Goal: Information Seeking & Learning: Learn about a topic

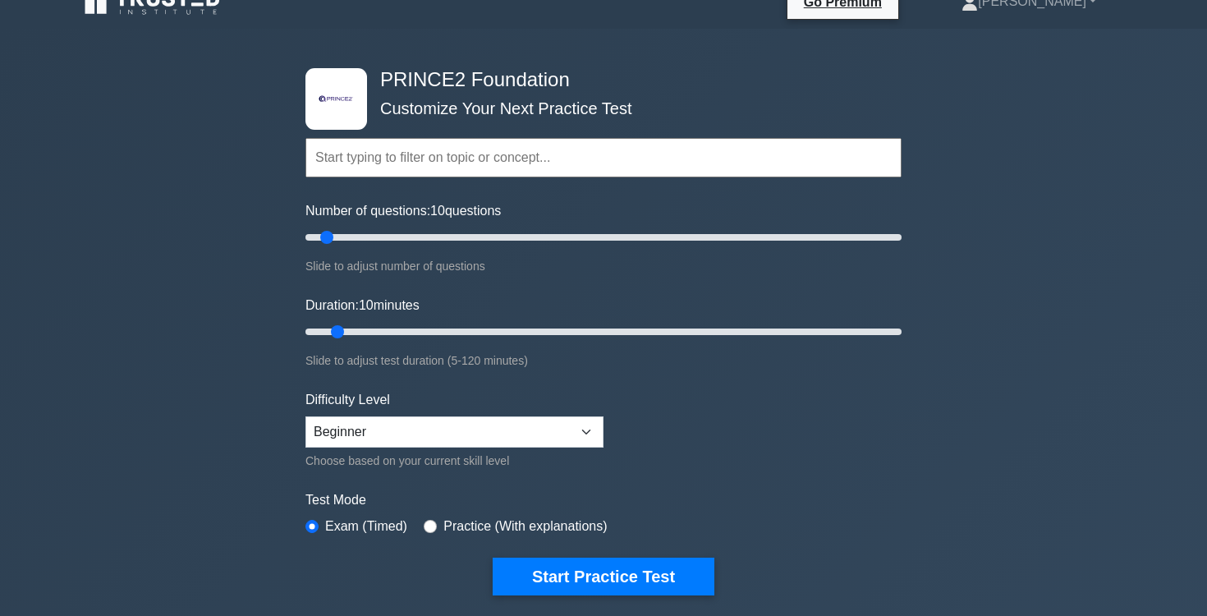
scroll to position [23, 0]
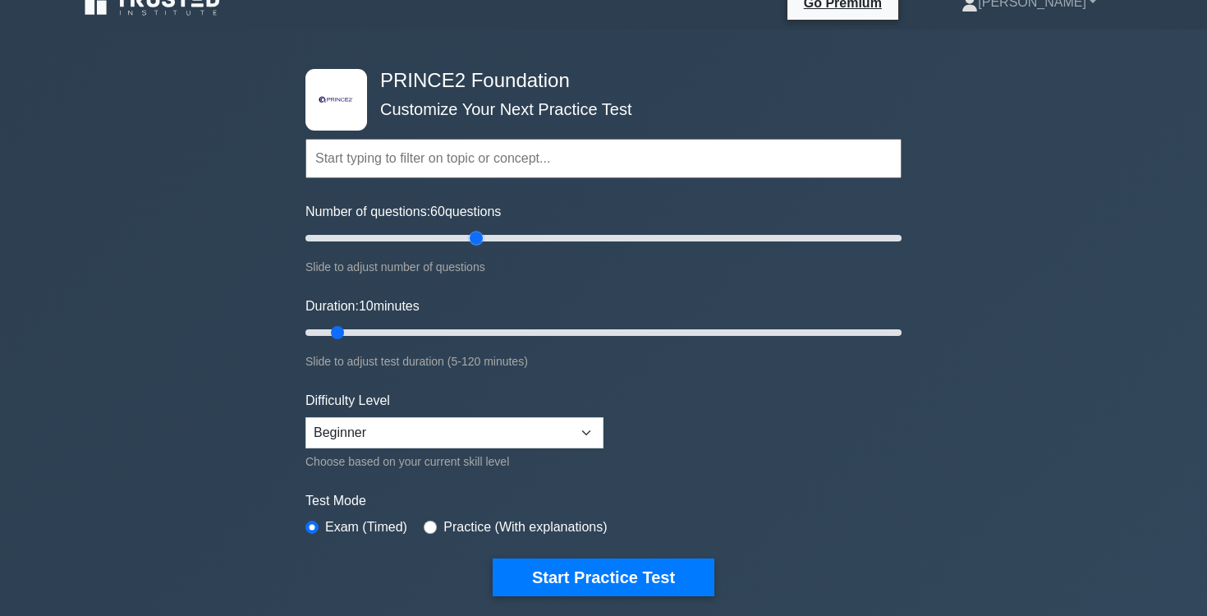
drag, startPoint x: 328, startPoint y: 239, endPoint x: 479, endPoint y: 248, distance: 152.1
type input "60"
click at [479, 248] on input "Number of questions: 60 questions" at bounding box center [603, 238] width 596 height 20
drag, startPoint x: 339, startPoint y: 331, endPoint x: 594, endPoint y: 335, distance: 255.4
type input "60"
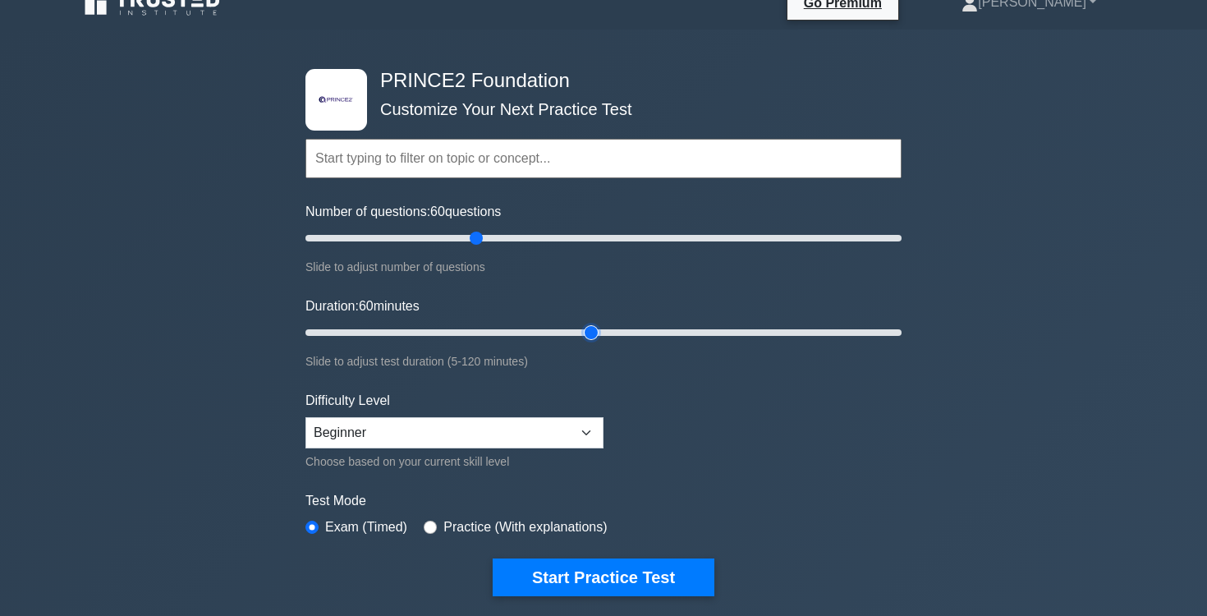
click at [594, 335] on input "Duration: 60 minutes" at bounding box center [603, 333] width 596 height 20
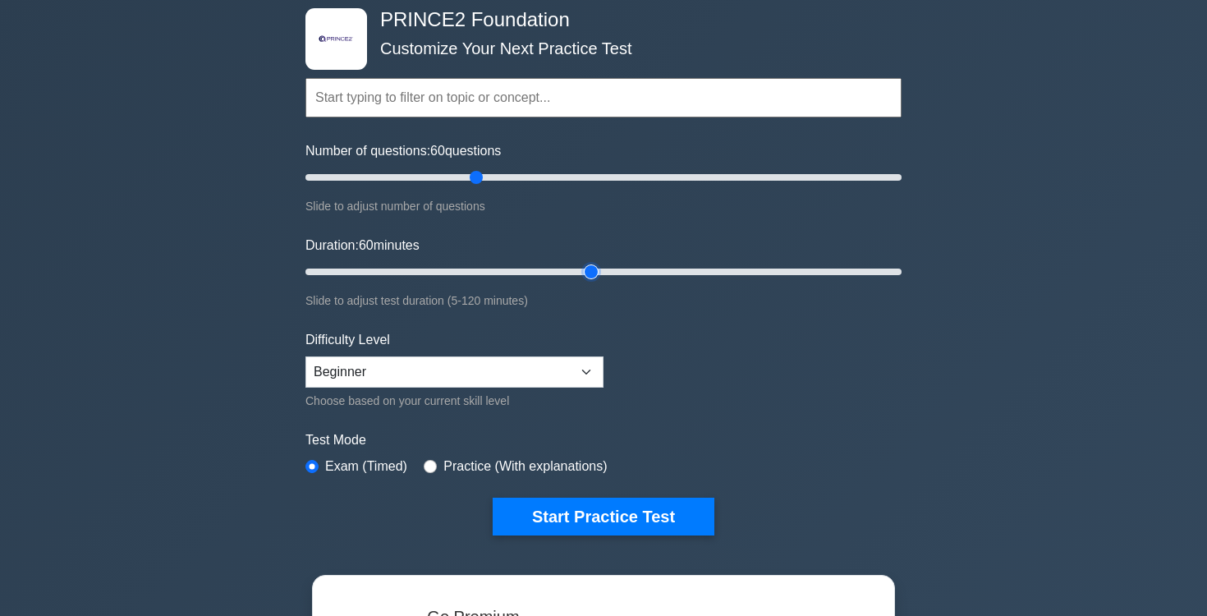
scroll to position [99, 0]
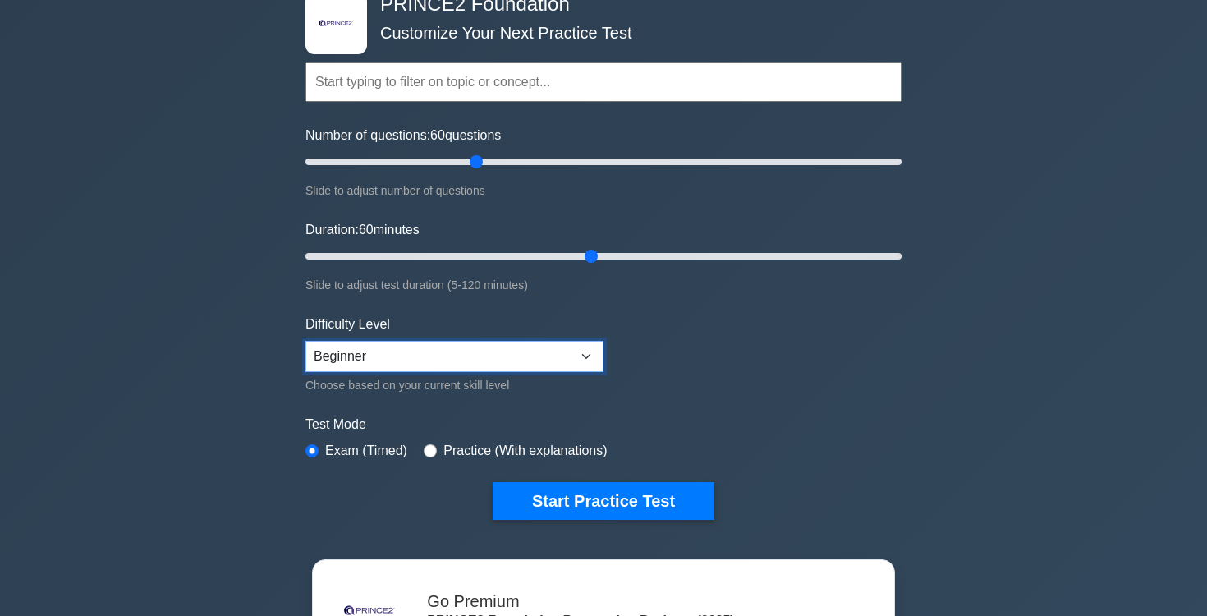
click at [557, 356] on select "Beginner Intermediate Expert" at bounding box center [454, 356] width 298 height 31
click at [305, 341] on select "Beginner Intermediate Expert" at bounding box center [454, 356] width 298 height 31
click at [530, 351] on select "Beginner Intermediate Expert" at bounding box center [454, 356] width 298 height 31
select select "intermediate"
click at [305, 341] on select "Beginner Intermediate Expert" at bounding box center [454, 356] width 298 height 31
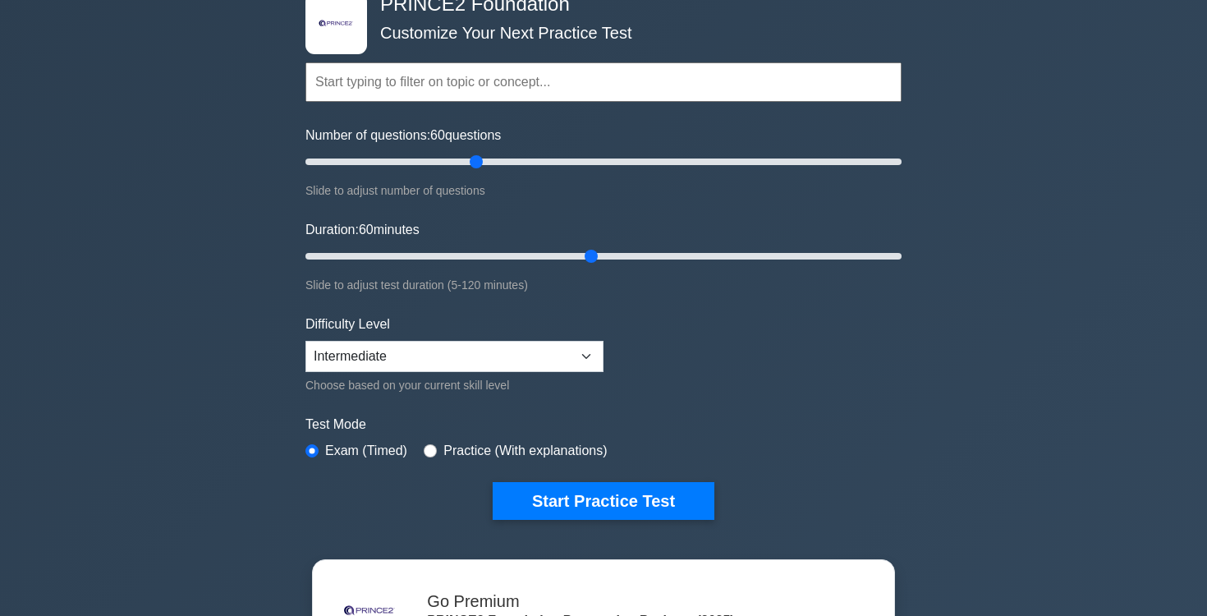
click at [731, 354] on form "Topics Introduction to PRINCE2 PRINCE2 Principles Organization Theme Business C…" at bounding box center [603, 265] width 596 height 507
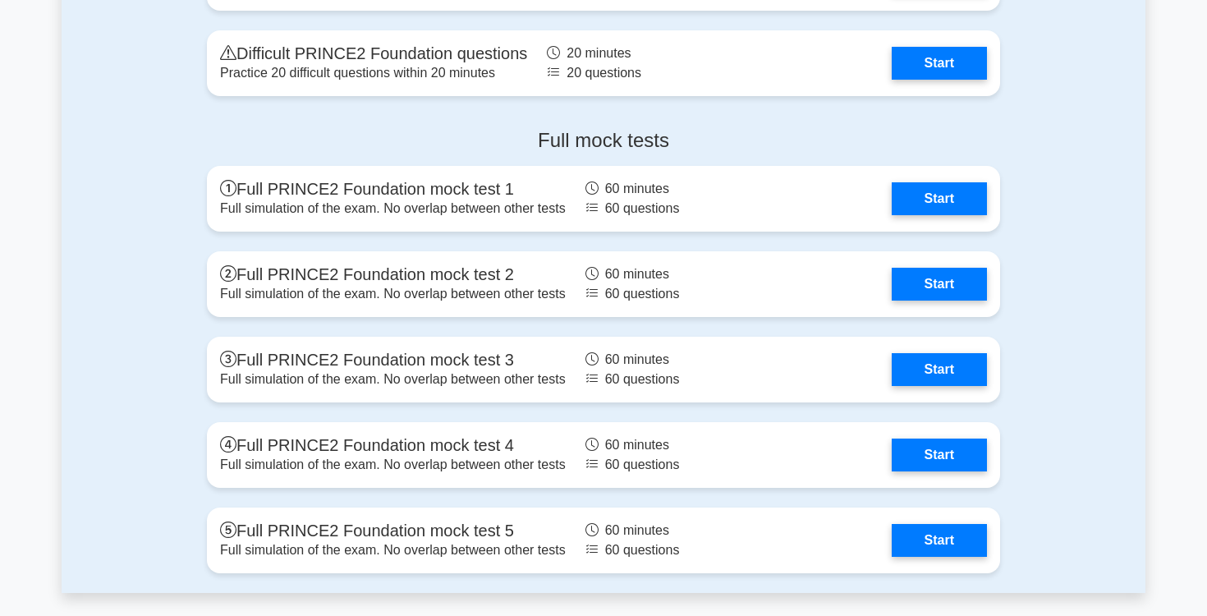
scroll to position [2652, 0]
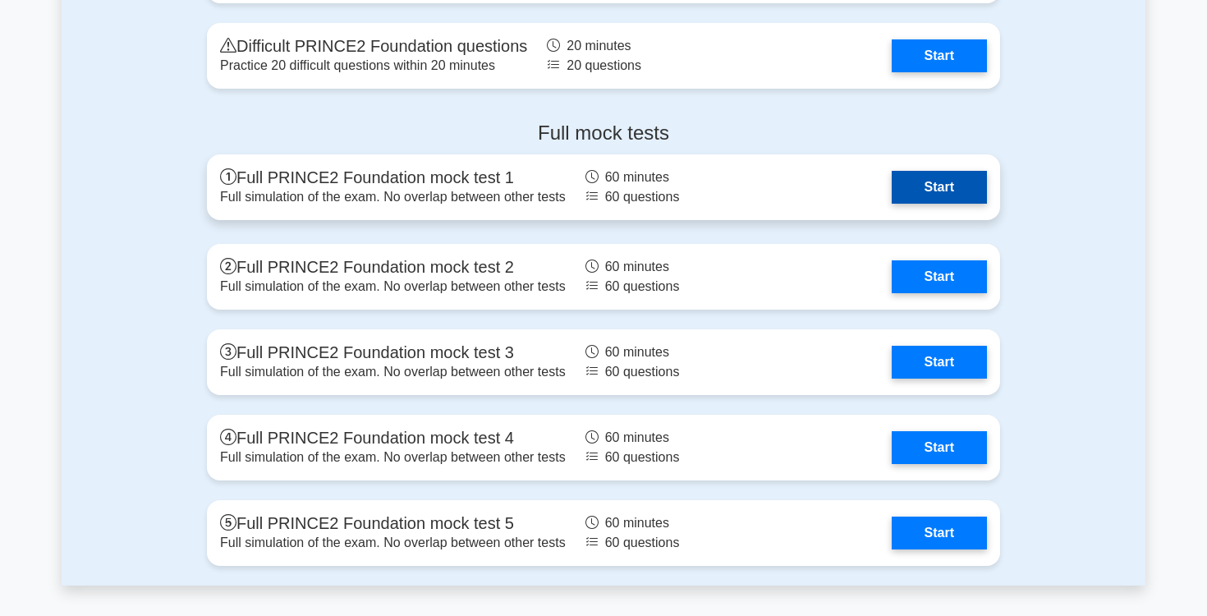
click at [960, 186] on link "Start" at bounding box center [939, 187] width 95 height 33
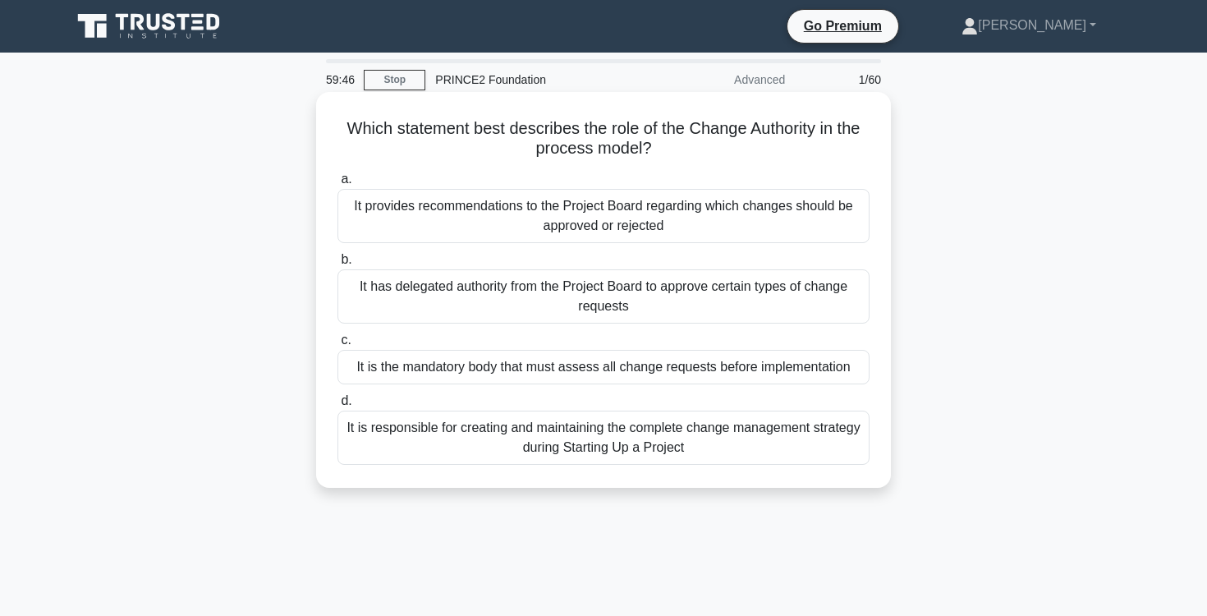
click at [678, 303] on div "It has delegated authority from the Project Board to approve certain types of c…" at bounding box center [603, 296] width 532 height 54
click at [337, 265] on input "b. It has delegated authority from the Project Board to approve certain types o…" at bounding box center [337, 260] width 0 height 11
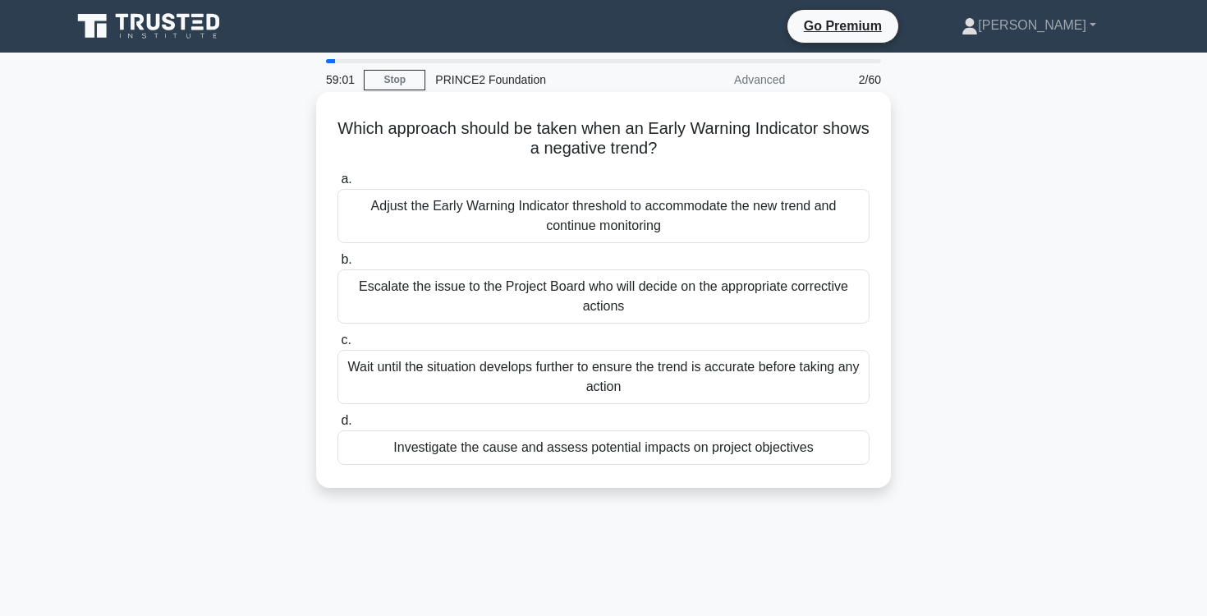
drag, startPoint x: 332, startPoint y: 124, endPoint x: 717, endPoint y: 139, distance: 384.5
click at [717, 139] on div "Which approach should be taken when an Early Warning Indicator shows a negative…" at bounding box center [604, 290] width 562 height 383
click at [682, 452] on div "Investigate the cause and assess potential impacts on project objectives" at bounding box center [603, 447] width 532 height 34
click at [337, 426] on input "d. Investigate the cause and assess potential impacts on project objectives" at bounding box center [337, 420] width 0 height 11
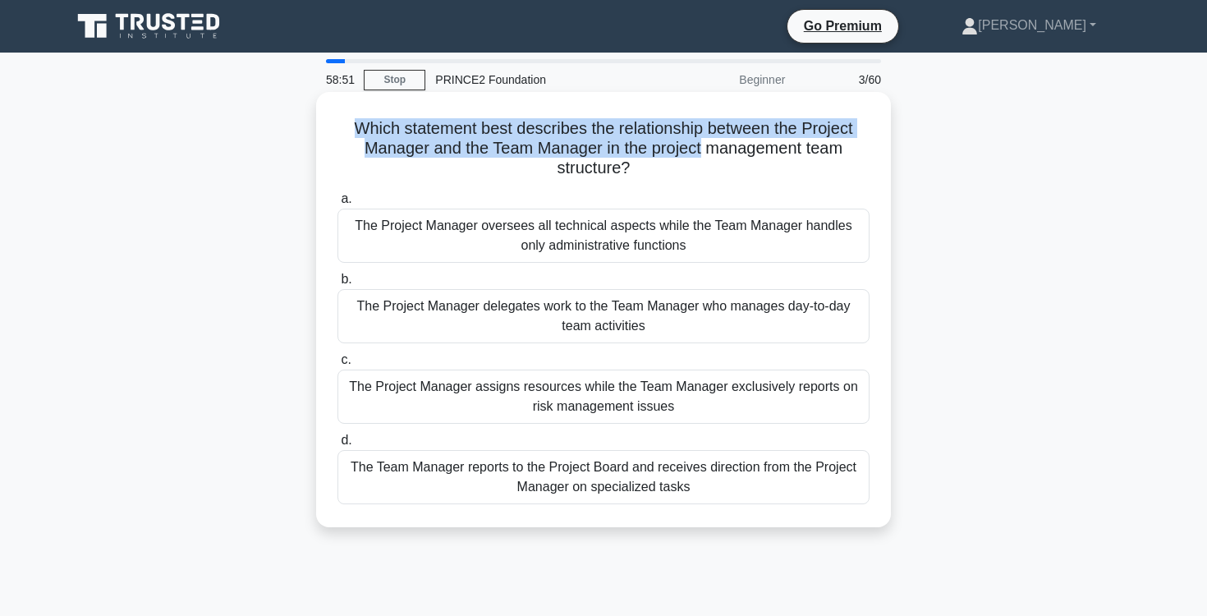
drag, startPoint x: 355, startPoint y: 122, endPoint x: 702, endPoint y: 157, distance: 349.0
click at [702, 157] on h5 "Which statement best describes the relationship between the Project Manager and…" at bounding box center [603, 148] width 535 height 61
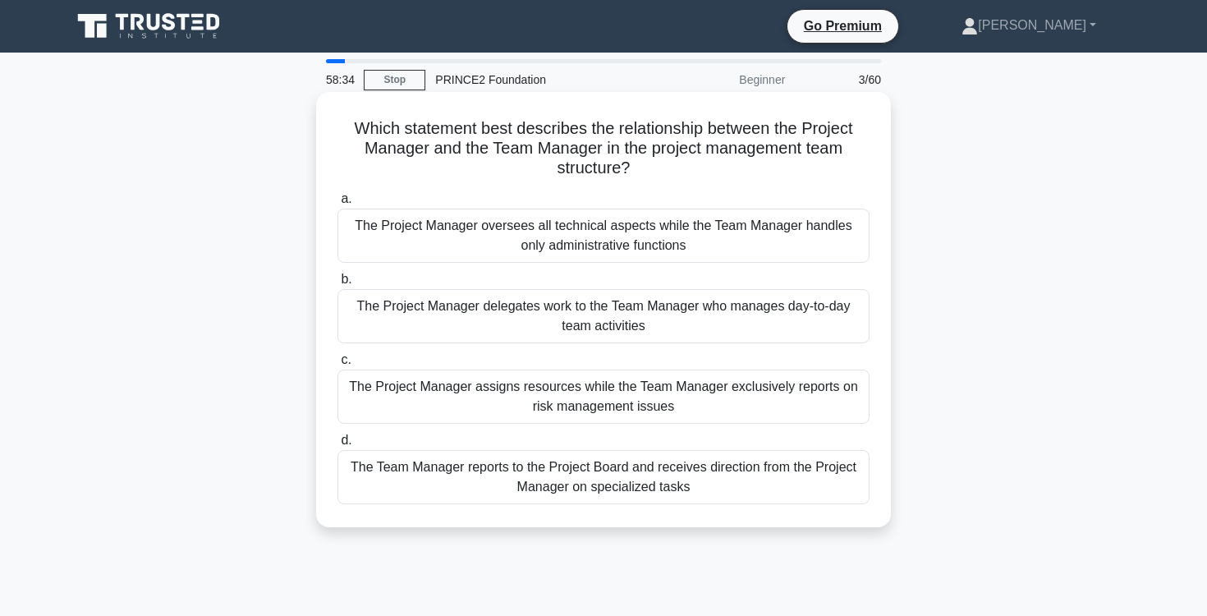
click at [723, 310] on div "The Project Manager delegates work to the Team Manager who manages day-to-day t…" at bounding box center [603, 316] width 532 height 54
click at [337, 285] on input "b. The Project Manager delegates work to the Team Manager who manages day-to-da…" at bounding box center [337, 279] width 0 height 11
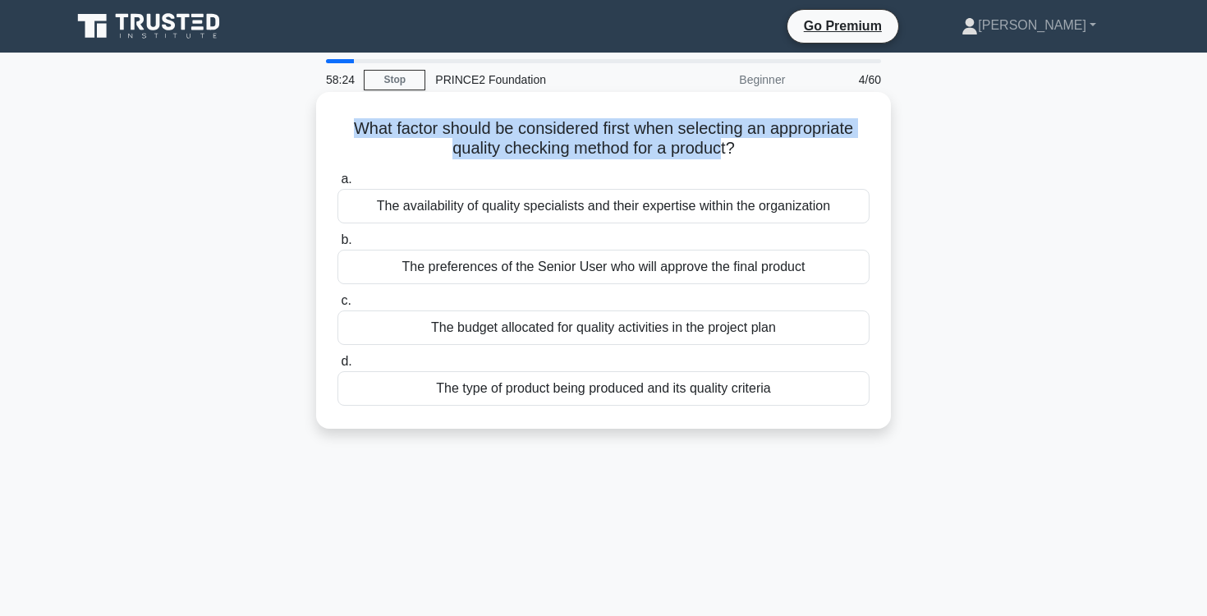
drag, startPoint x: 354, startPoint y: 129, endPoint x: 722, endPoint y: 140, distance: 368.0
click at [721, 140] on h5 "What factor should be considered first when selecting an appropriate quality ch…" at bounding box center [603, 138] width 535 height 41
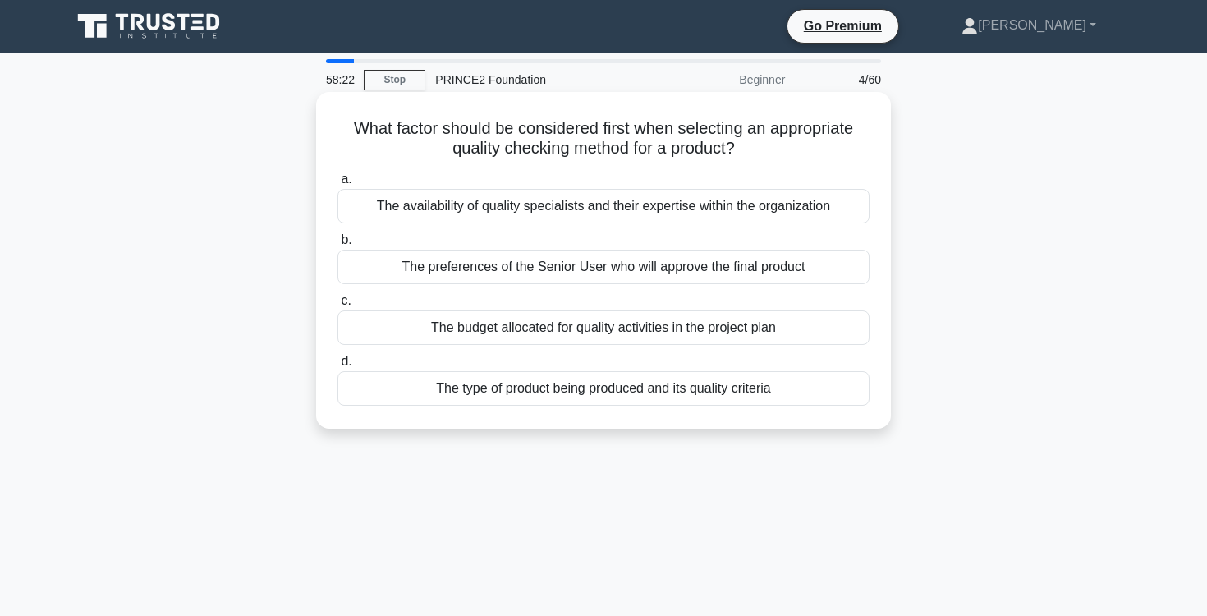
click at [373, 143] on h5 "What factor should be considered first when selecting an appropriate quality ch…" at bounding box center [603, 138] width 535 height 41
drag, startPoint x: 355, startPoint y: 128, endPoint x: 739, endPoint y: 143, distance: 383.7
click at [739, 143] on h5 "What factor should be considered first when selecting an appropriate quality ch…" at bounding box center [603, 138] width 535 height 41
click at [715, 269] on div "The preferences of the Senior User who will approve the final product" at bounding box center [603, 267] width 532 height 34
click at [337, 245] on input "b. The preferences of the Senior User who will approve the final product" at bounding box center [337, 240] width 0 height 11
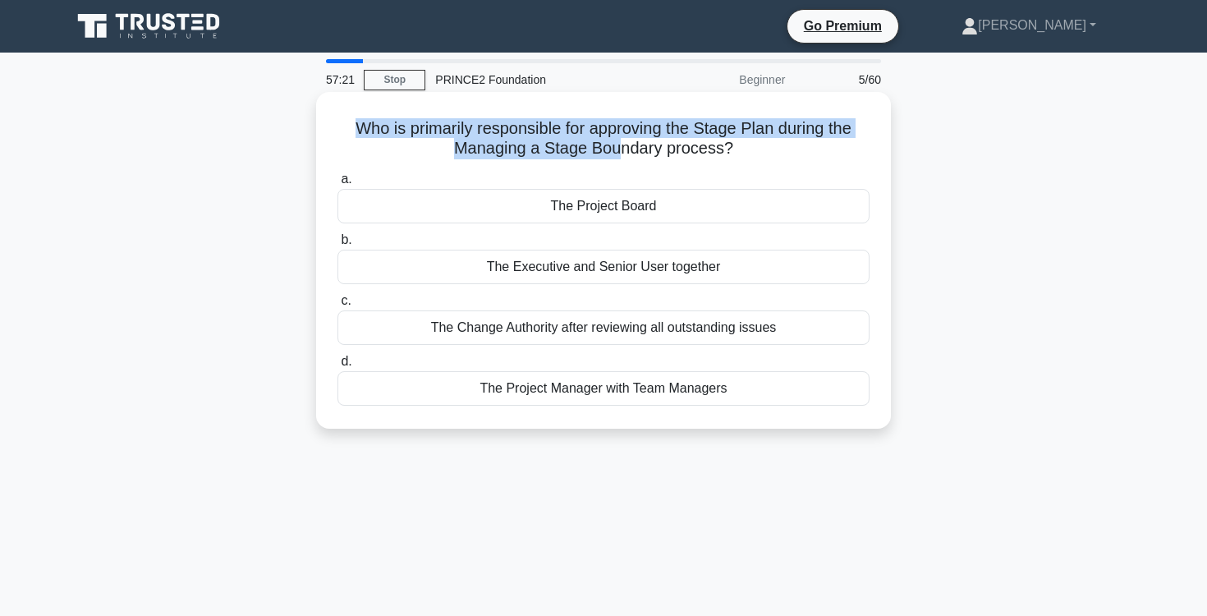
drag, startPoint x: 352, startPoint y: 131, endPoint x: 627, endPoint y: 140, distance: 275.1
click at [626, 140] on h5 "Who is primarily responsible for approving the Stage Plan during the Managing a…" at bounding box center [603, 138] width 535 height 41
click at [460, 125] on h5 "Who is primarily responsible for approving the Stage Plan during the Managing a…" at bounding box center [603, 138] width 535 height 41
drag, startPoint x: 360, startPoint y: 129, endPoint x: 751, endPoint y: 132, distance: 391.6
click at [751, 132] on h5 "Who is primarily responsible for approving the Stage Plan during the Managing a…" at bounding box center [603, 138] width 535 height 41
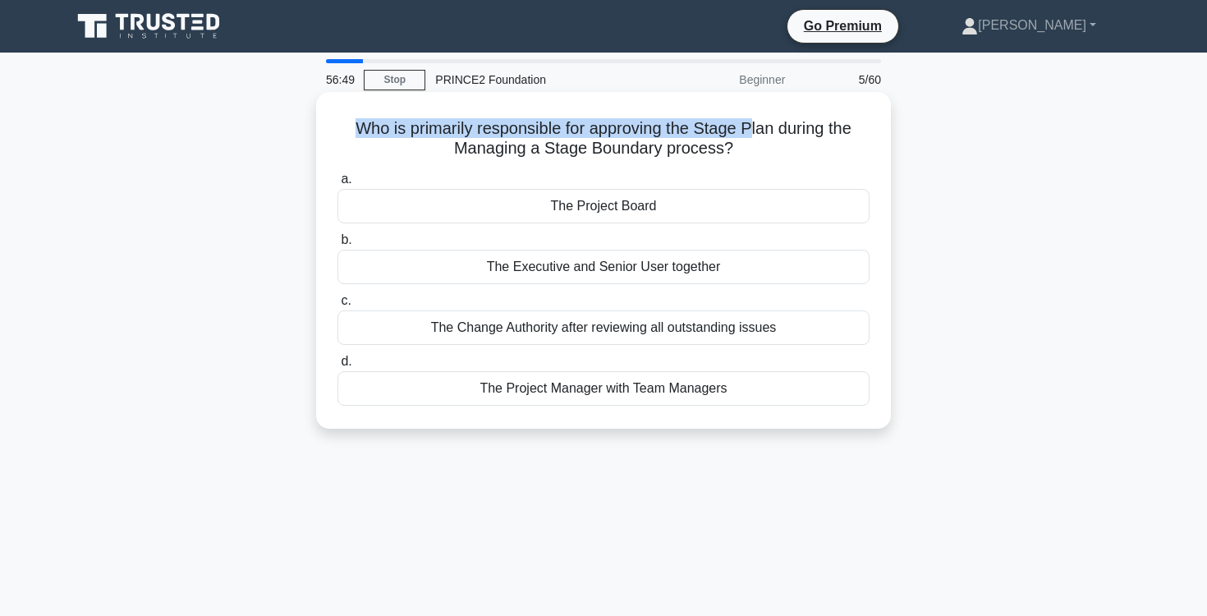
click at [751, 132] on h5 "Who is primarily responsible for approving the Stage Plan during the Managing a…" at bounding box center [603, 138] width 535 height 41
drag, startPoint x: 355, startPoint y: 126, endPoint x: 747, endPoint y: 152, distance: 393.3
click at [747, 152] on h5 "Who is primarily responsible for approving the Stage Plan during the Managing a…" at bounding box center [603, 138] width 535 height 41
click at [690, 392] on div "The Project Manager with Team Managers" at bounding box center [603, 388] width 532 height 34
click at [337, 367] on input "d. The Project Manager with Team Managers" at bounding box center [337, 361] width 0 height 11
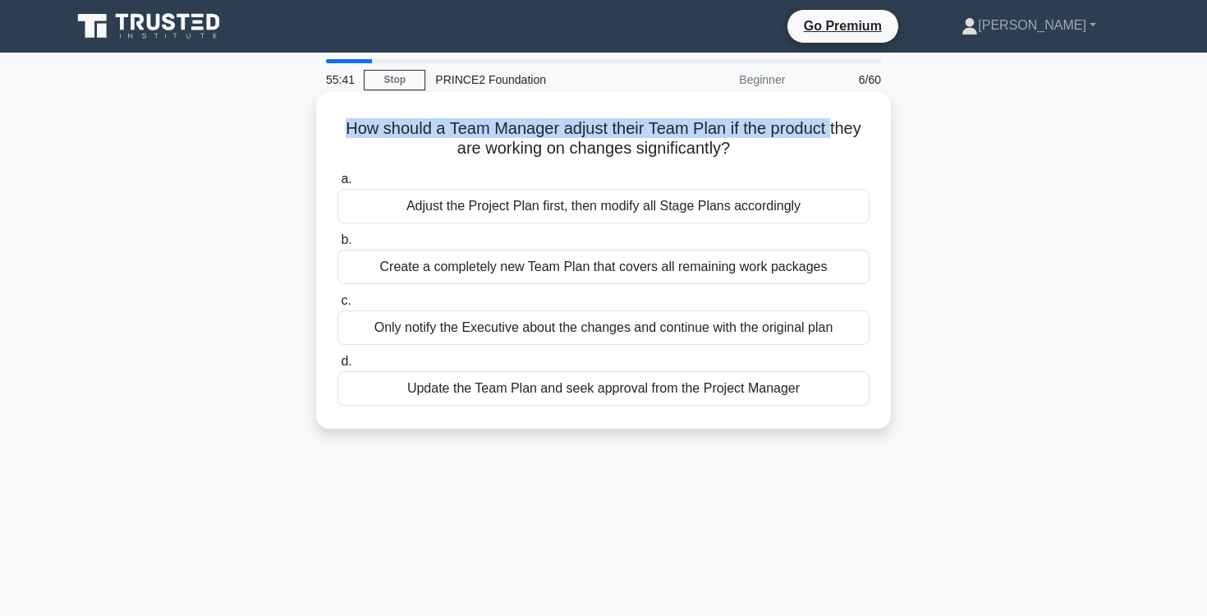
drag, startPoint x: 348, startPoint y: 126, endPoint x: 832, endPoint y: 135, distance: 483.6
click at [832, 135] on h5 "How should a Team Manager adjust their Team Plan if the product they are workin…" at bounding box center [603, 138] width 535 height 41
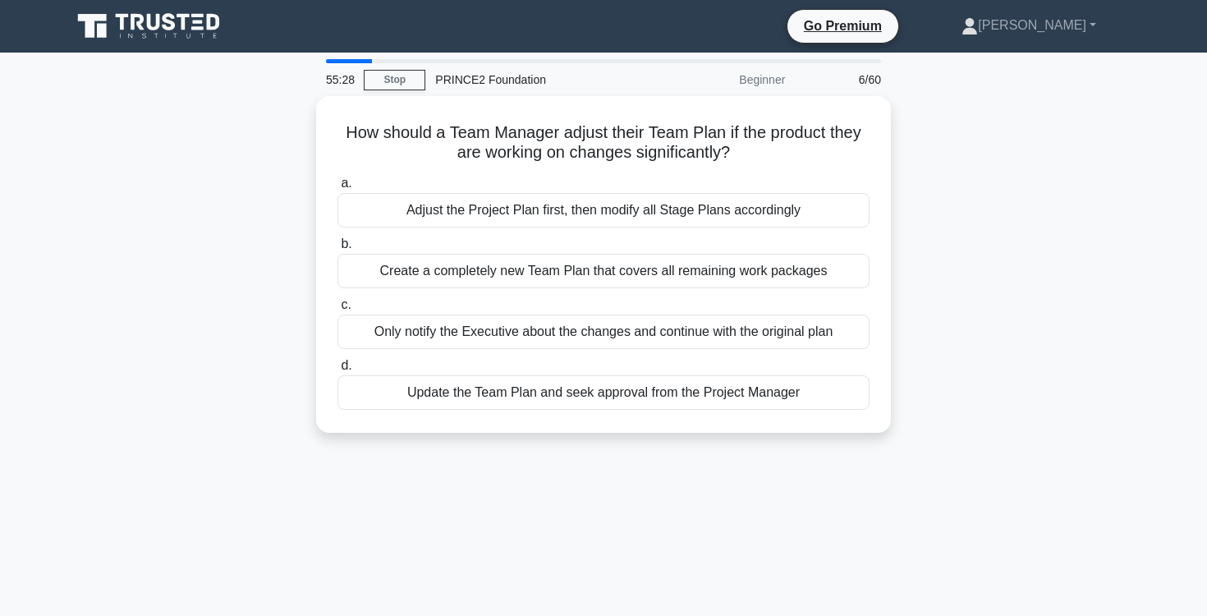
click at [945, 273] on div "How should a Team Manager adjust their Team Plan if the product they are workin…" at bounding box center [604, 274] width 1084 height 356
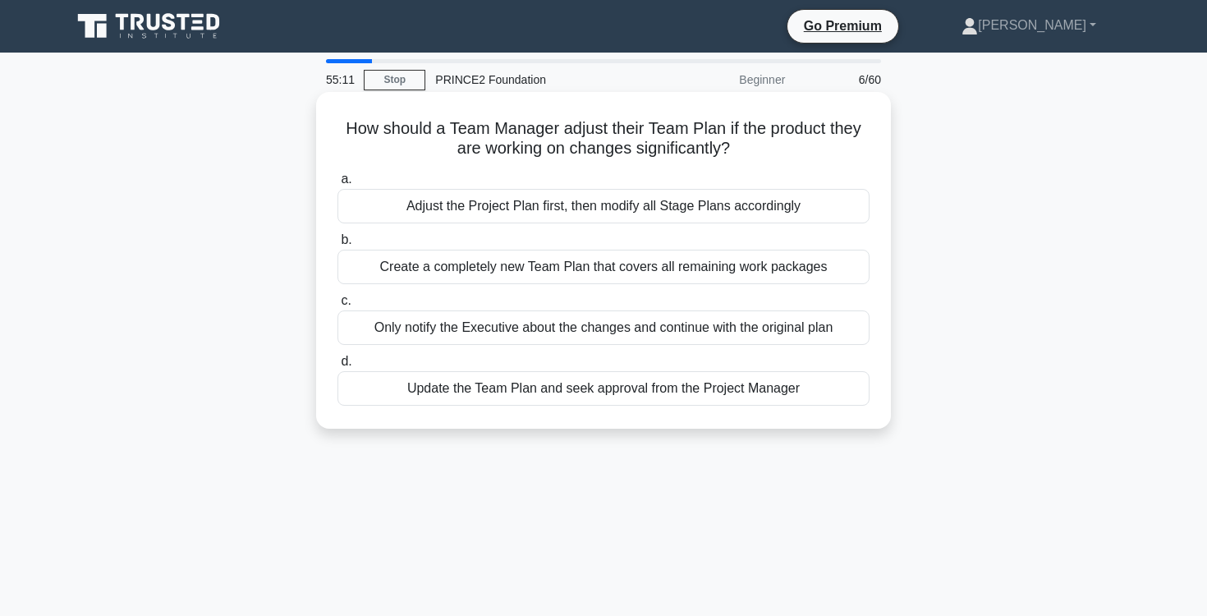
click at [773, 391] on div "Update the Team Plan and seek approval from the Project Manager" at bounding box center [603, 388] width 532 height 34
click at [337, 367] on input "d. Update the Team Plan and seek approval from the Project Manager" at bounding box center [337, 361] width 0 height 11
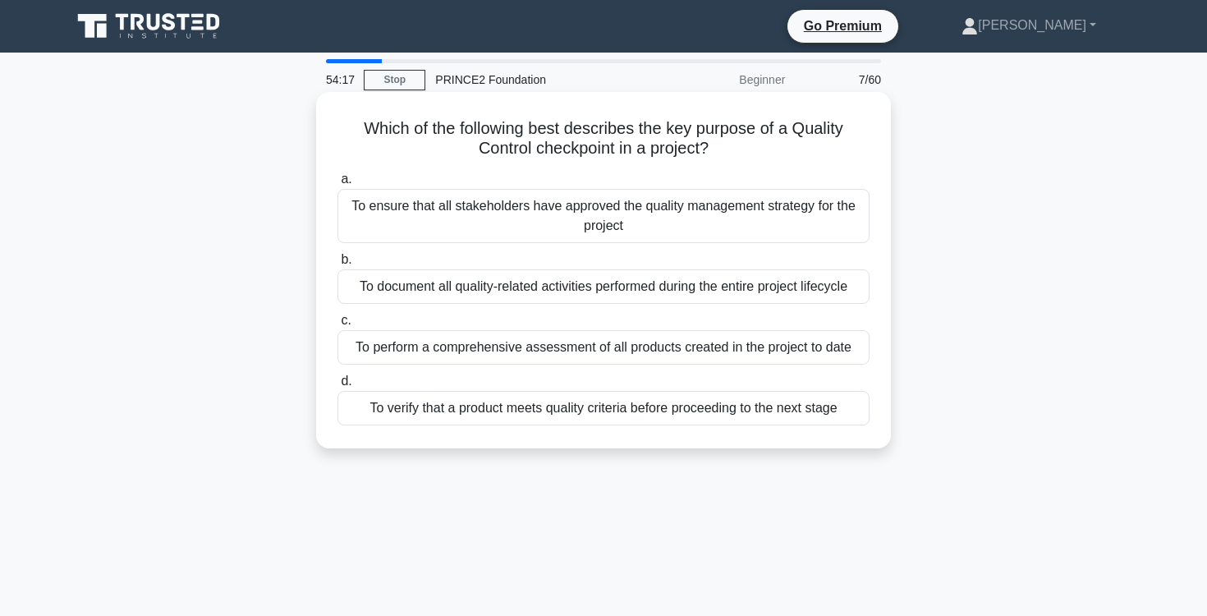
click at [622, 411] on div "To verify that a product meets quality criteria before proceeding to the next s…" at bounding box center [603, 408] width 532 height 34
click at [337, 387] on input "d. To verify that a product meets quality criteria before proceeding to the nex…" at bounding box center [337, 381] width 0 height 11
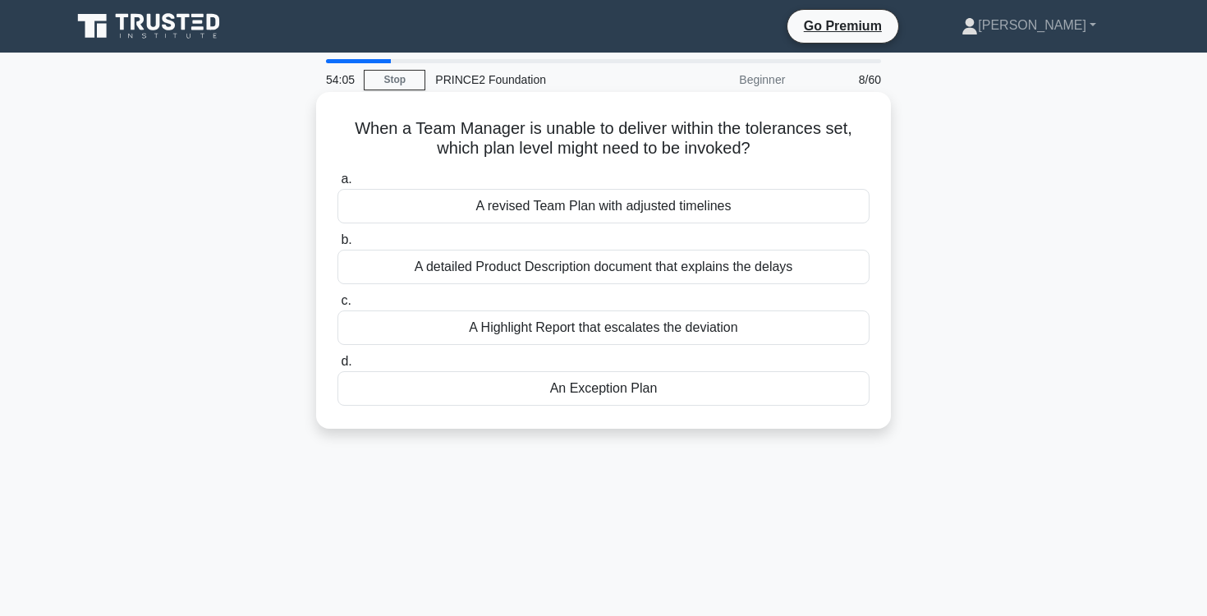
click at [653, 394] on div "An Exception Plan" at bounding box center [603, 388] width 532 height 34
click at [337, 367] on input "d. An Exception Plan" at bounding box center [337, 361] width 0 height 11
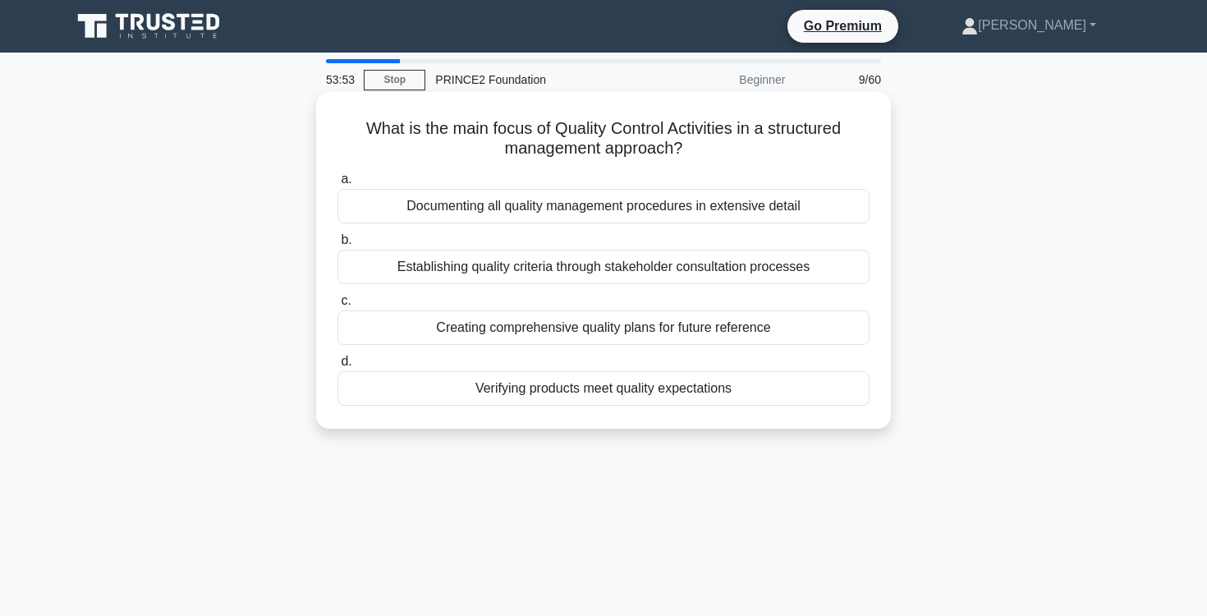
drag, startPoint x: 370, startPoint y: 127, endPoint x: 689, endPoint y: 149, distance: 319.3
click at [689, 149] on h5 "What is the main focus of Quality Control Activities in a structured management…" at bounding box center [603, 138] width 535 height 41
click at [551, 395] on div "Verifying products meet quality expectations" at bounding box center [603, 388] width 532 height 34
click at [337, 367] on input "d. Verifying products meet quality expectations" at bounding box center [337, 361] width 0 height 11
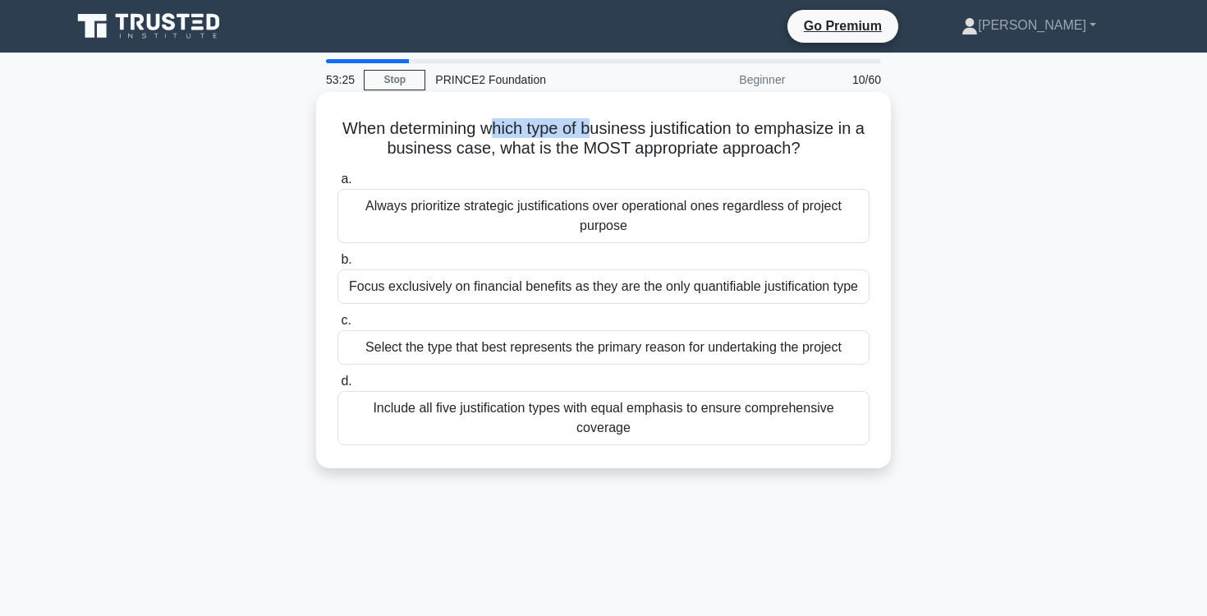
drag, startPoint x: 493, startPoint y: 127, endPoint x: 593, endPoint y: 127, distance: 99.3
click at [593, 127] on h5 "When determining which type of business justification to emphasize in a busines…" at bounding box center [603, 138] width 535 height 41
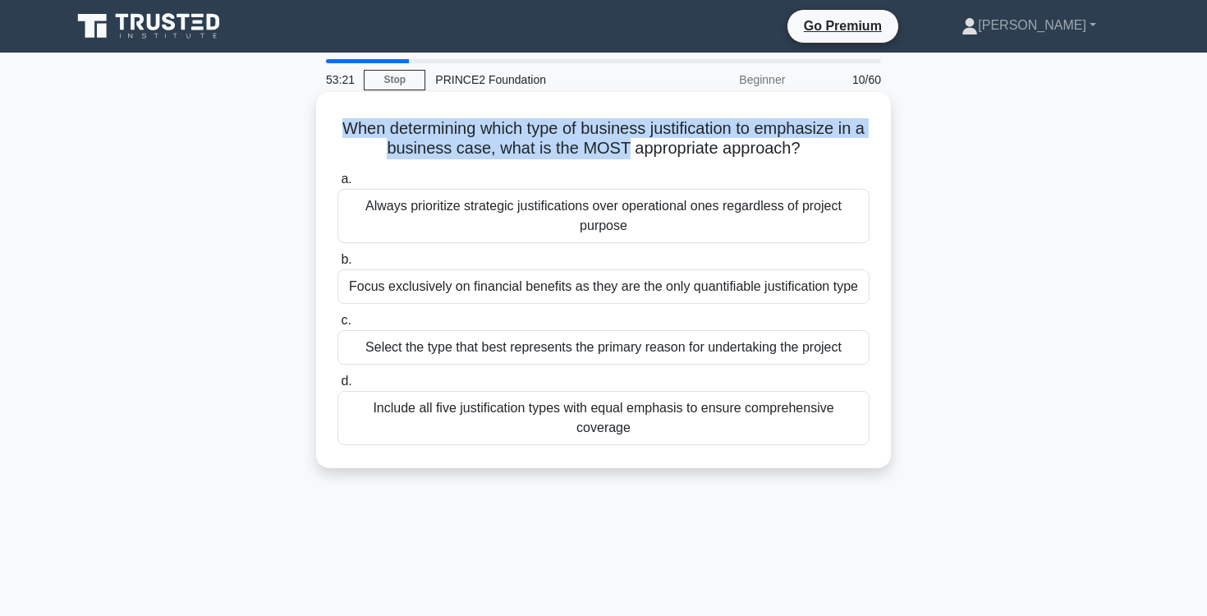
drag, startPoint x: 342, startPoint y: 122, endPoint x: 621, endPoint y: 140, distance: 279.7
click at [621, 140] on h5 "When determining which type of business justification to emphasize in a busines…" at bounding box center [603, 138] width 535 height 41
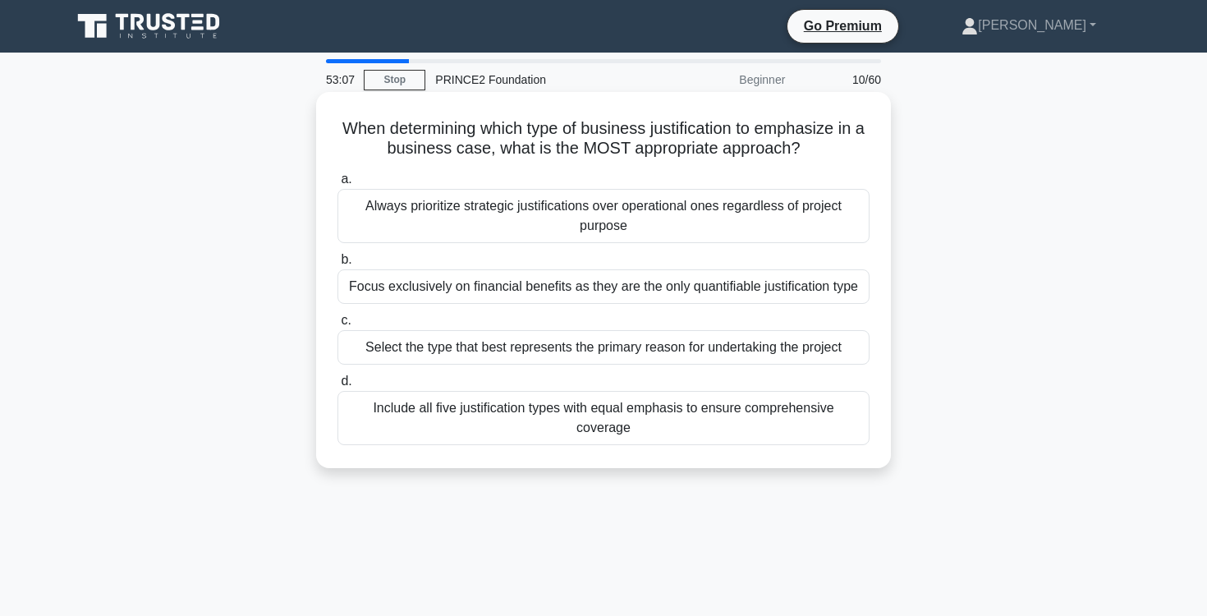
click at [617, 356] on div "Select the type that best represents the primary reason for undertaking the pro…" at bounding box center [603, 347] width 532 height 34
click at [337, 326] on input "c. Select the type that best represents the primary reason for undertaking the …" at bounding box center [337, 320] width 0 height 11
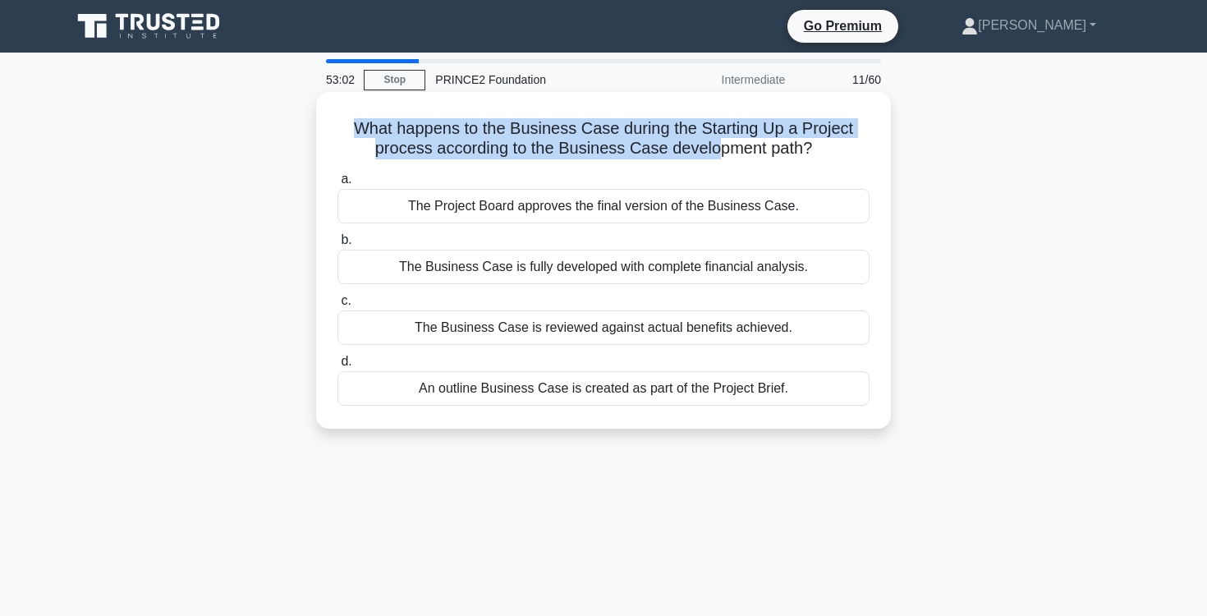
drag, startPoint x: 359, startPoint y: 132, endPoint x: 713, endPoint y: 145, distance: 354.1
click at [713, 145] on h5 "What happens to the Business Case during the Starting Up a Project process acco…" at bounding box center [603, 138] width 535 height 41
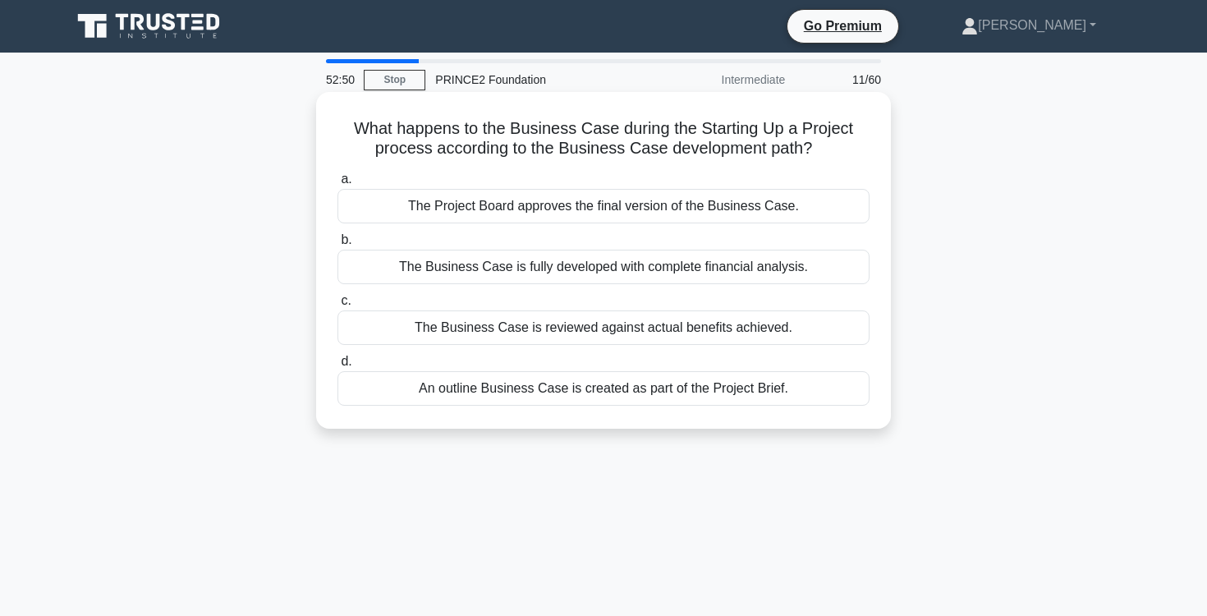
click at [696, 383] on div "An outline Business Case is created as part of the Project Brief." at bounding box center [603, 388] width 532 height 34
click at [337, 367] on input "d. An outline Business Case is created as part of the Project Brief." at bounding box center [337, 361] width 0 height 11
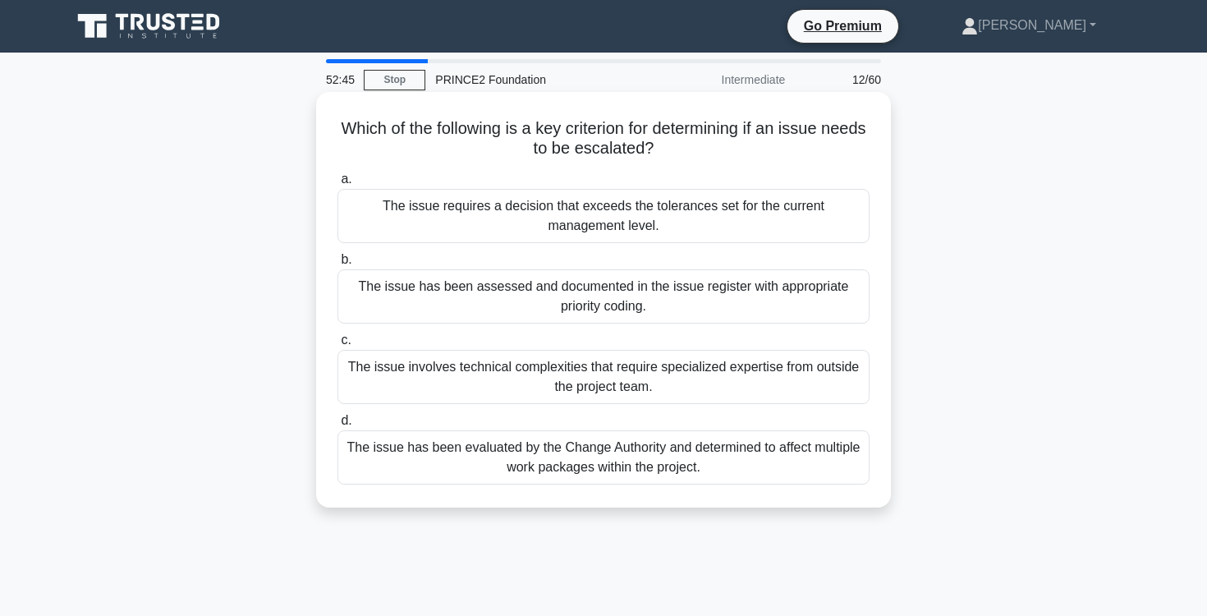
drag, startPoint x: 344, startPoint y: 126, endPoint x: 764, endPoint y: 143, distance: 420.7
click at [764, 143] on h5 "Which of the following is a key criterion for determining if an issue needs to …" at bounding box center [603, 138] width 535 height 41
click at [757, 156] on h5 "Which of the following is a key criterion for determining if an issue needs to …" at bounding box center [603, 138] width 535 height 41
click at [738, 232] on div "The issue requires a decision that exceeds the tolerances set for the current m…" at bounding box center [603, 216] width 532 height 54
click at [337, 185] on input "a. The issue requires a decision that exceeds the tolerances set for the curren…" at bounding box center [337, 179] width 0 height 11
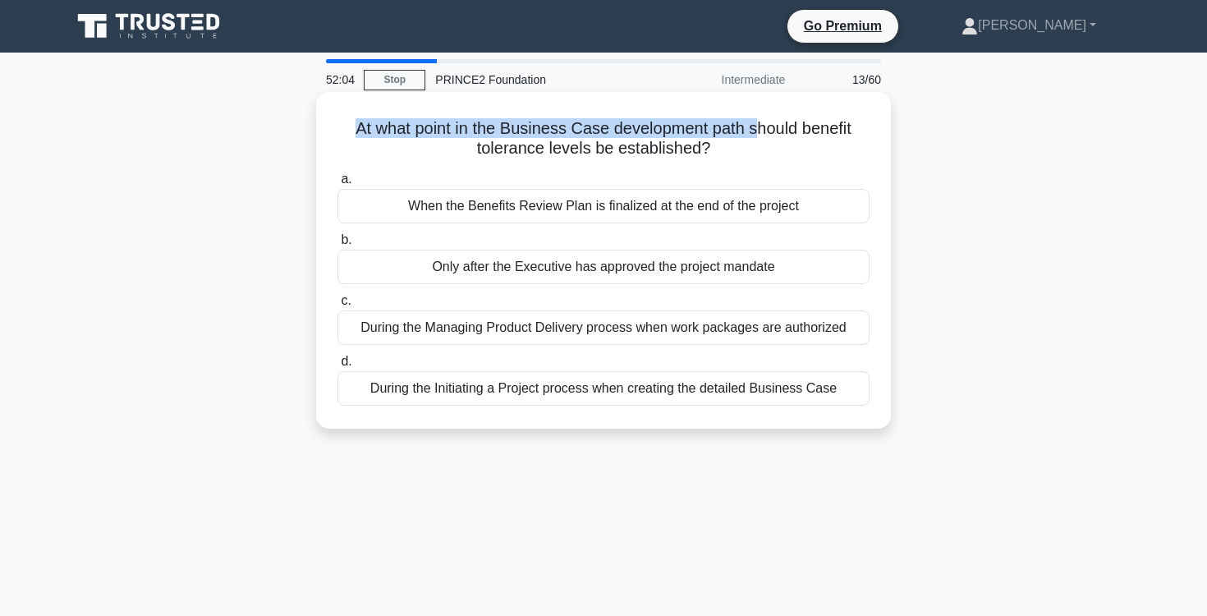
drag, startPoint x: 351, startPoint y: 118, endPoint x: 756, endPoint y: 138, distance: 406.0
click at [756, 138] on h5 "At what point in the Business Case development path should benefit tolerance le…" at bounding box center [603, 138] width 535 height 41
click at [756, 137] on h5 "At what point in the Business Case development path should benefit tolerance le…" at bounding box center [603, 138] width 535 height 41
click at [676, 335] on div "During the Managing Product Delivery process when work packages are authorized" at bounding box center [603, 327] width 532 height 34
click at [337, 306] on input "c. During the Managing Product Delivery process when work packages are authoriz…" at bounding box center [337, 301] width 0 height 11
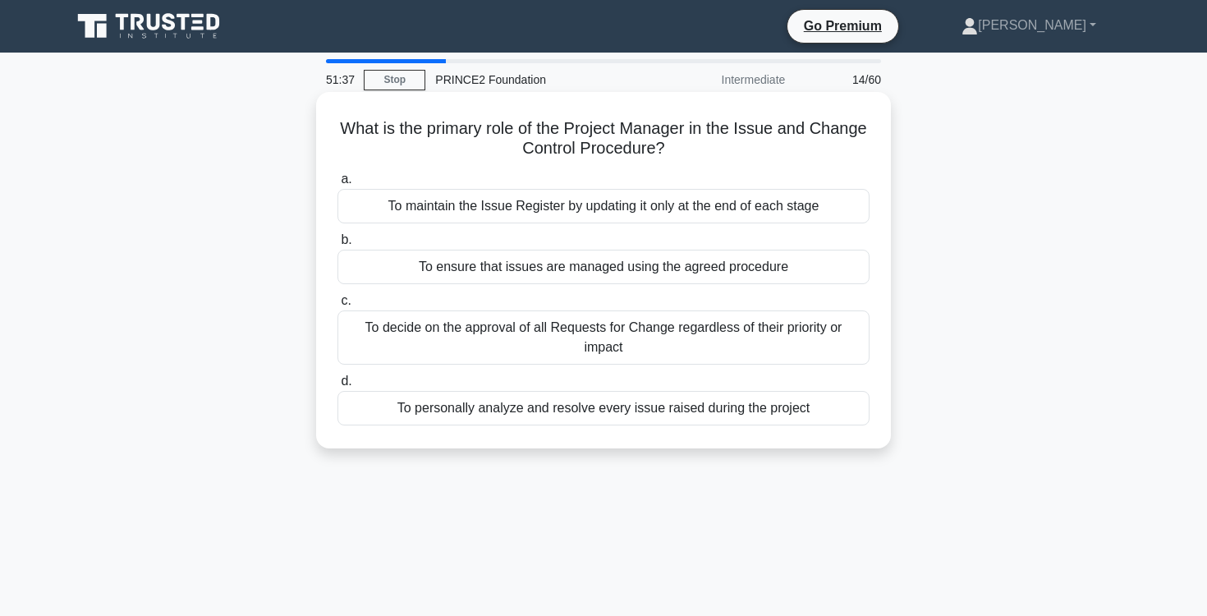
drag, startPoint x: 363, startPoint y: 125, endPoint x: 676, endPoint y: 143, distance: 313.3
click at [676, 144] on h5 "What is the primary role of the Project Manager in the Issue and Change Control…" at bounding box center [603, 138] width 535 height 41
click at [673, 155] on icon ".spinner_0XTQ{transform-origin:center;animation:spinner_y6GP .75s linear infini…" at bounding box center [675, 150] width 20 height 20
click at [664, 270] on div "To ensure that issues are managed using the agreed procedure" at bounding box center [603, 267] width 532 height 34
click at [337, 245] on input "b. To ensure that issues are managed using the agreed procedure" at bounding box center [337, 240] width 0 height 11
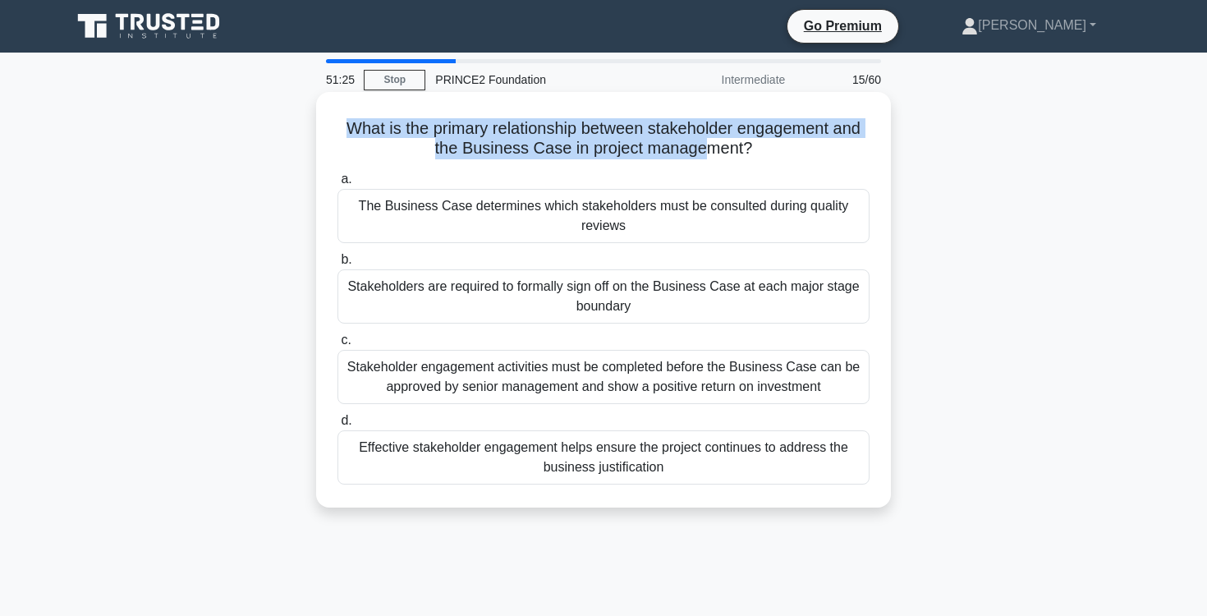
drag, startPoint x: 346, startPoint y: 115, endPoint x: 699, endPoint y: 147, distance: 355.3
click at [699, 147] on div "What is the primary relationship between stakeholder engagement and the Busines…" at bounding box center [604, 300] width 562 height 402
click at [699, 147] on h5 "What is the primary relationship between stakeholder engagement and the Busines…" at bounding box center [603, 138] width 535 height 41
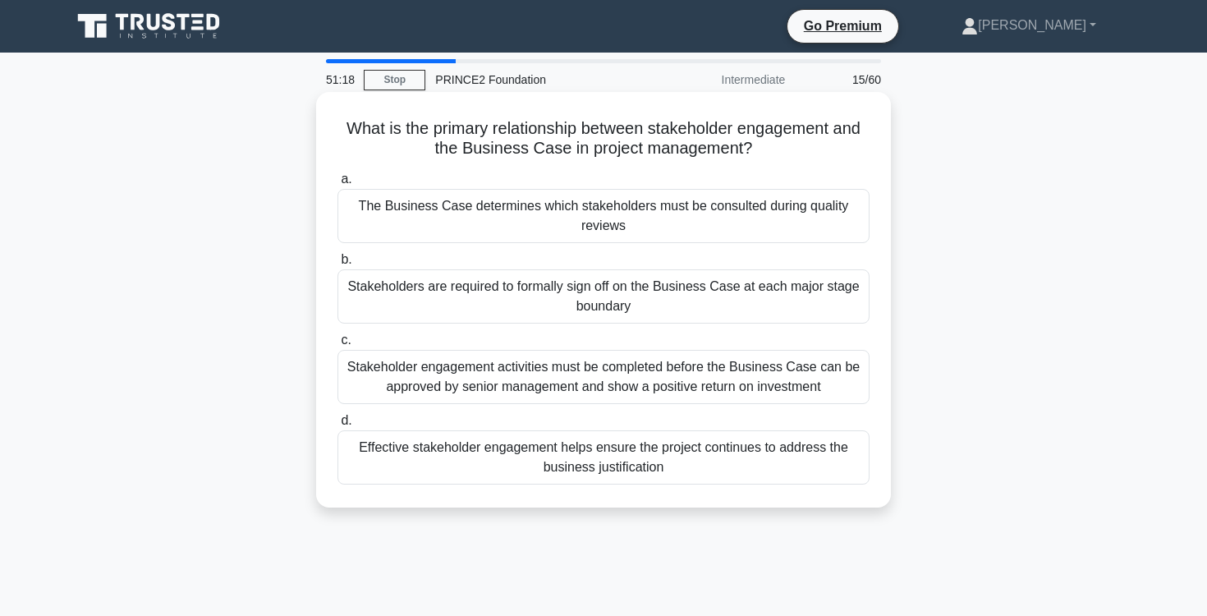
drag, startPoint x: 341, startPoint y: 121, endPoint x: 828, endPoint y: 140, distance: 488.0
click at [828, 140] on h5 "What is the primary relationship between stakeholder engagement and the Busines…" at bounding box center [603, 138] width 535 height 41
click at [824, 142] on h5 "What is the primary relationship between stakeholder engagement and the Busines…" at bounding box center [603, 138] width 535 height 41
drag, startPoint x: 348, startPoint y: 122, endPoint x: 774, endPoint y: 135, distance: 426.3
click at [774, 135] on h5 "What is the primary relationship between stakeholder engagement and the Busines…" at bounding box center [603, 138] width 535 height 41
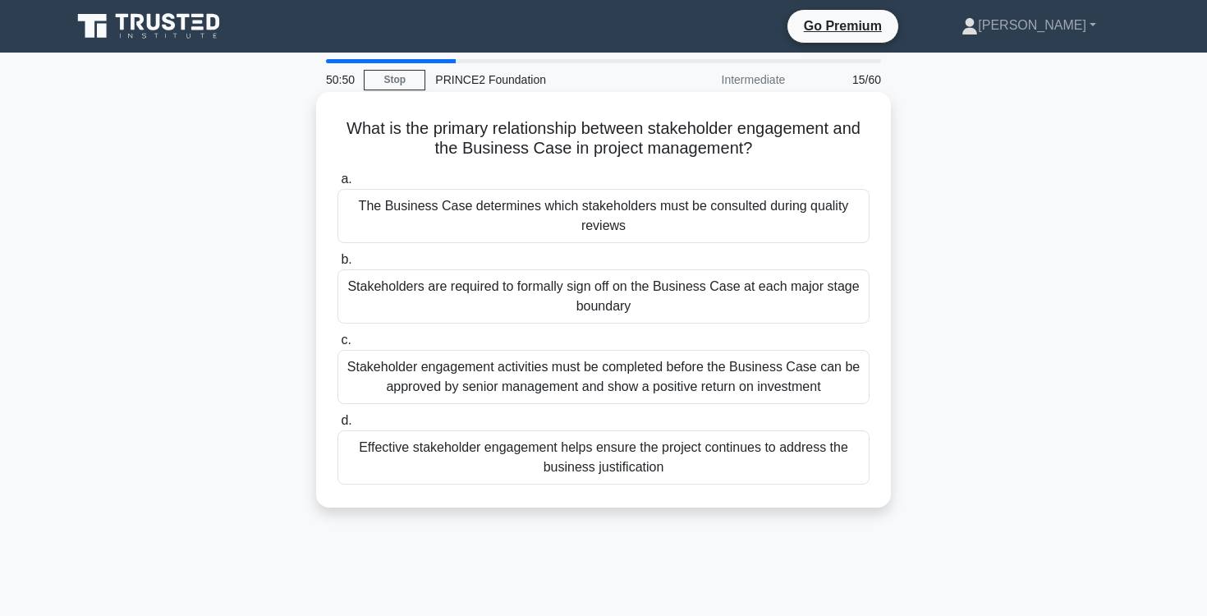
click at [786, 145] on h5 "What is the primary relationship between stakeholder engagement and the Busines…" at bounding box center [603, 138] width 535 height 41
click at [724, 469] on div "Effective stakeholder engagement helps ensure the project continues to address …" at bounding box center [603, 457] width 532 height 54
click at [337, 426] on input "d. Effective stakeholder engagement helps ensure the project continues to addre…" at bounding box center [337, 420] width 0 height 11
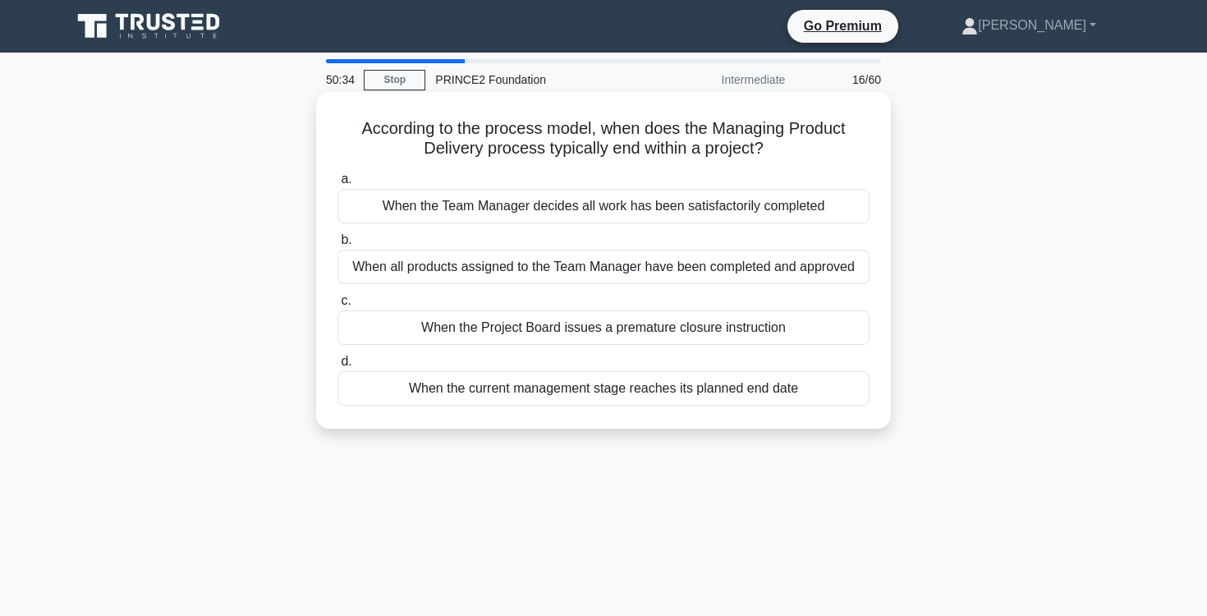
drag, startPoint x: 365, startPoint y: 123, endPoint x: 778, endPoint y: 142, distance: 413.4
click at [778, 142] on h5 "According to the process model, when does the Managing Product Delivery process…" at bounding box center [603, 138] width 535 height 41
click at [777, 146] on icon ".spinner_0XTQ{transform-origin:center;animation:spinner_y6GP .75s linear infini…" at bounding box center [774, 150] width 20 height 20
click at [767, 268] on div "When all products assigned to the Team Manager have been completed and approved" at bounding box center [603, 267] width 532 height 34
click at [337, 245] on input "b. When all products assigned to the Team Manager have been completed and appro…" at bounding box center [337, 240] width 0 height 11
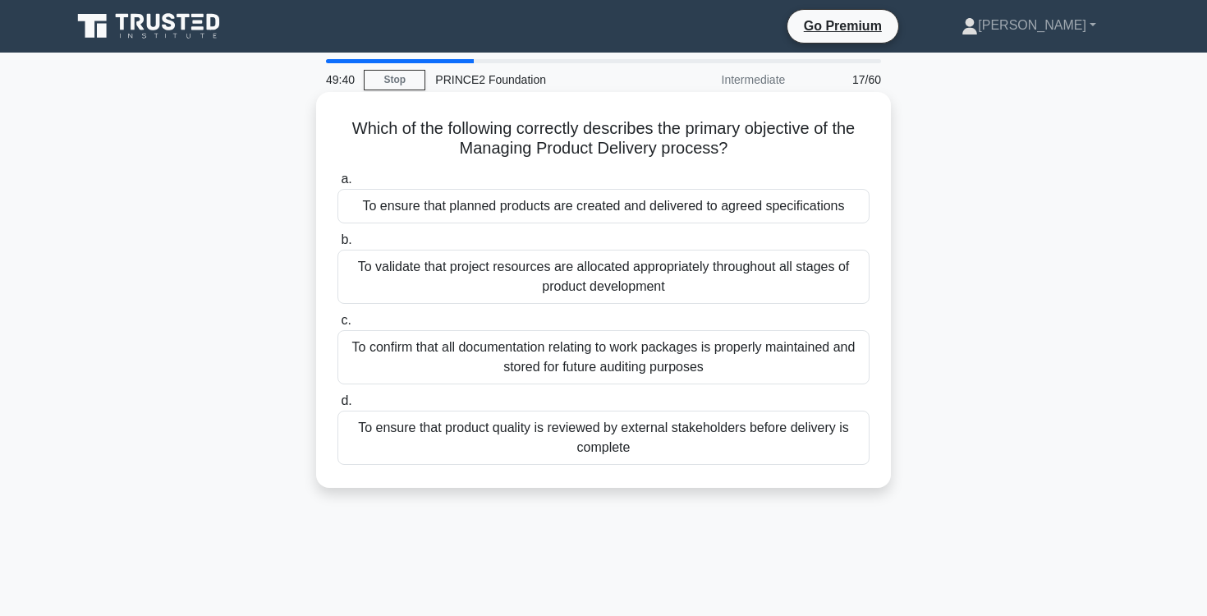
drag, startPoint x: 349, startPoint y: 123, endPoint x: 768, endPoint y: 145, distance: 419.3
click at [768, 145] on h5 "Which of the following correctly describes the primary objective of the Managin…" at bounding box center [603, 138] width 535 height 41
click at [743, 212] on div "To ensure that planned products are created and delivered to agreed specificati…" at bounding box center [603, 206] width 532 height 34
click at [337, 185] on input "a. To ensure that planned products are created and delivered to agreed specific…" at bounding box center [337, 179] width 0 height 11
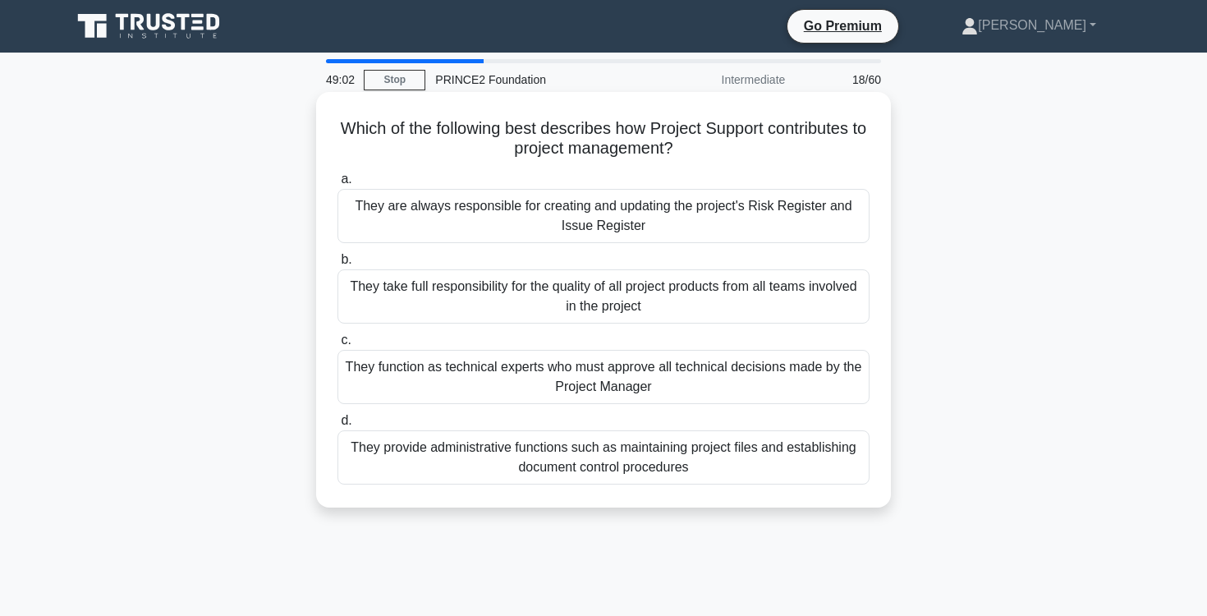
drag, startPoint x: 343, startPoint y: 121, endPoint x: 744, endPoint y: 144, distance: 401.3
click at [744, 144] on h5 "Which of the following best describes how Project Support contributes to projec…" at bounding box center [603, 138] width 535 height 41
click at [726, 471] on div "They provide administrative functions such as maintaining project files and est…" at bounding box center [603, 457] width 532 height 54
click at [337, 426] on input "d. They provide administrative functions such as maintaining project files and …" at bounding box center [337, 420] width 0 height 11
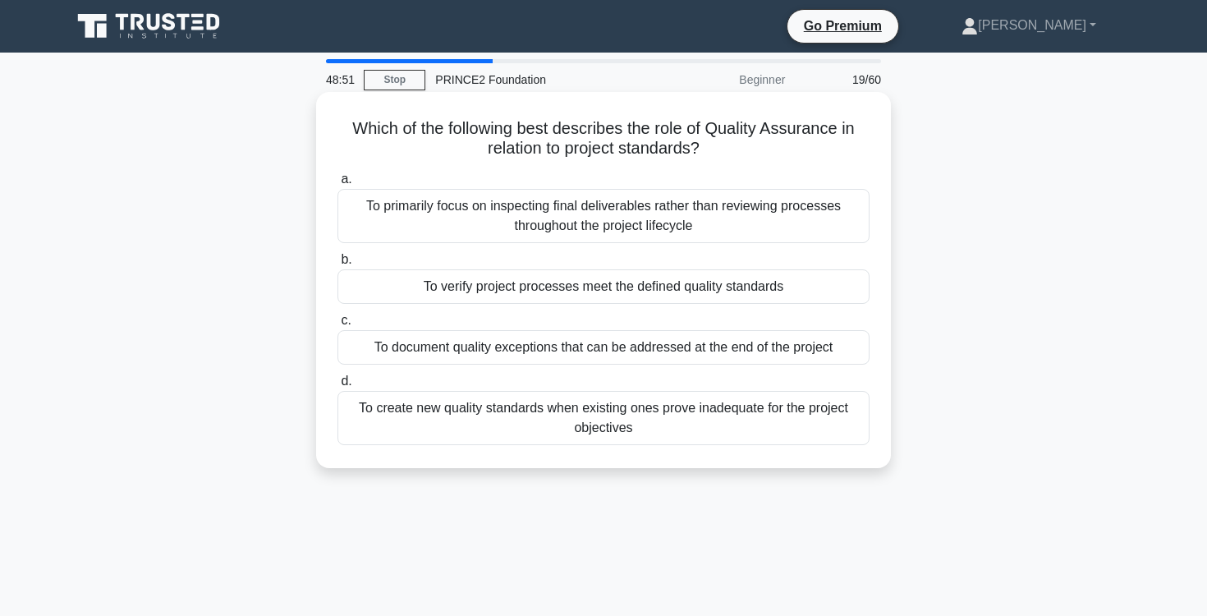
drag, startPoint x: 354, startPoint y: 122, endPoint x: 731, endPoint y: 147, distance: 378.5
click at [731, 147] on h5 "Which of the following best describes the role of Quality Assurance in relation…" at bounding box center [603, 138] width 535 height 41
click at [731, 154] on h5 "Which of the following best describes the role of Quality Assurance in relation…" at bounding box center [603, 138] width 535 height 41
click at [764, 287] on div "To verify project processes meet the defined quality standards" at bounding box center [603, 286] width 532 height 34
click at [337, 265] on input "b. To verify project processes meet the defined quality standards" at bounding box center [337, 260] width 0 height 11
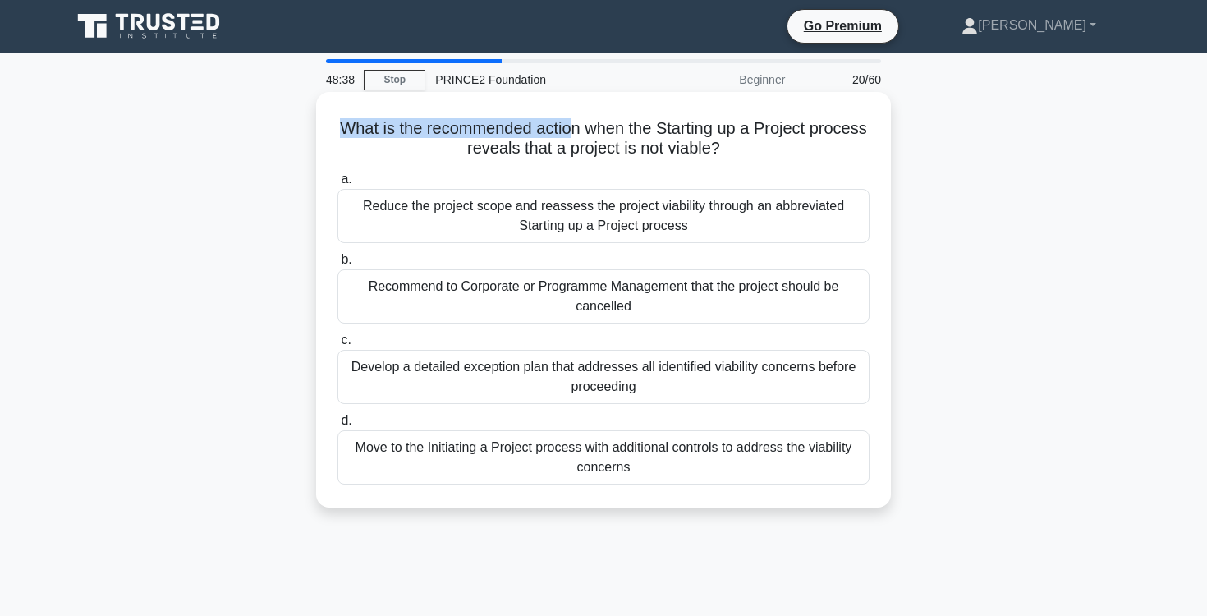
drag, startPoint x: 336, startPoint y: 129, endPoint x: 572, endPoint y: 131, distance: 236.4
click at [571, 132] on h5 "What is the recommended action when the Starting up a Project process reveals t…" at bounding box center [603, 138] width 535 height 41
click at [605, 135] on h5 "What is the recommended action when the Starting up a Project process reveals t…" at bounding box center [603, 138] width 535 height 41
drag, startPoint x: 342, startPoint y: 125, endPoint x: 747, endPoint y: 145, distance: 405.3
click at [747, 145] on h5 "What is the recommended action when the Starting up a Project process reveals t…" at bounding box center [603, 138] width 535 height 41
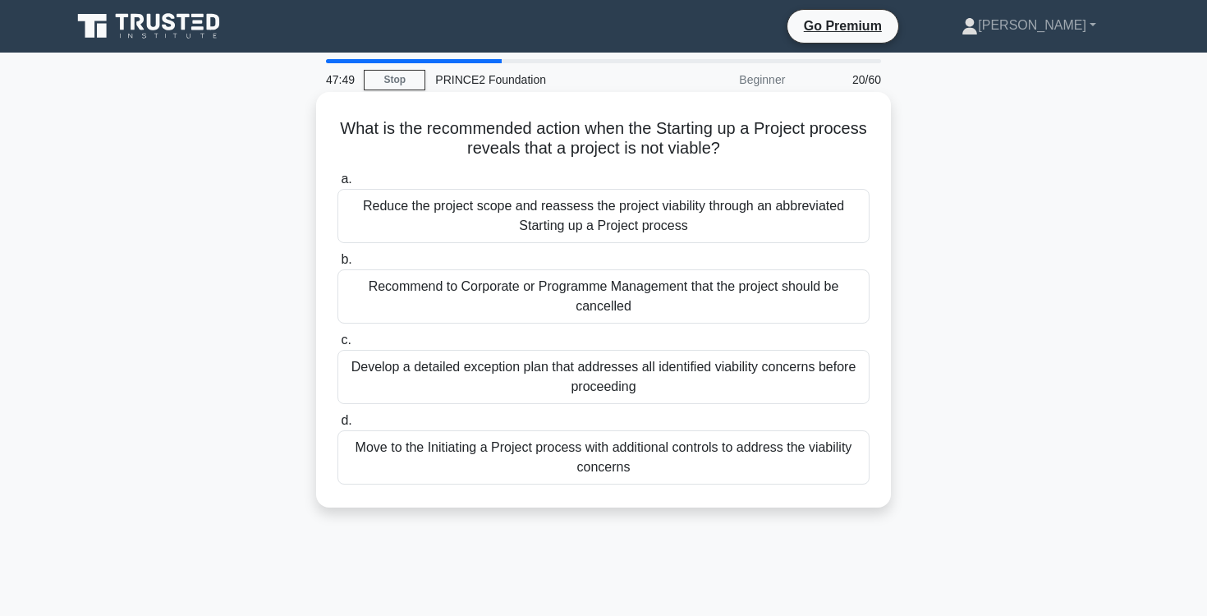
click at [519, 300] on div "Recommend to Corporate or Programme Management that the project should be cance…" at bounding box center [603, 296] width 532 height 54
click at [337, 265] on input "b. Recommend to Corporate or Programme Management that the project should be ca…" at bounding box center [337, 260] width 0 height 11
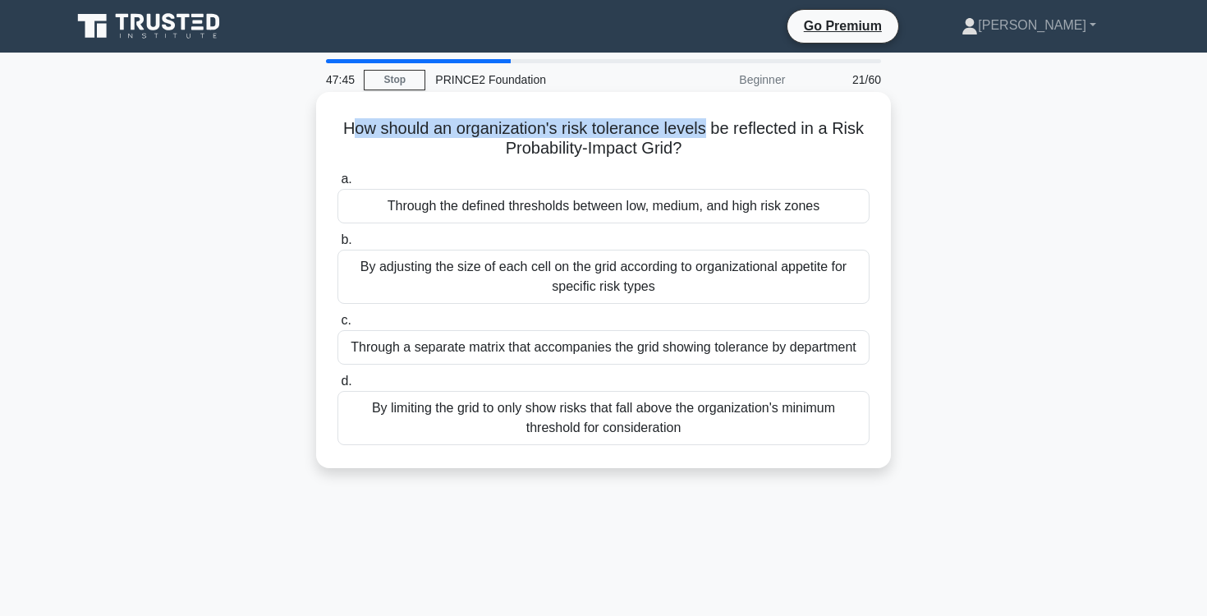
drag, startPoint x: 351, startPoint y: 126, endPoint x: 705, endPoint y: 127, distance: 353.8
click at [705, 127] on h5 "How should an organization's risk tolerance levels be reflected in a Risk Proba…" at bounding box center [603, 138] width 535 height 41
click at [389, 125] on h5 "How should an organization's risk tolerance levels be reflected in a Risk Proba…" at bounding box center [603, 138] width 535 height 41
drag, startPoint x: 346, startPoint y: 131, endPoint x: 746, endPoint y: 137, distance: 399.9
click at [746, 137] on h5 "How should an organization's risk tolerance levels be reflected in a Risk Proba…" at bounding box center [603, 138] width 535 height 41
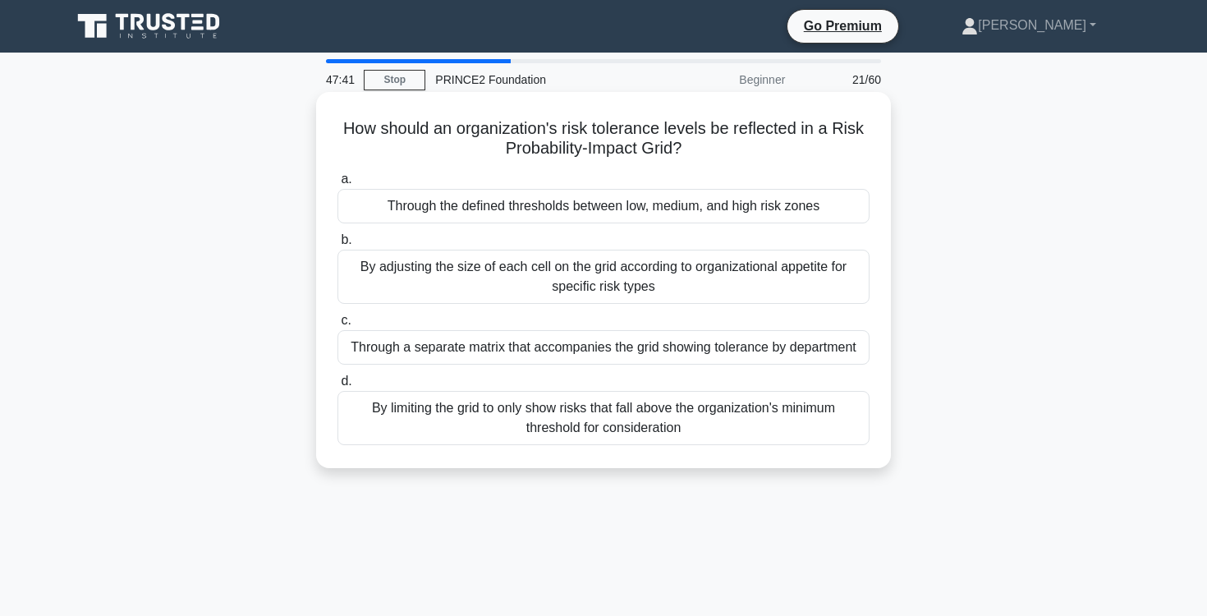
click at [745, 143] on h5 "How should an organization's risk tolerance levels be reflected in a Risk Proba…" at bounding box center [603, 138] width 535 height 41
click at [694, 204] on div "Through the defined thresholds between low, medium, and high risk zones" at bounding box center [603, 206] width 532 height 34
click at [337, 185] on input "a. Through the defined thresholds between low, medium, and high risk zones" at bounding box center [337, 179] width 0 height 11
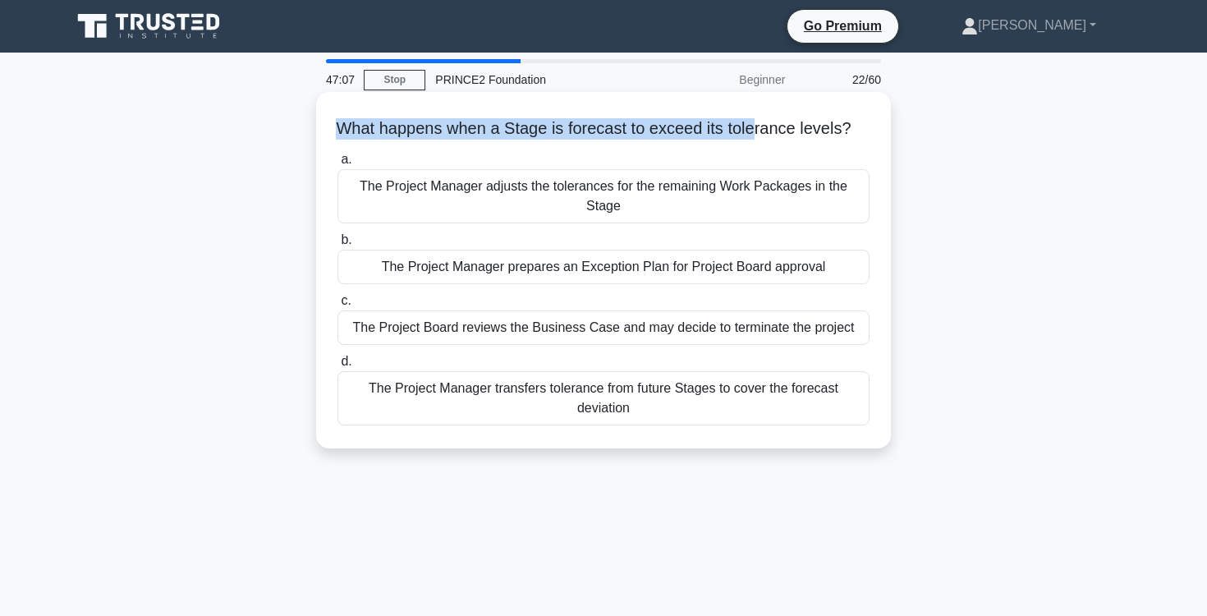
drag, startPoint x: 332, startPoint y: 123, endPoint x: 754, endPoint y: 124, distance: 422.8
click at [754, 124] on div "What happens when a Stage is forecast to exceed its tolerance levels? .spinner_…" at bounding box center [604, 270] width 562 height 343
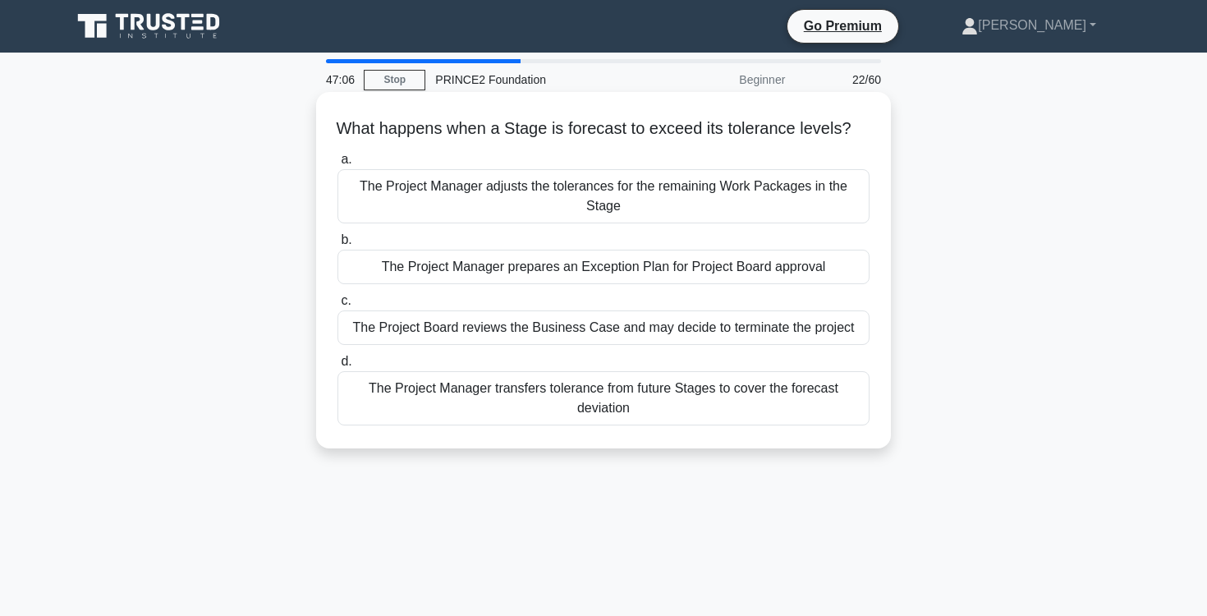
click at [751, 124] on h5 "What happens when a Stage is forecast to exceed its tolerance levels? .spinner_…" at bounding box center [603, 128] width 535 height 21
click at [680, 261] on div "The Project Manager prepares an Exception Plan for Project Board approval" at bounding box center [603, 267] width 532 height 34
click at [337, 245] on input "b. The Project Manager prepares an Exception Plan for Project Board approval" at bounding box center [337, 240] width 0 height 11
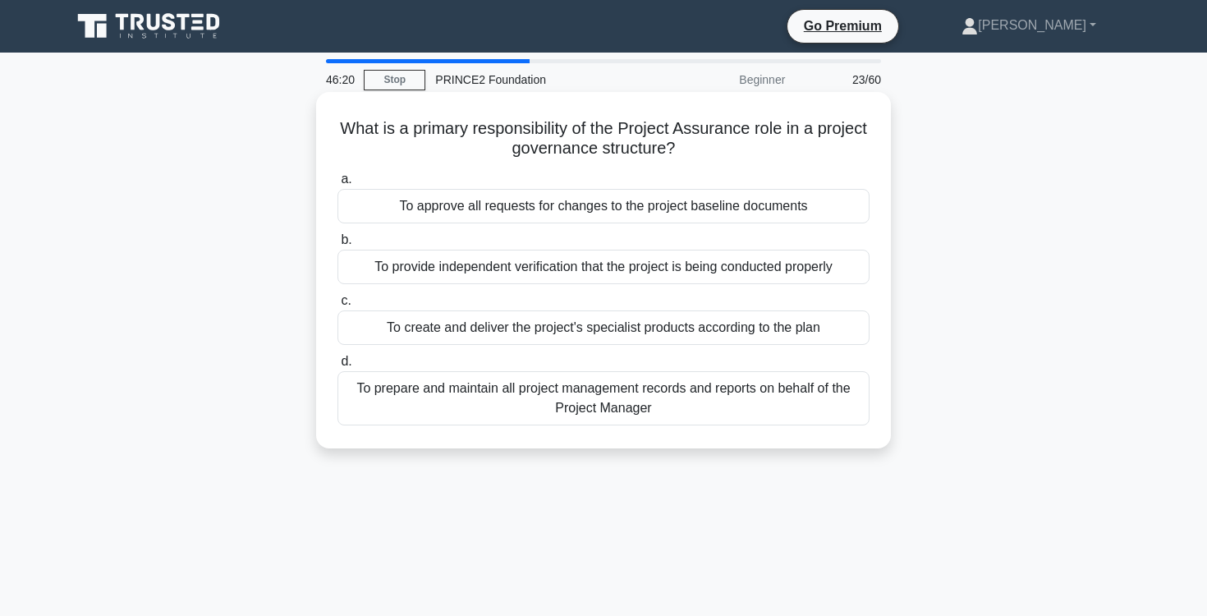
click at [763, 266] on div "To provide independent verification that the project is being conducted properly" at bounding box center [603, 267] width 532 height 34
click at [337, 245] on input "b. To provide independent verification that the project is being conducted prop…" at bounding box center [337, 240] width 0 height 11
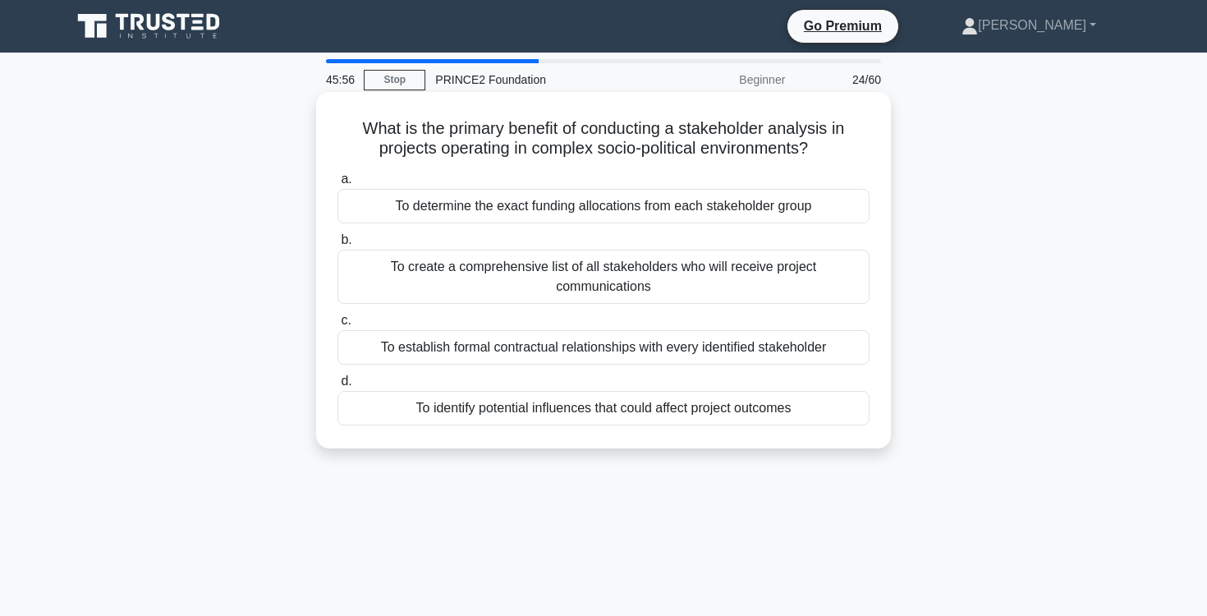
click at [747, 405] on div "To identify potential influences that could affect project outcomes" at bounding box center [603, 408] width 532 height 34
click at [337, 387] on input "d. To identify potential influences that could affect project outcomes" at bounding box center [337, 381] width 0 height 11
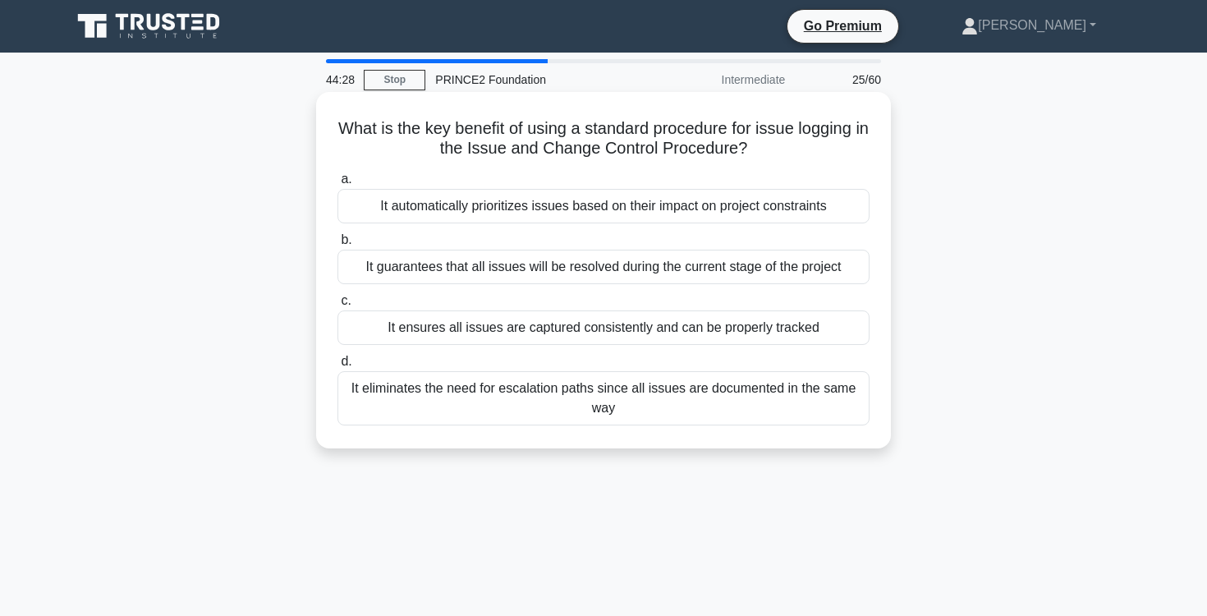
drag, startPoint x: 336, startPoint y: 113, endPoint x: 779, endPoint y: 143, distance: 444.3
click at [779, 143] on div "What is the key benefit of using a standard procedure for issue logging in the …" at bounding box center [604, 270] width 562 height 343
click at [342, 140] on h5 "What is the key benefit of using a standard procedure for issue logging in the …" at bounding box center [603, 138] width 535 height 41
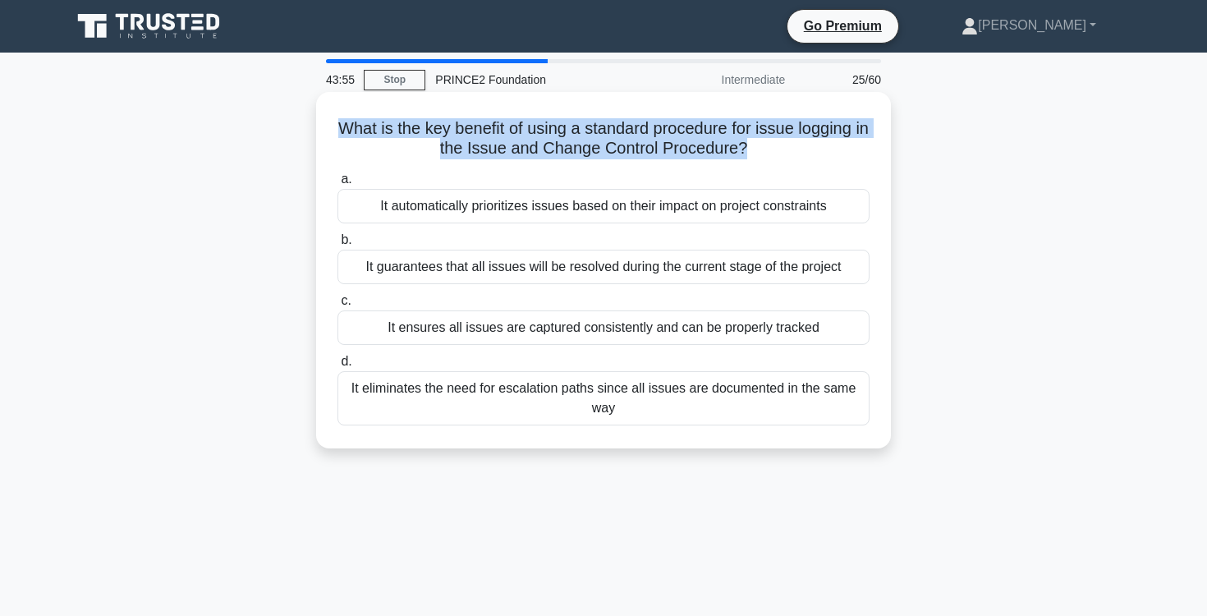
drag, startPoint x: 337, startPoint y: 126, endPoint x: 745, endPoint y: 144, distance: 407.6
click at [744, 144] on h5 "What is the key benefit of using a standard procedure for issue logging in the …" at bounding box center [603, 138] width 535 height 41
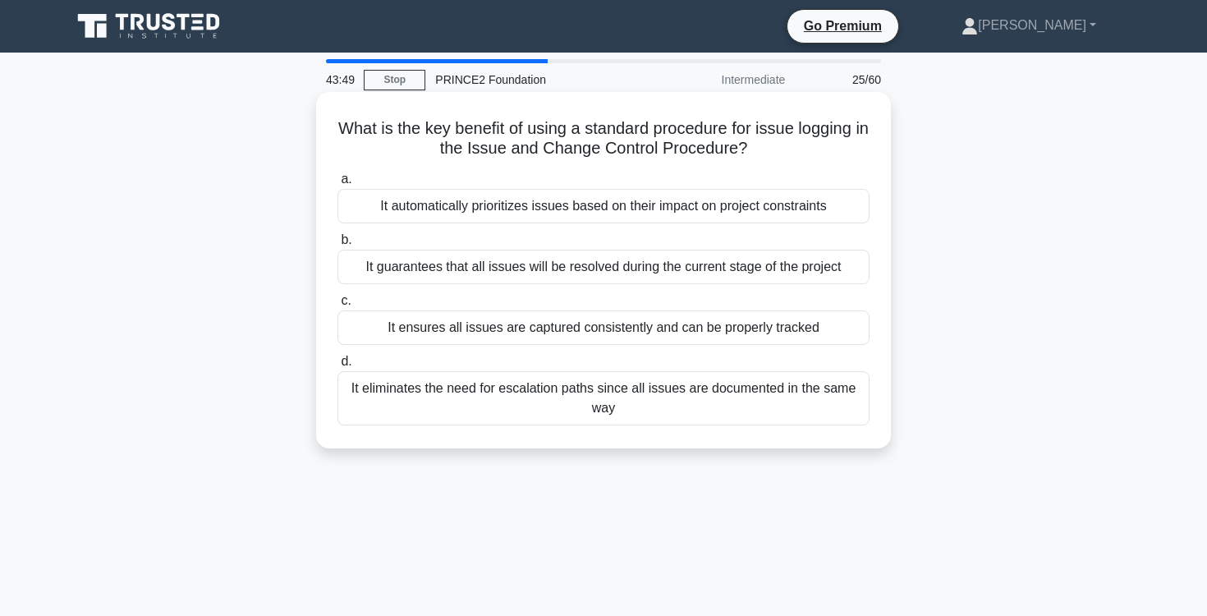
click at [709, 328] on div "It ensures all issues are captured consistently and can be properly tracked" at bounding box center [603, 327] width 532 height 34
click at [337, 306] on input "c. It ensures all issues are captured consistently and can be properly tracked" at bounding box center [337, 301] width 0 height 11
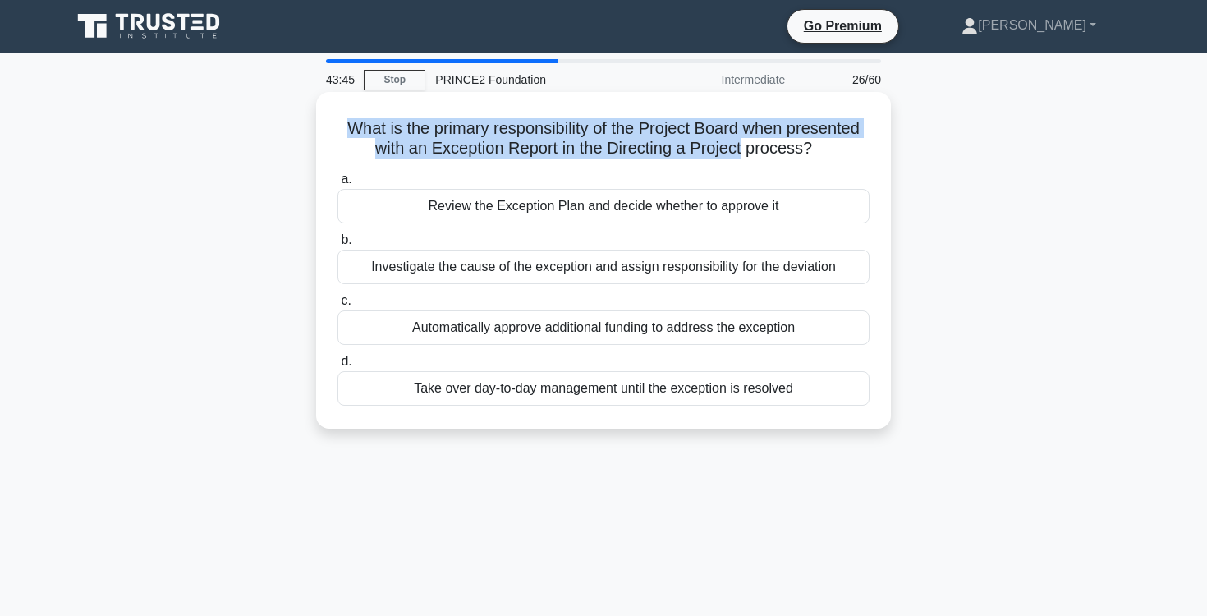
drag, startPoint x: 351, startPoint y: 126, endPoint x: 738, endPoint y: 154, distance: 387.7
click at [738, 154] on h5 "What is the primary responsibility of the Project Board when presented with an …" at bounding box center [603, 138] width 535 height 41
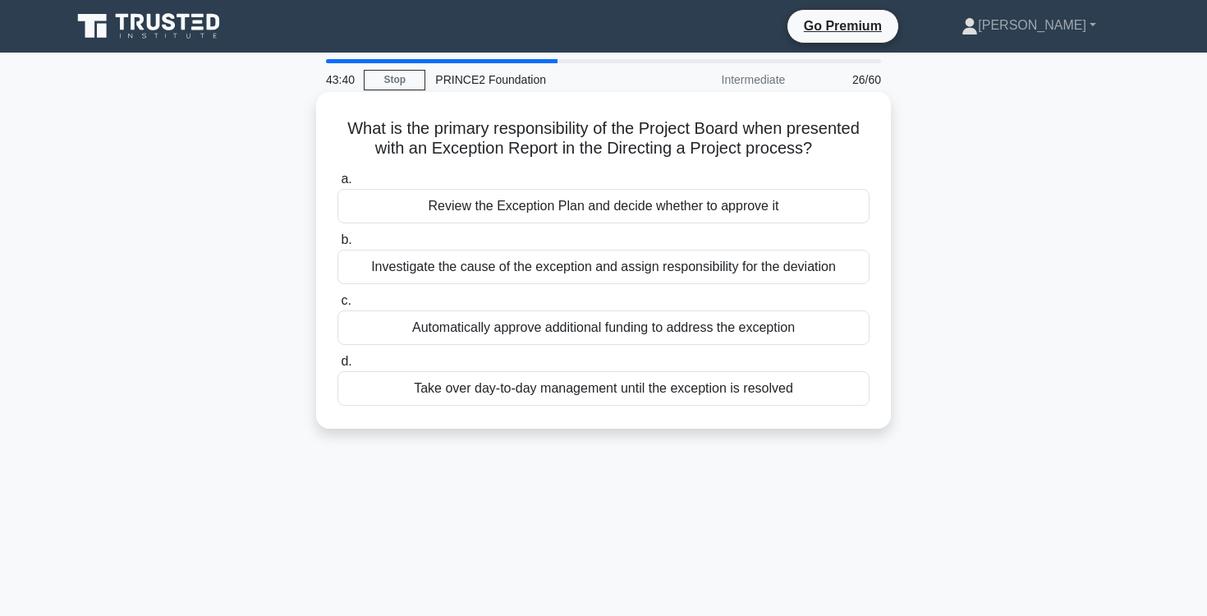
click at [737, 204] on div "Review the Exception Plan and decide whether to approve it" at bounding box center [603, 206] width 532 height 34
click at [337, 185] on input "a. Review the Exception Plan and decide whether to approve it" at bounding box center [337, 179] width 0 height 11
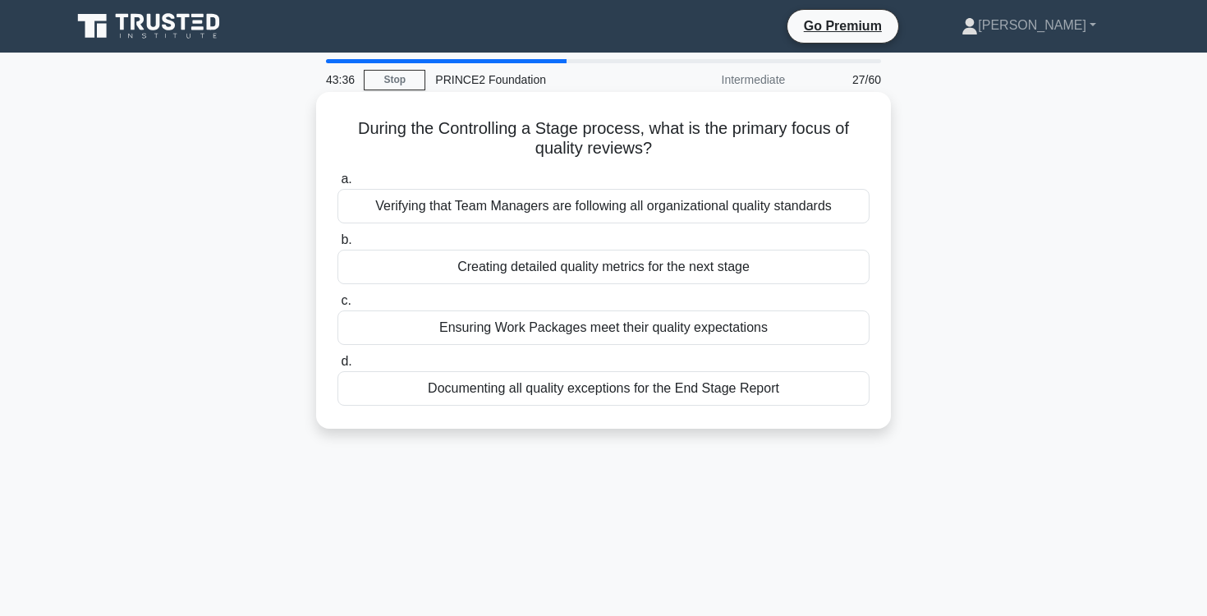
drag, startPoint x: 362, startPoint y: 120, endPoint x: 697, endPoint y: 144, distance: 335.8
click at [697, 144] on h5 "During the Controlling a Stage process, what is the primary focus of quality re…" at bounding box center [603, 138] width 535 height 41
click at [626, 330] on div "Ensuring Work Packages meet their quality expectations" at bounding box center [603, 327] width 532 height 34
click at [337, 306] on input "c. Ensuring Work Packages meet their quality expectations" at bounding box center [337, 301] width 0 height 11
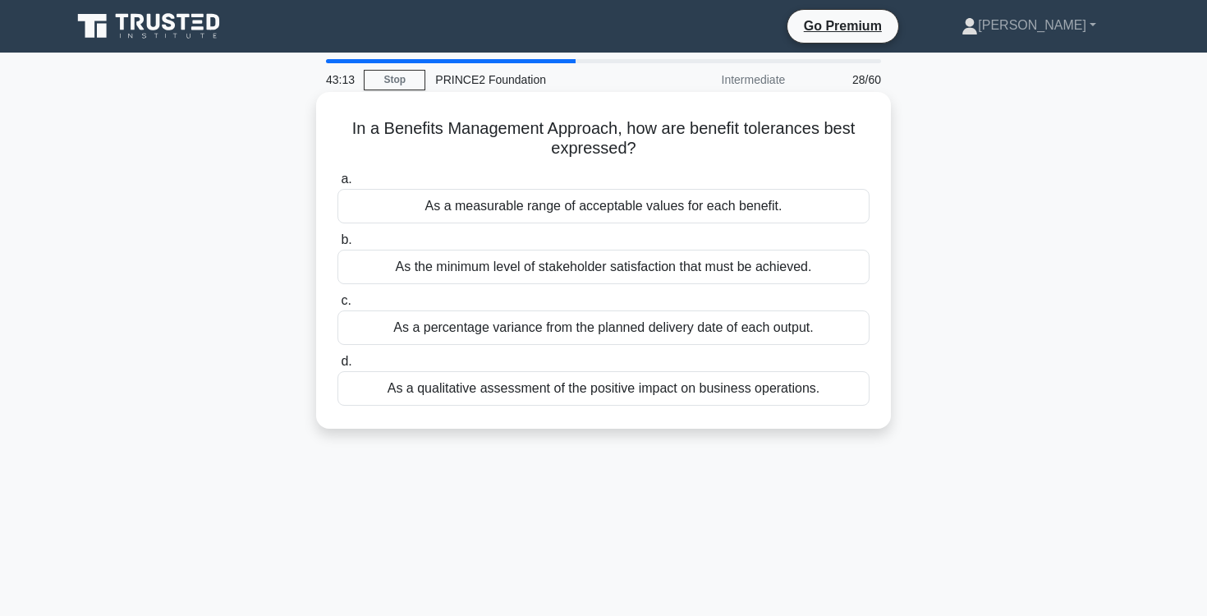
click at [673, 194] on div "As a measurable range of acceptable values for each benefit." at bounding box center [603, 206] width 532 height 34
click at [337, 185] on input "a. As a measurable range of acceptable values for each benefit." at bounding box center [337, 179] width 0 height 11
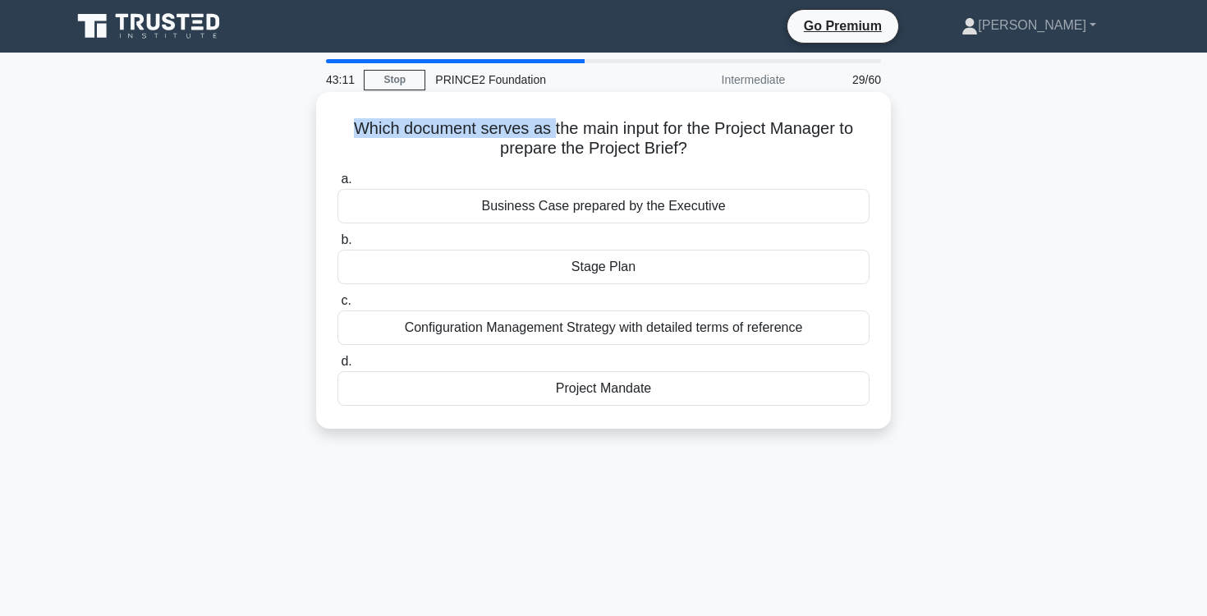
drag, startPoint x: 355, startPoint y: 123, endPoint x: 553, endPoint y: 123, distance: 197.9
click at [553, 123] on h5 "Which document serves as the main input for the Project Manager to prepare the …" at bounding box center [603, 138] width 535 height 41
click at [592, 126] on h5 "Which document serves as the main input for the Project Manager to prepare the …" at bounding box center [603, 138] width 535 height 41
drag, startPoint x: 350, startPoint y: 126, endPoint x: 733, endPoint y: 126, distance: 383.4
click at [733, 126] on h5 "Which document serves as the main input for the Project Manager to prepare the …" at bounding box center [603, 138] width 535 height 41
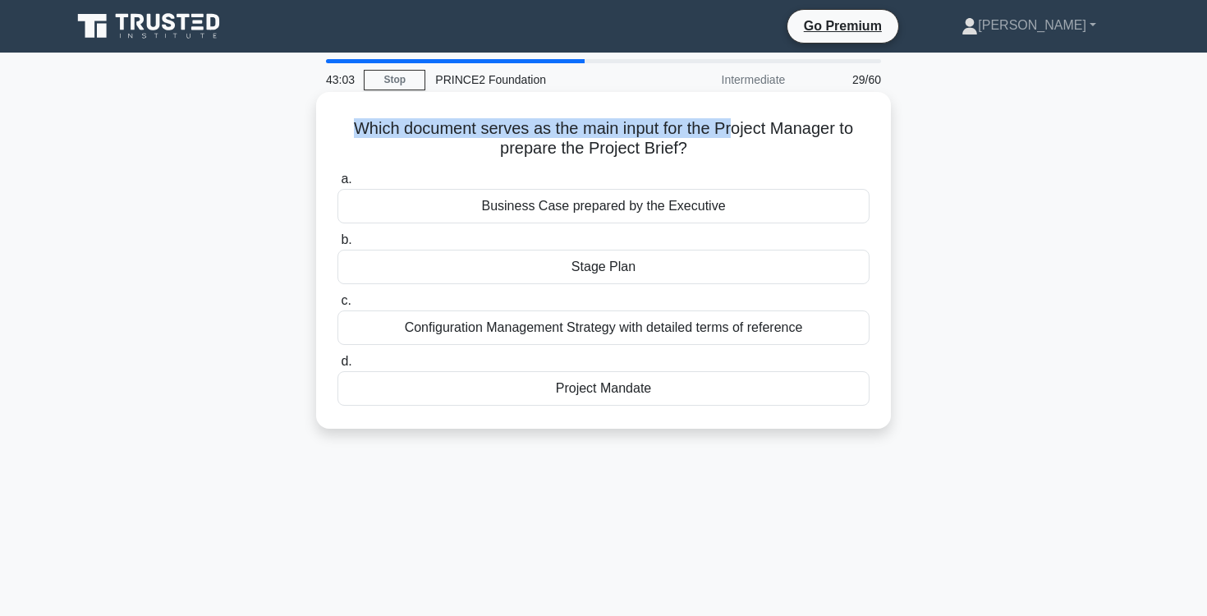
click at [733, 126] on h5 "Which document serves as the main input for the Project Manager to prepare the …" at bounding box center [603, 138] width 535 height 41
drag, startPoint x: 343, startPoint y: 123, endPoint x: 763, endPoint y: 135, distance: 419.7
click at [763, 135] on h5 "Which document serves as the main input for the Project Manager to prepare the …" at bounding box center [603, 138] width 535 height 41
click at [759, 143] on h5 "Which document serves as the main input for the Project Manager to prepare the …" at bounding box center [603, 138] width 535 height 41
click at [739, 208] on div "Business Case prepared by the Executive" at bounding box center [603, 206] width 532 height 34
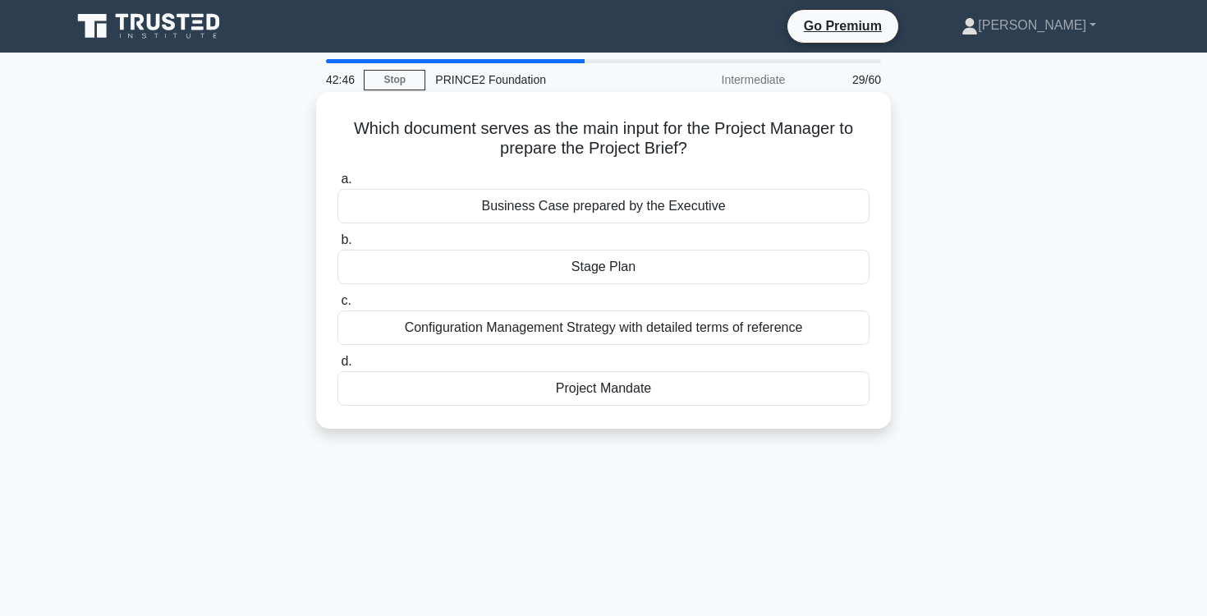
click at [337, 185] on input "a. Business Case prepared by the Executive" at bounding box center [337, 179] width 0 height 11
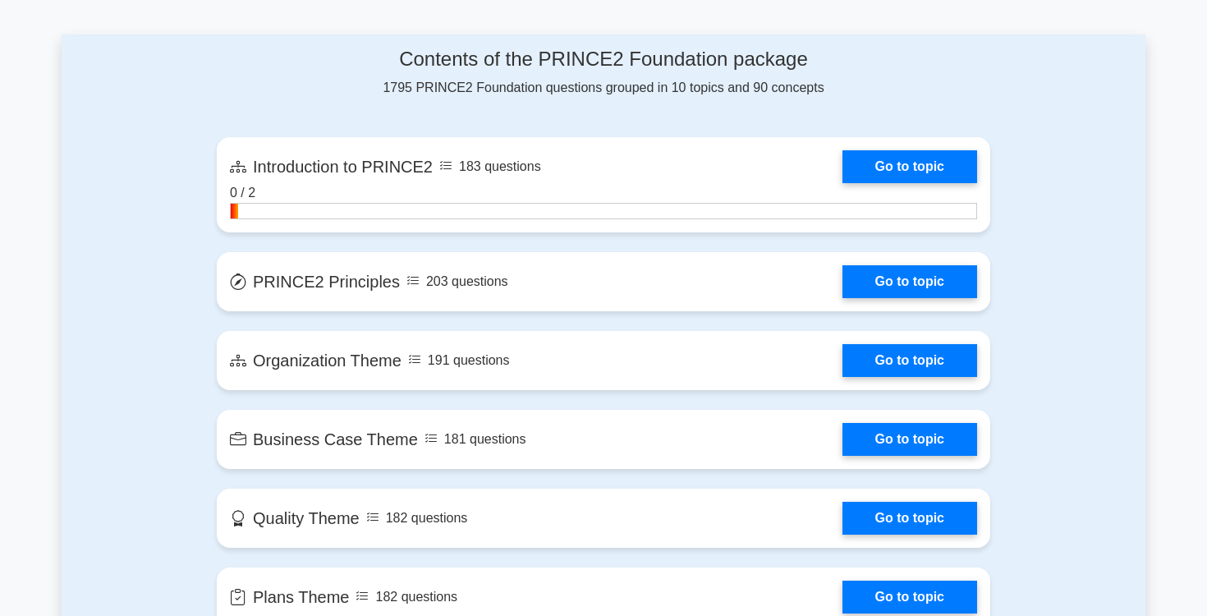
scroll to position [1041, 0]
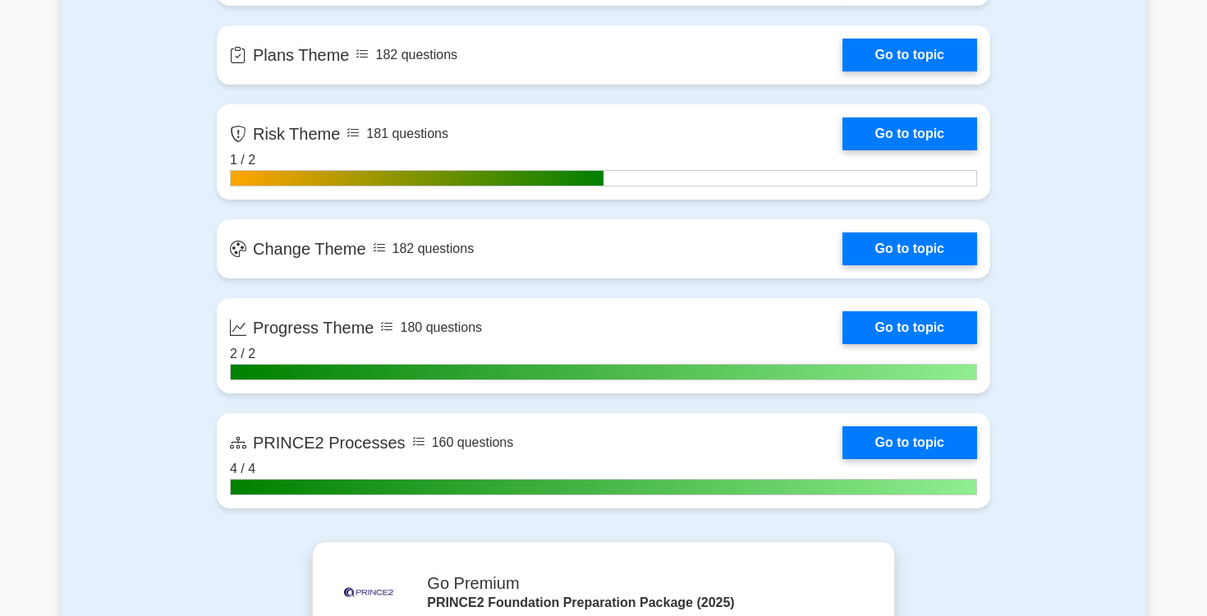
scroll to position [1603, 0]
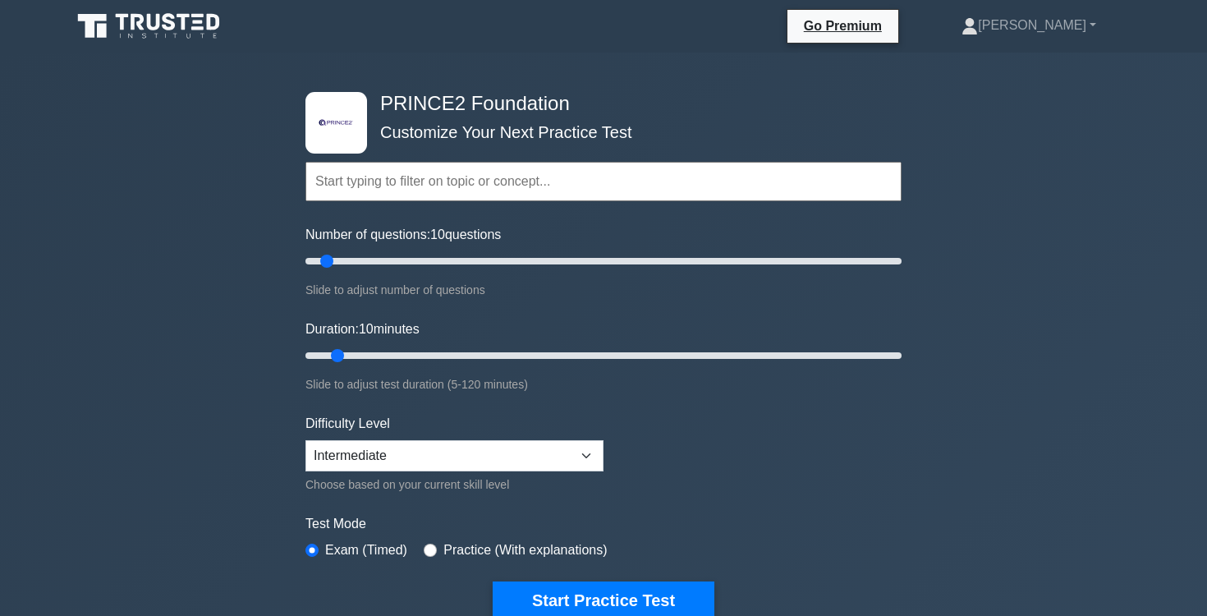
click at [291, 423] on div ".st0{fill-rule:evenodd;clip-rule:evenodd;fill:#000041;} .st1{fill-rule:evenodd;…" at bounding box center [603, 554] width 1207 height 1002
click at [600, 402] on form "Topics Introduction to PRINCE2 PRINCE2 Principles Organization Theme Business C…" at bounding box center [603, 365] width 596 height 507
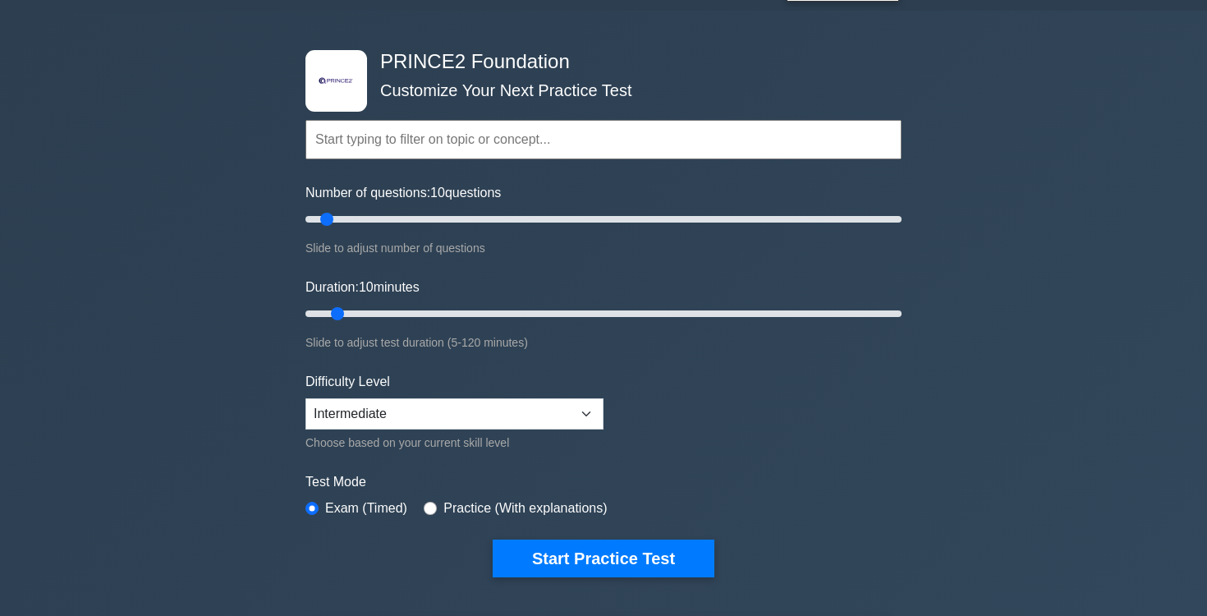
scroll to position [83, 0]
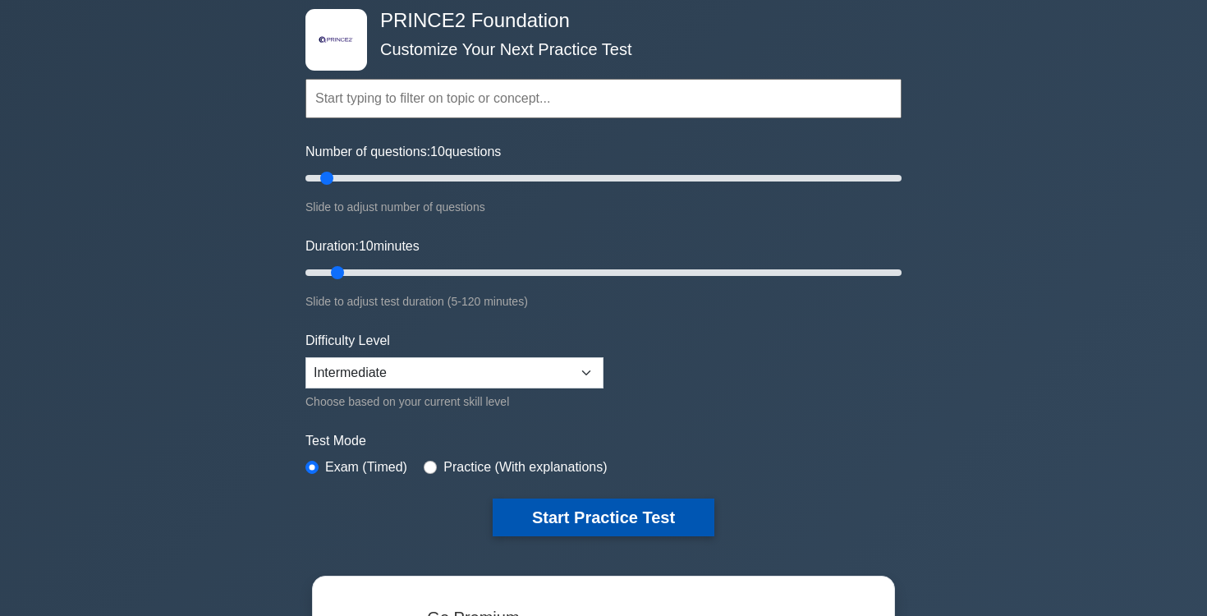
click at [611, 518] on button "Start Practice Test" at bounding box center [604, 517] width 222 height 38
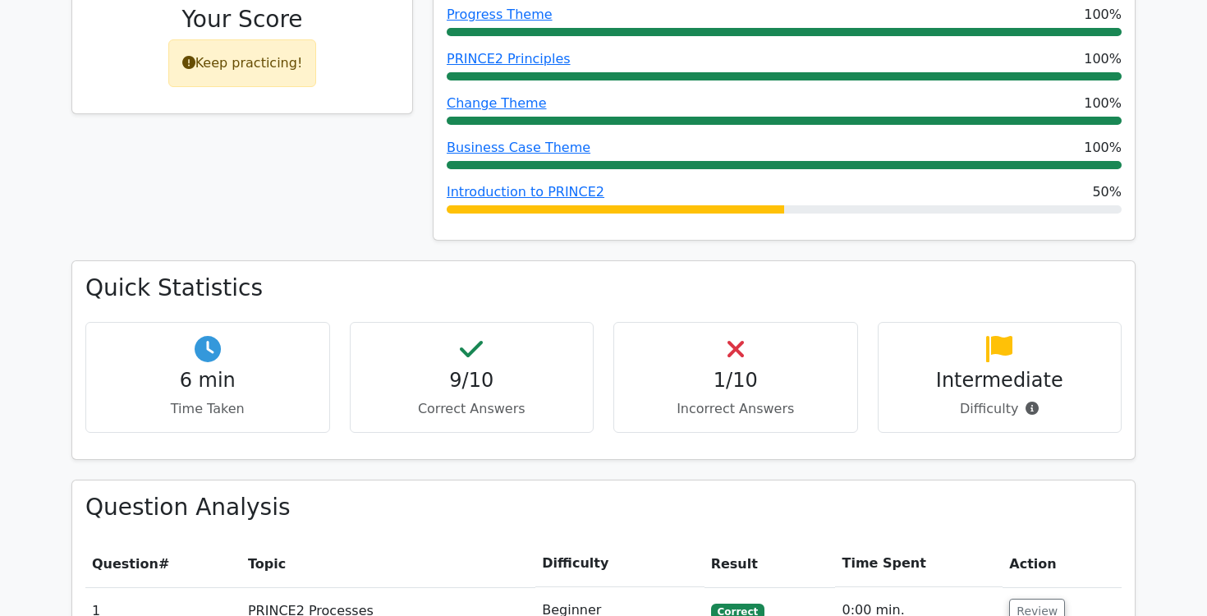
scroll to position [854, 0]
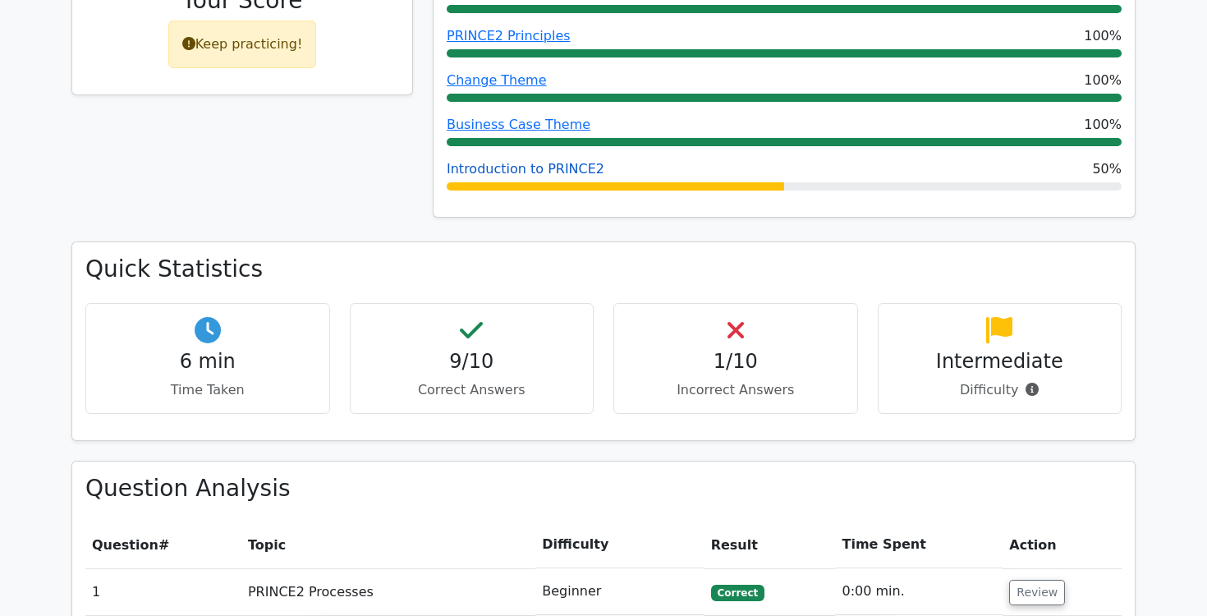
click at [568, 161] on link "Introduction to PRINCE2" at bounding box center [526, 169] width 158 height 16
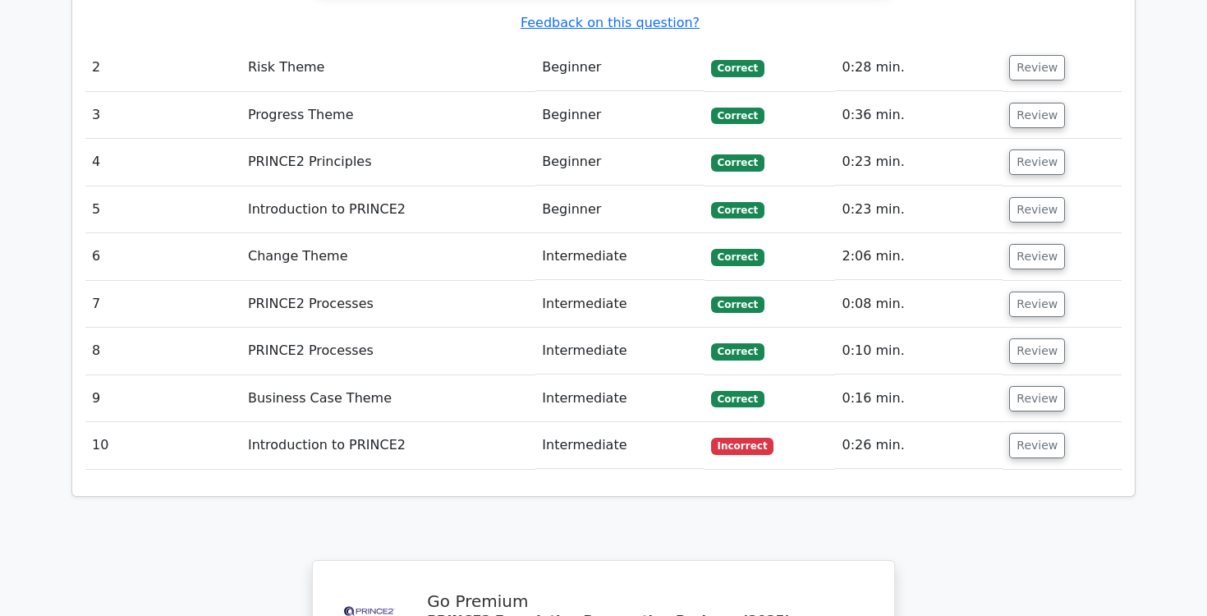
scroll to position [2381, 0]
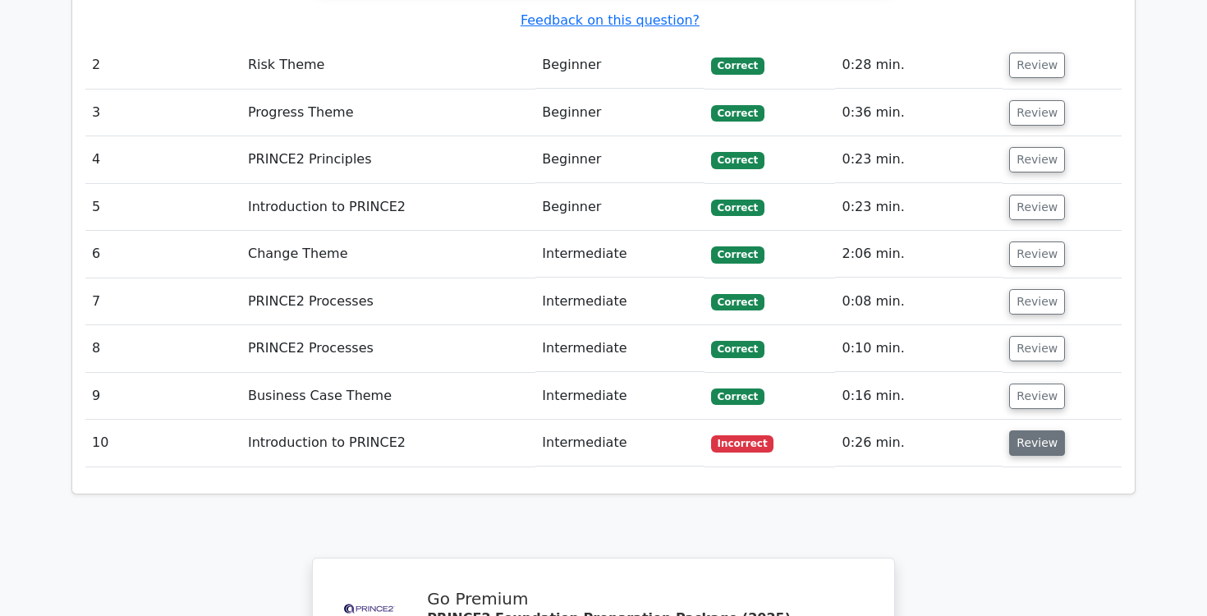
click at [1009, 430] on button "Review" at bounding box center [1037, 442] width 56 height 25
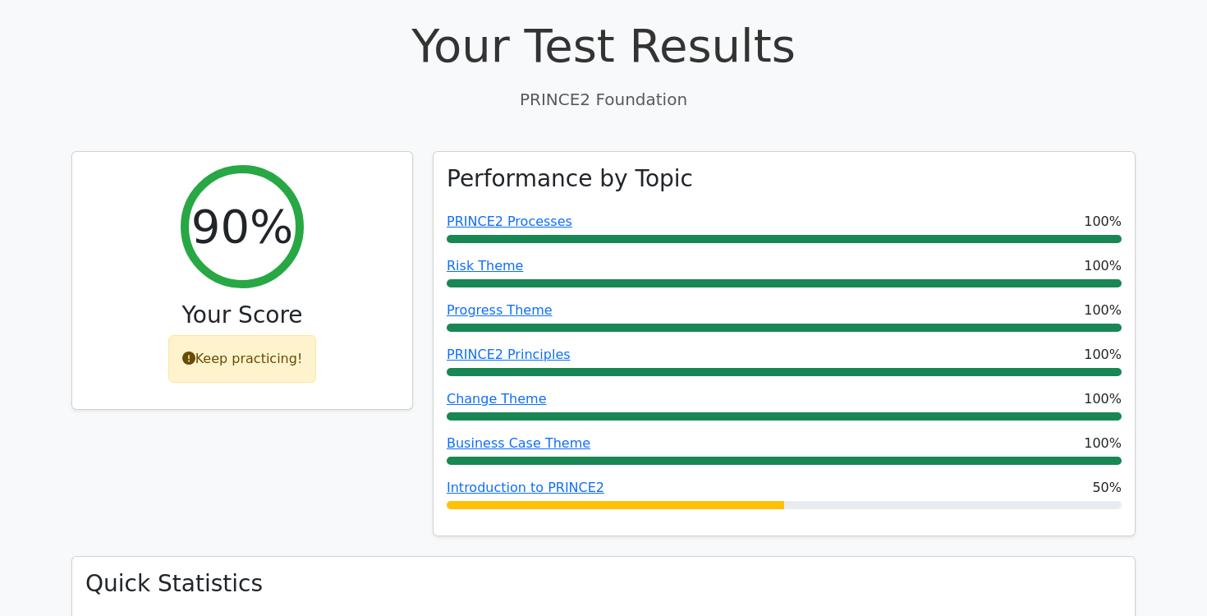
scroll to position [0, 0]
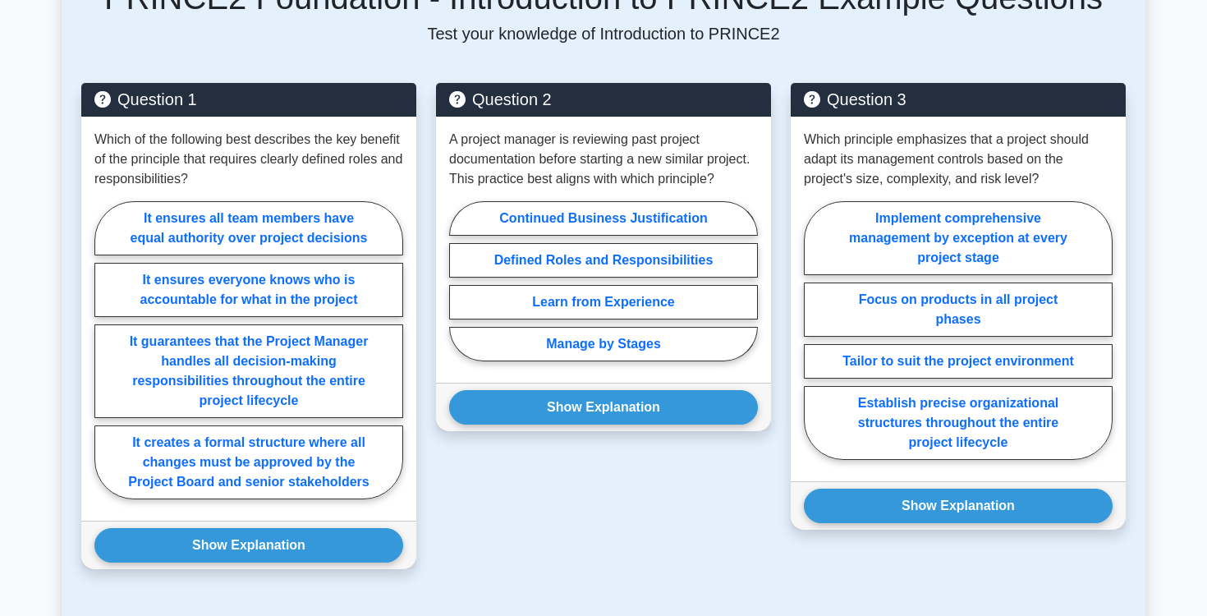
scroll to position [765, 0]
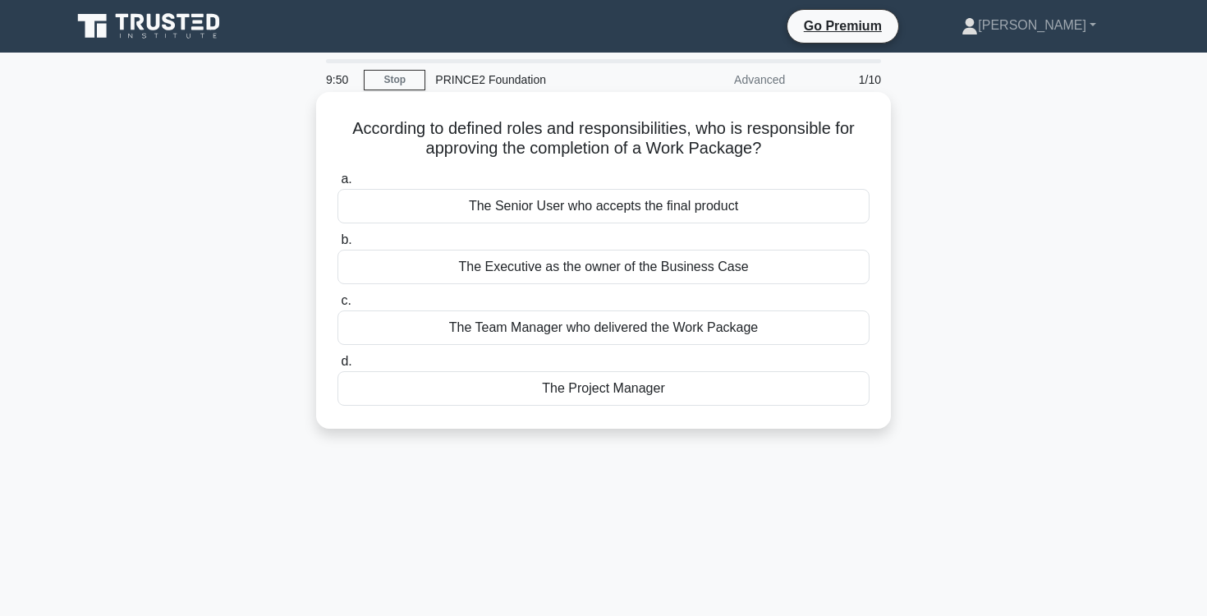
click at [601, 324] on div "The Team Manager who delivered the Work Package" at bounding box center [603, 327] width 532 height 34
click at [337, 306] on input "c. The Team Manager who delivered the Work Package" at bounding box center [337, 301] width 0 height 11
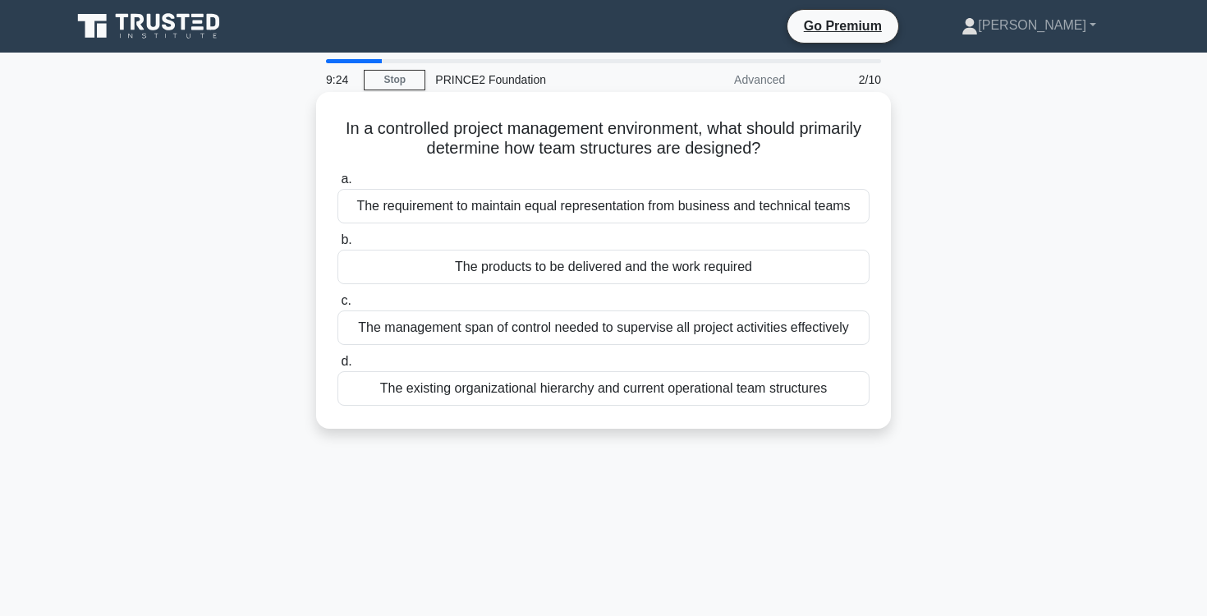
click at [626, 269] on div "The products to be delivered and the work required" at bounding box center [603, 267] width 532 height 34
click at [337, 245] on input "b. The products to be delivered and the work required" at bounding box center [337, 240] width 0 height 11
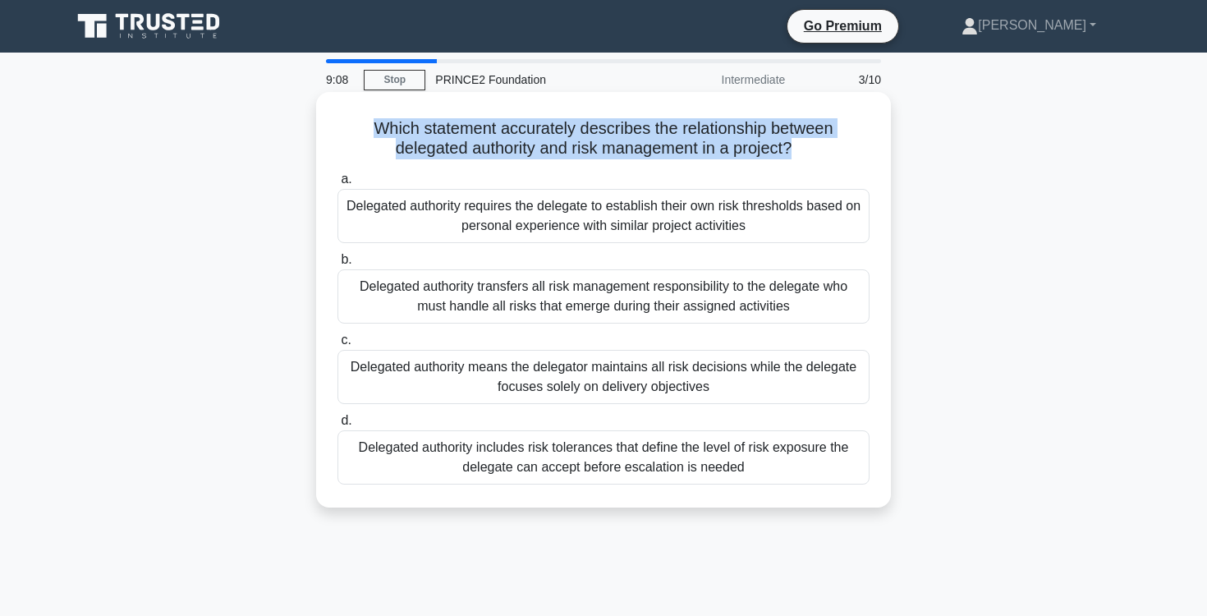
drag, startPoint x: 337, startPoint y: 122, endPoint x: 752, endPoint y: 149, distance: 415.5
click at [752, 149] on h5 "Which statement accurately describes the relationship between delegated authori…" at bounding box center [603, 138] width 535 height 41
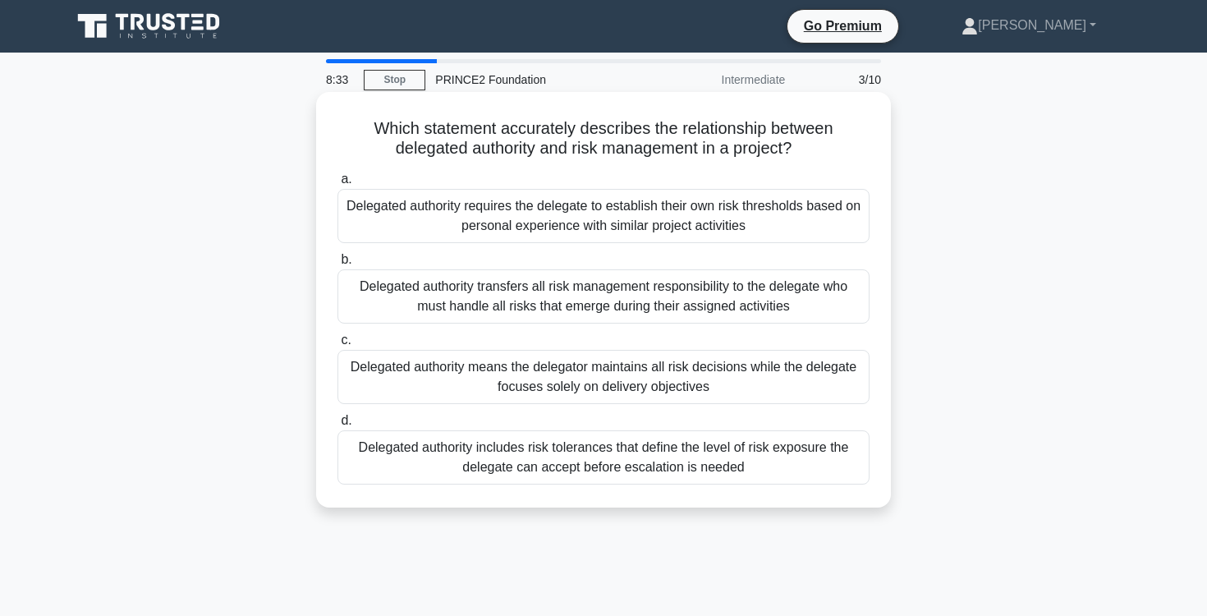
click at [777, 461] on div "Delegated authority includes risk tolerances that define the level of risk expo…" at bounding box center [603, 457] width 532 height 54
click at [337, 426] on input "d. Delegated authority includes risk tolerances that define the level of risk e…" at bounding box center [337, 420] width 0 height 11
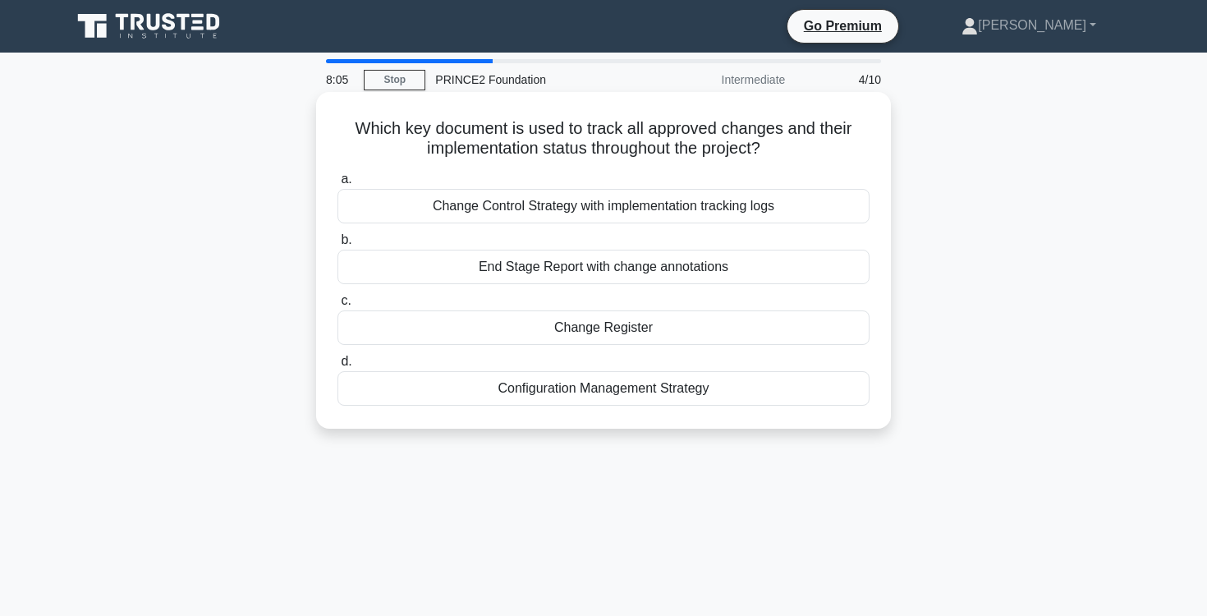
drag, startPoint x: 362, startPoint y: 115, endPoint x: 786, endPoint y: 144, distance: 425.4
click at [786, 144] on div "Which key document is used to track all approved changes and their implementati…" at bounding box center [604, 260] width 562 height 323
click at [737, 273] on div "End Stage Report with change annotations" at bounding box center [603, 267] width 532 height 34
click at [337, 245] on input "b. End Stage Report with change annotations" at bounding box center [337, 240] width 0 height 11
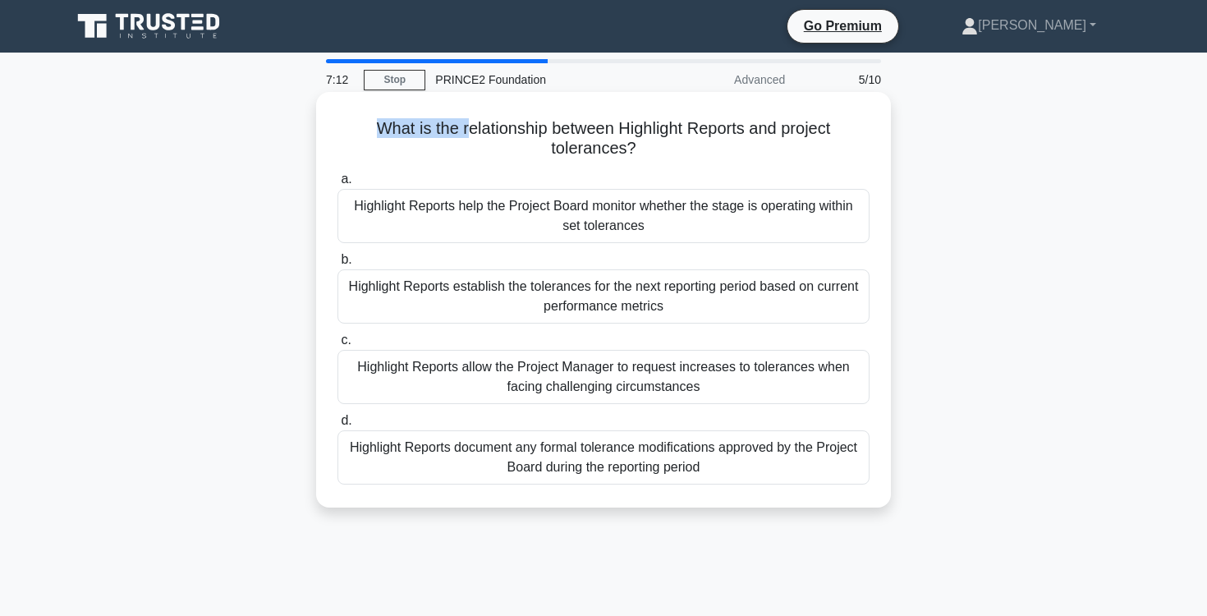
drag, startPoint x: 378, startPoint y: 125, endPoint x: 471, endPoint y: 125, distance: 92.8
click at [471, 125] on h5 "What is the relationship between Highlight Reports and project tolerances? .spi…" at bounding box center [603, 138] width 535 height 41
click at [403, 120] on h5 "What is the relationship between Highlight Reports and project tolerances? .spi…" at bounding box center [603, 138] width 535 height 41
drag, startPoint x: 373, startPoint y: 122, endPoint x: 664, endPoint y: 143, distance: 292.2
click at [664, 143] on h5 "What is the relationship between Highlight Reports and project tolerances? .spi…" at bounding box center [603, 138] width 535 height 41
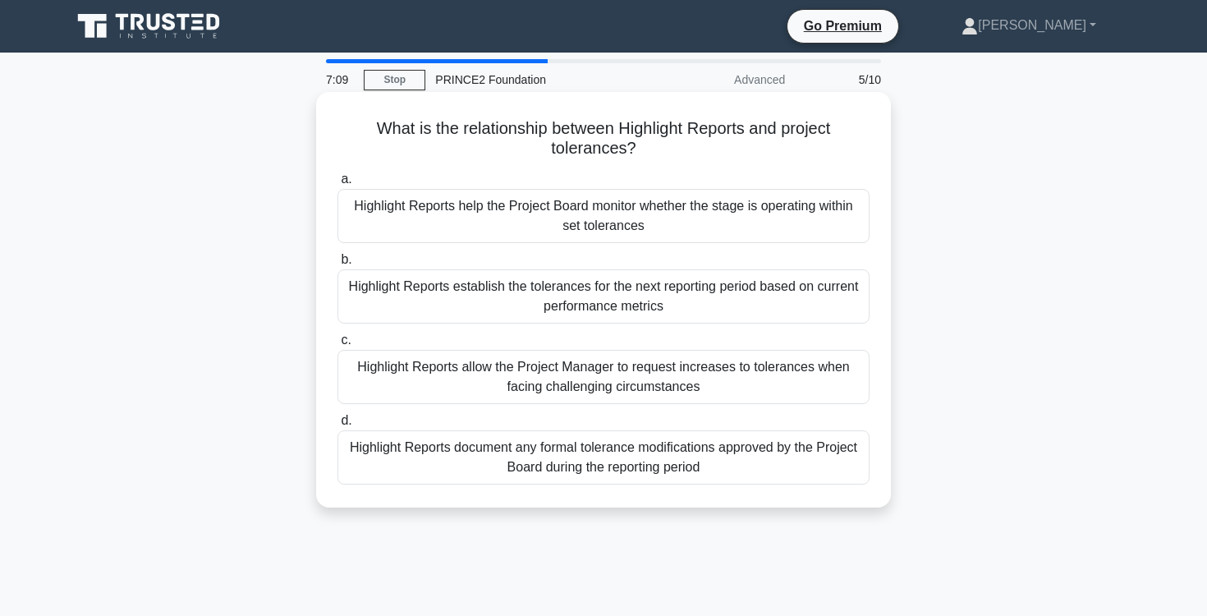
click at [661, 144] on h5 "What is the relationship between Highlight Reports and project tolerances? .spi…" at bounding box center [603, 138] width 535 height 41
click at [795, 463] on div "Highlight Reports document any formal tolerance modifications approved by the P…" at bounding box center [603, 457] width 532 height 54
click at [337, 426] on input "d. Highlight Reports document any formal tolerance modifications approved by th…" at bounding box center [337, 420] width 0 height 11
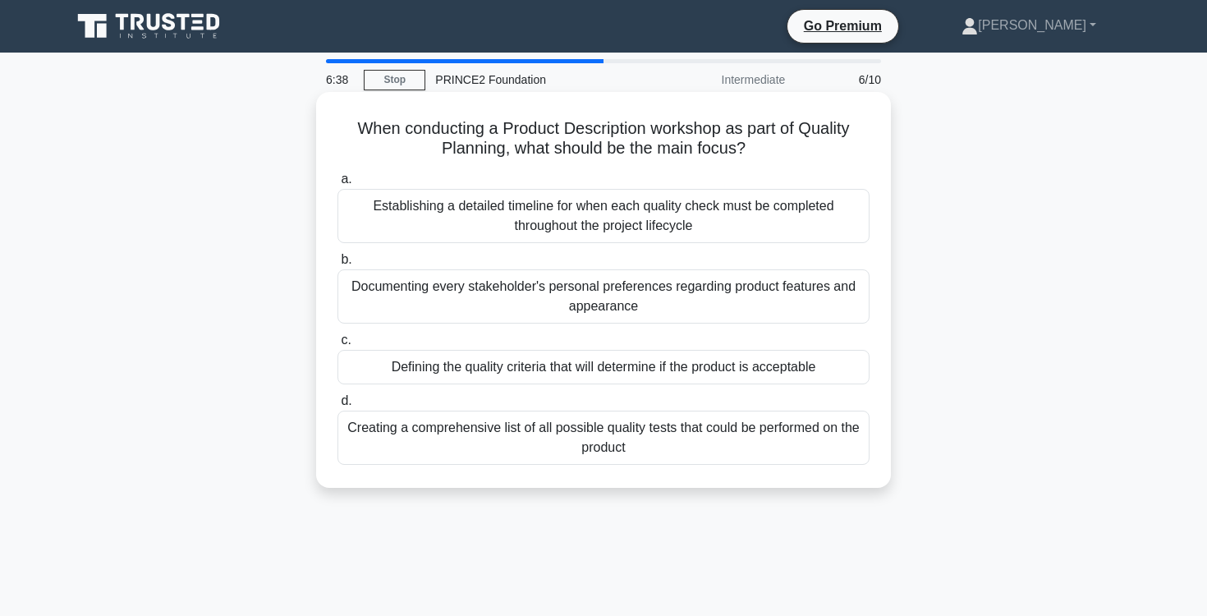
click at [748, 369] on div "Defining the quality criteria that will determine if the product is acceptable" at bounding box center [603, 367] width 532 height 34
click at [337, 346] on input "c. Defining the quality criteria that will determine if the product is acceptab…" at bounding box center [337, 340] width 0 height 11
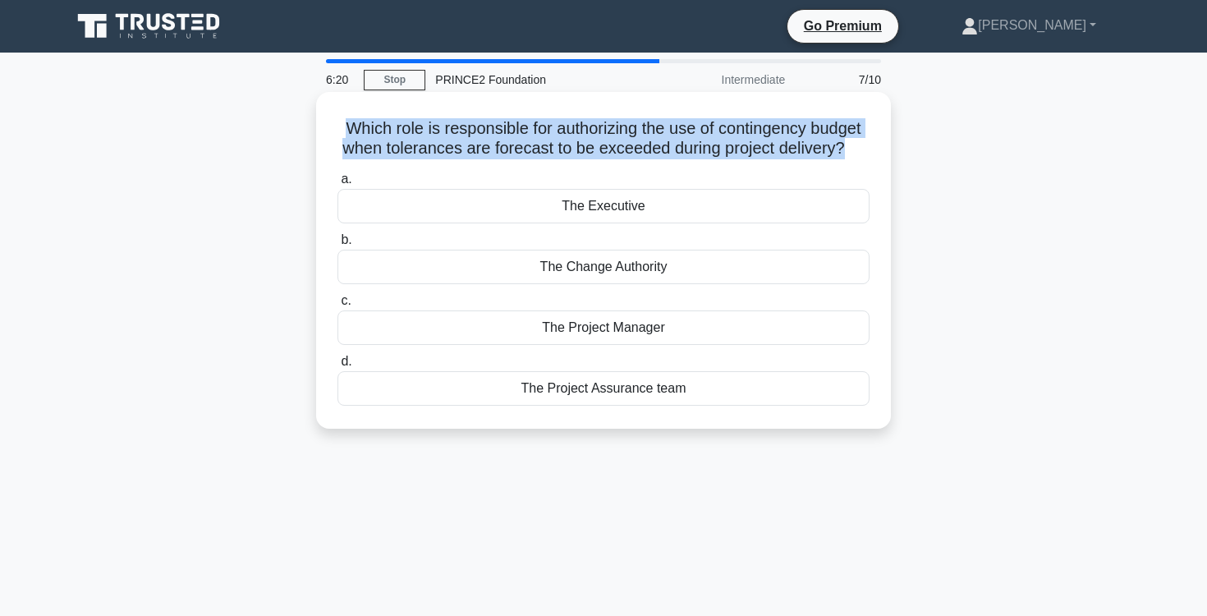
drag, startPoint x: 339, startPoint y: 126, endPoint x: 839, endPoint y: 149, distance: 500.5
click at [839, 149] on h5 "Which role is responsible for authorizing the use of contingency budget when to…" at bounding box center [603, 138] width 535 height 41
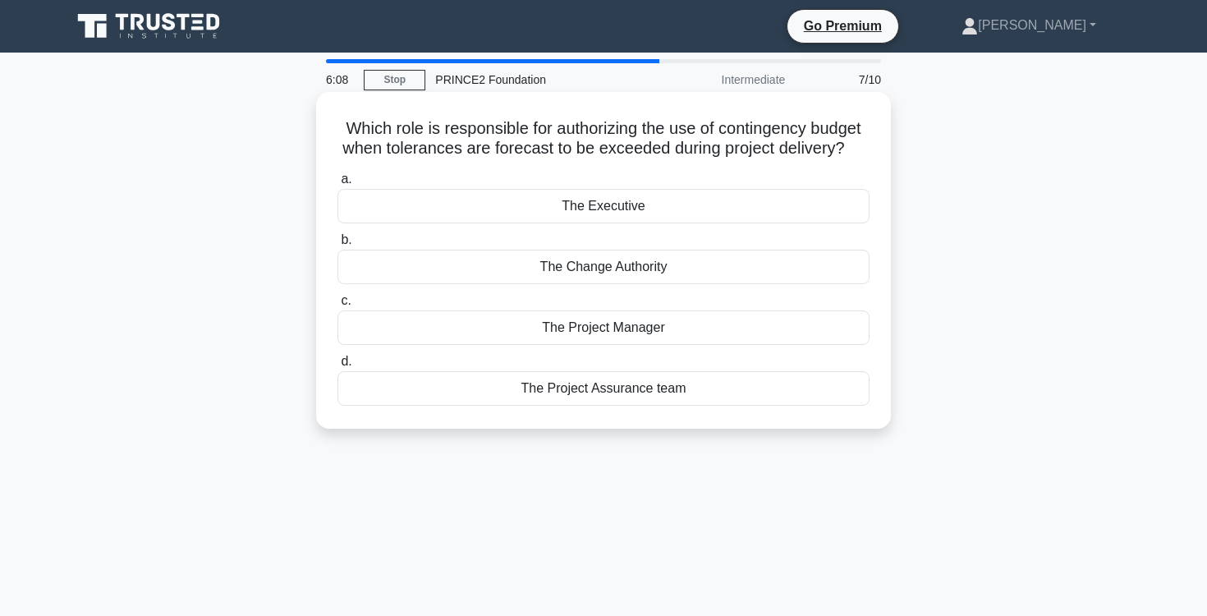
click at [704, 198] on div "The Executive" at bounding box center [603, 206] width 532 height 34
click at [337, 185] on input "a. The Executive" at bounding box center [337, 179] width 0 height 11
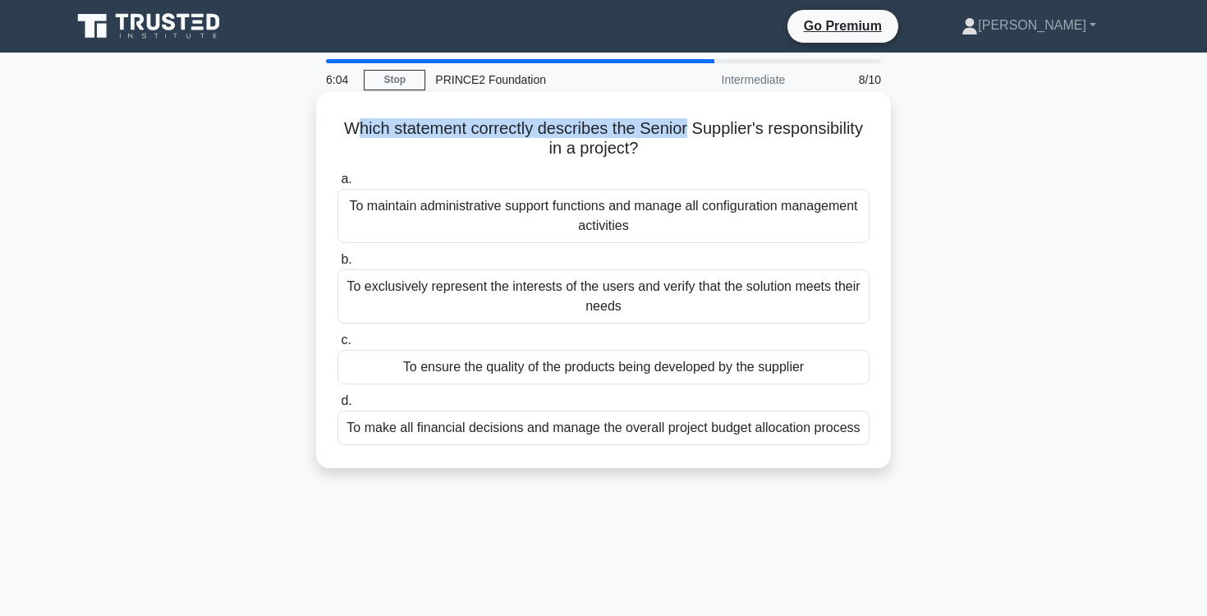
drag, startPoint x: 348, startPoint y: 124, endPoint x: 521, endPoint y: 131, distance: 173.4
click at [679, 135] on h5 "Which statement correctly describes the Senior Supplier's responsibility in a p…" at bounding box center [603, 138] width 535 height 41
click at [388, 130] on h5 "Which statement correctly describes the Senior Supplier's responsibility in a p…" at bounding box center [603, 138] width 535 height 41
drag, startPoint x: 332, startPoint y: 124, endPoint x: 817, endPoint y: 140, distance: 484.6
click at [817, 140] on div "Which statement correctly describes the Senior Supplier's responsibility in a p…" at bounding box center [604, 280] width 562 height 363
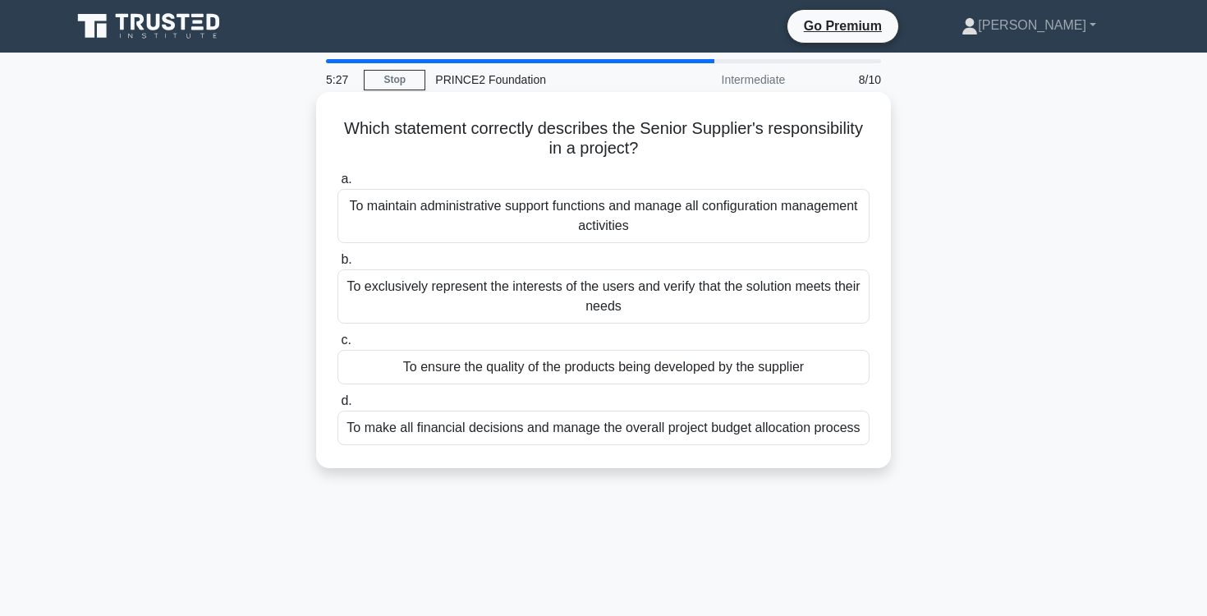
click at [620, 293] on div "To exclusively represent the interests of the users and verify that the solutio…" at bounding box center [603, 296] width 532 height 54
click at [337, 265] on input "b. To exclusively represent the interests of the users and verify that the solu…" at bounding box center [337, 260] width 0 height 11
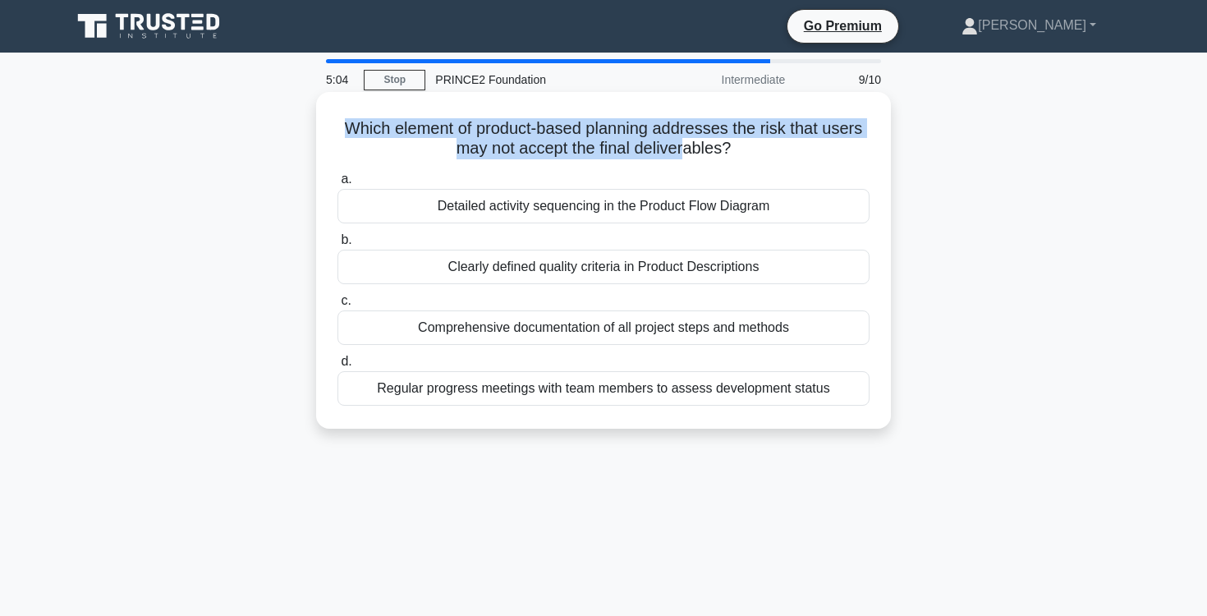
drag, startPoint x: 351, startPoint y: 127, endPoint x: 682, endPoint y: 150, distance: 332.5
click at [682, 150] on h5 "Which element of product-based planning addresses the risk that users may not a…" at bounding box center [603, 138] width 535 height 41
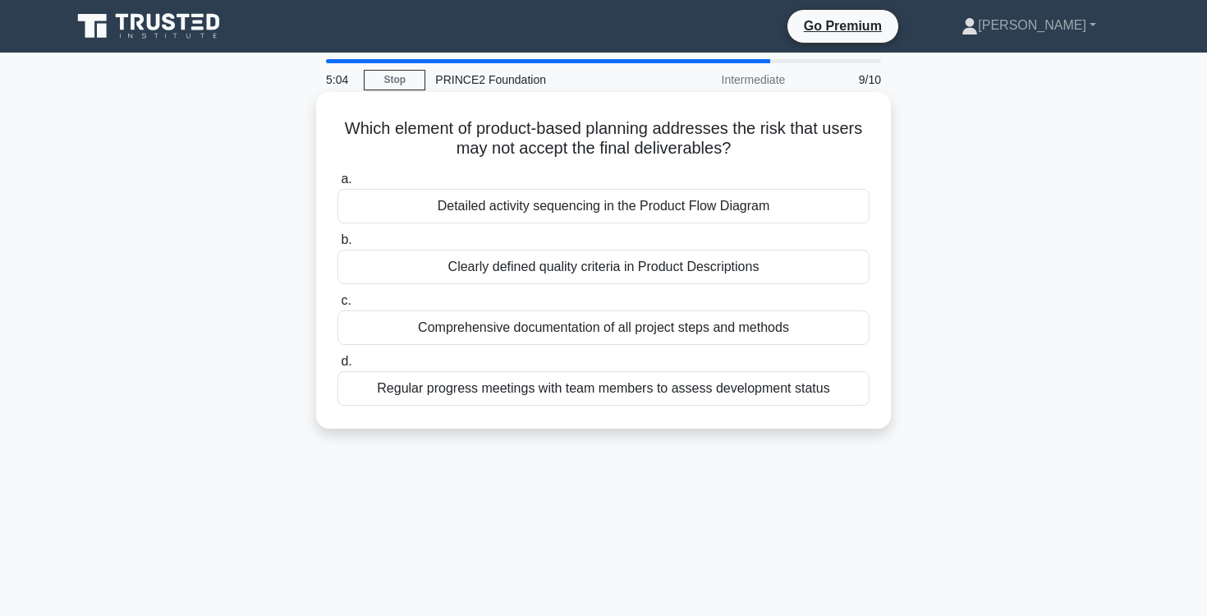
drag, startPoint x: 668, startPoint y: 159, endPoint x: 543, endPoint y: 190, distance: 128.4
click at [667, 159] on h5 "Which element of product-based planning addresses the risk that users may not a…" at bounding box center [603, 138] width 535 height 41
click at [731, 203] on div "Detailed activity sequencing in the Product Flow Diagram" at bounding box center [603, 206] width 532 height 34
click at [337, 185] on input "a. Detailed activity sequencing in the Product Flow Diagram" at bounding box center [337, 179] width 0 height 11
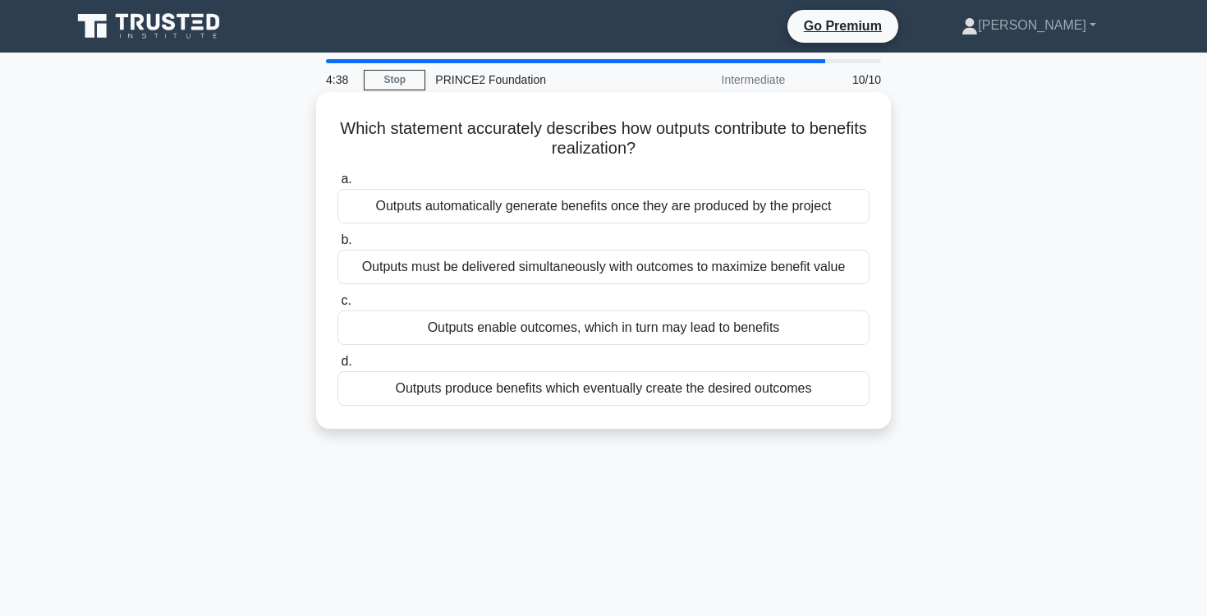
drag, startPoint x: 342, startPoint y: 122, endPoint x: 741, endPoint y: 141, distance: 399.4
click at [741, 141] on h5 "Which statement accurately describes how outputs contribute to benefits realiza…" at bounding box center [603, 138] width 535 height 41
click at [630, 335] on div "Outputs enable outcomes, which in turn may lead to benefits" at bounding box center [603, 327] width 532 height 34
click at [337, 306] on input "c. Outputs enable outcomes, which in turn may lead to benefits" at bounding box center [337, 301] width 0 height 11
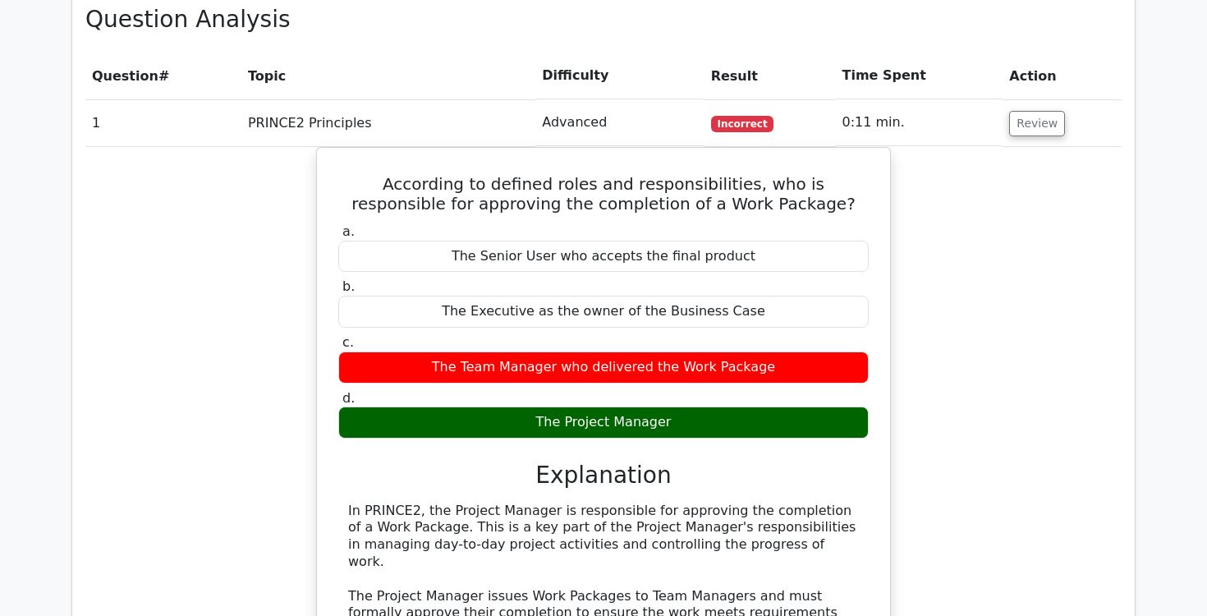
scroll to position [1279, 0]
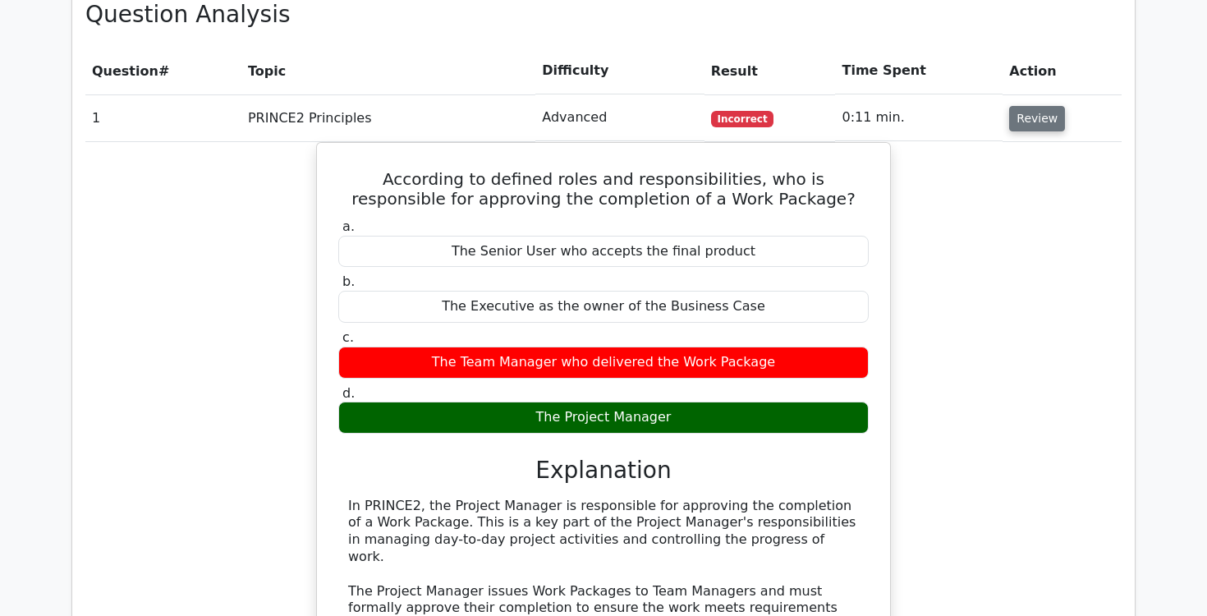
click at [1031, 106] on button "Review" at bounding box center [1037, 118] width 56 height 25
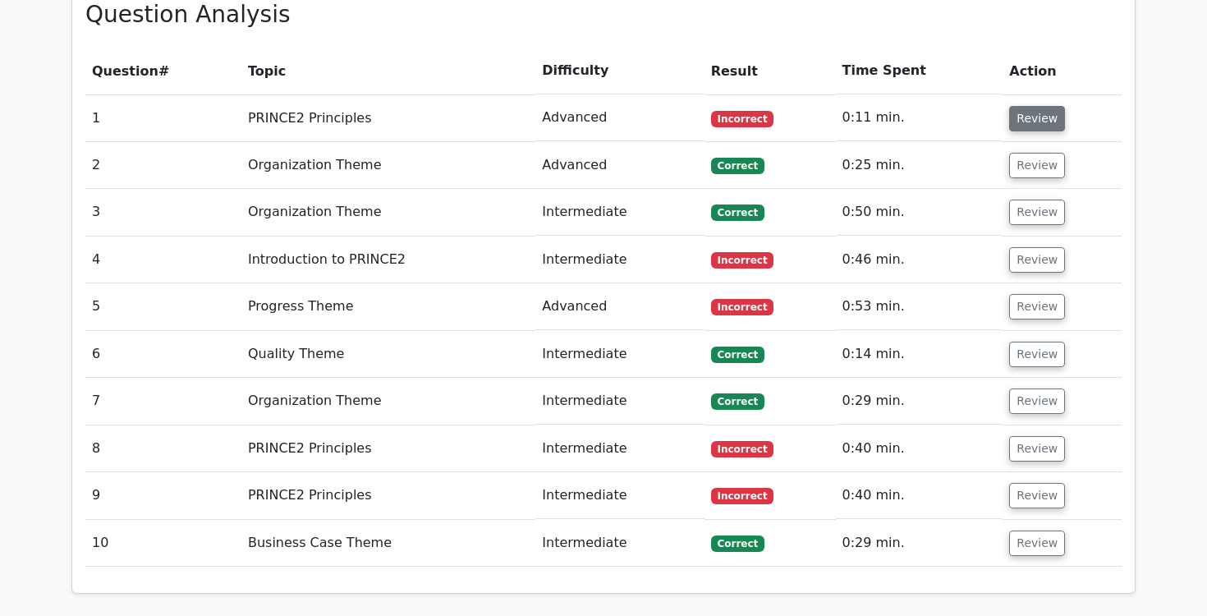
click at [1031, 106] on button "Review" at bounding box center [1037, 118] width 56 height 25
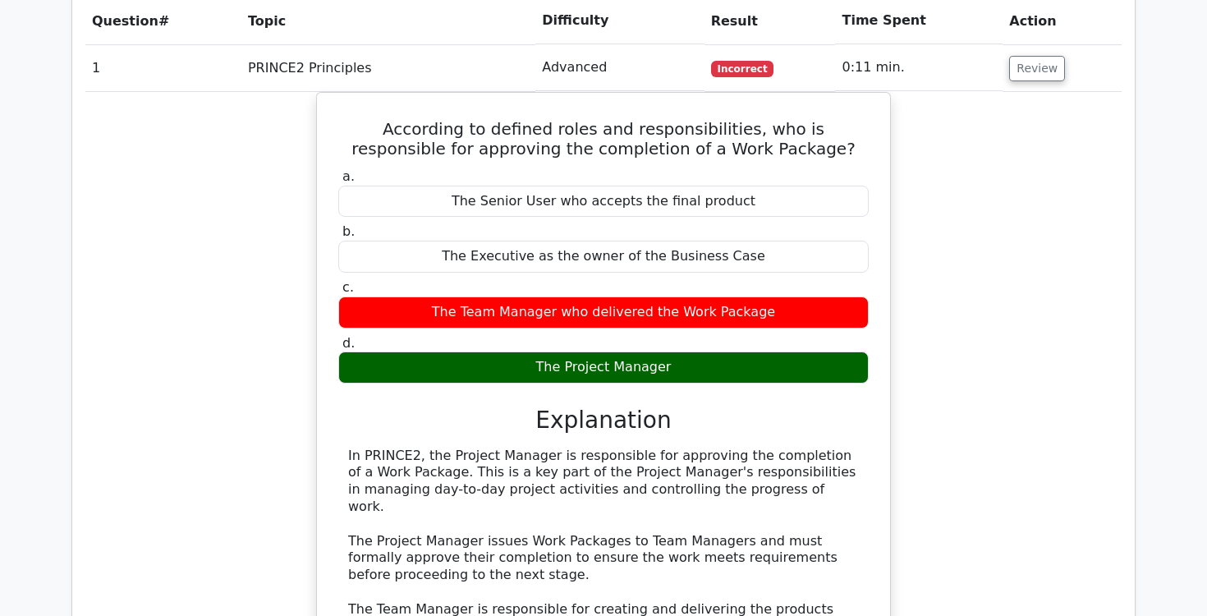
scroll to position [1293, 0]
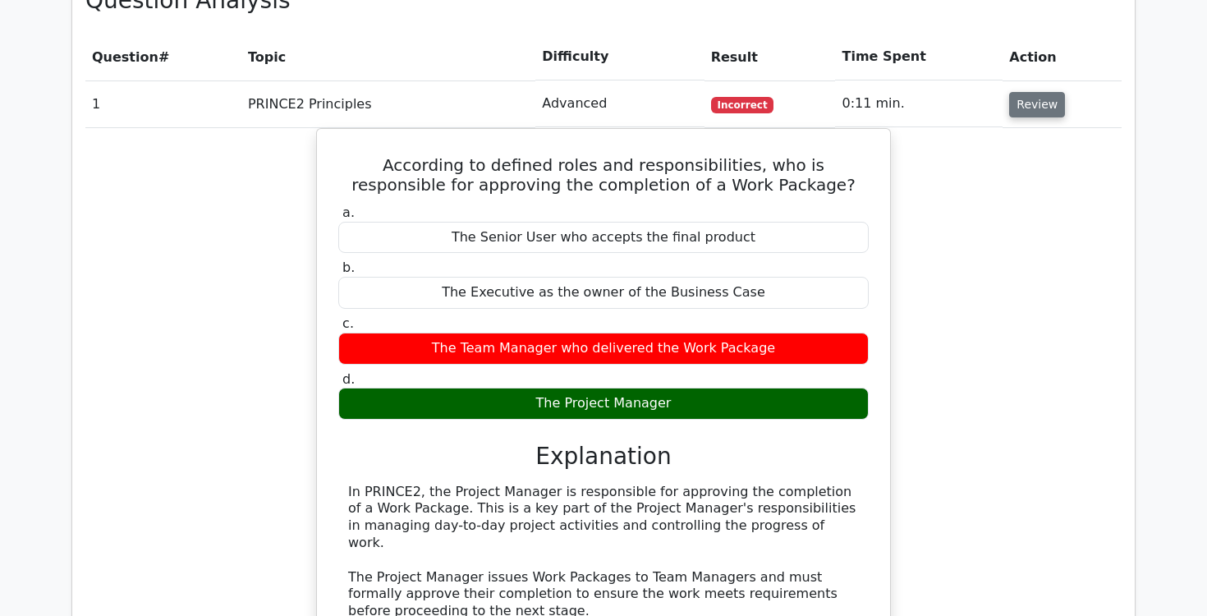
click at [1034, 92] on button "Review" at bounding box center [1037, 104] width 56 height 25
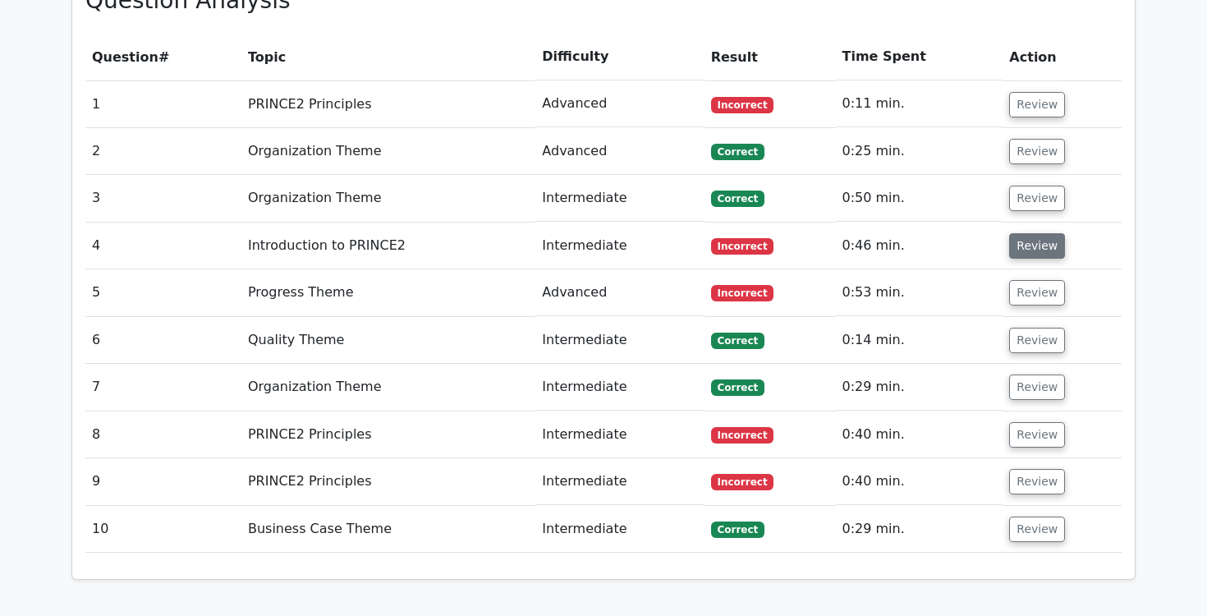
click at [1025, 233] on button "Review" at bounding box center [1037, 245] width 56 height 25
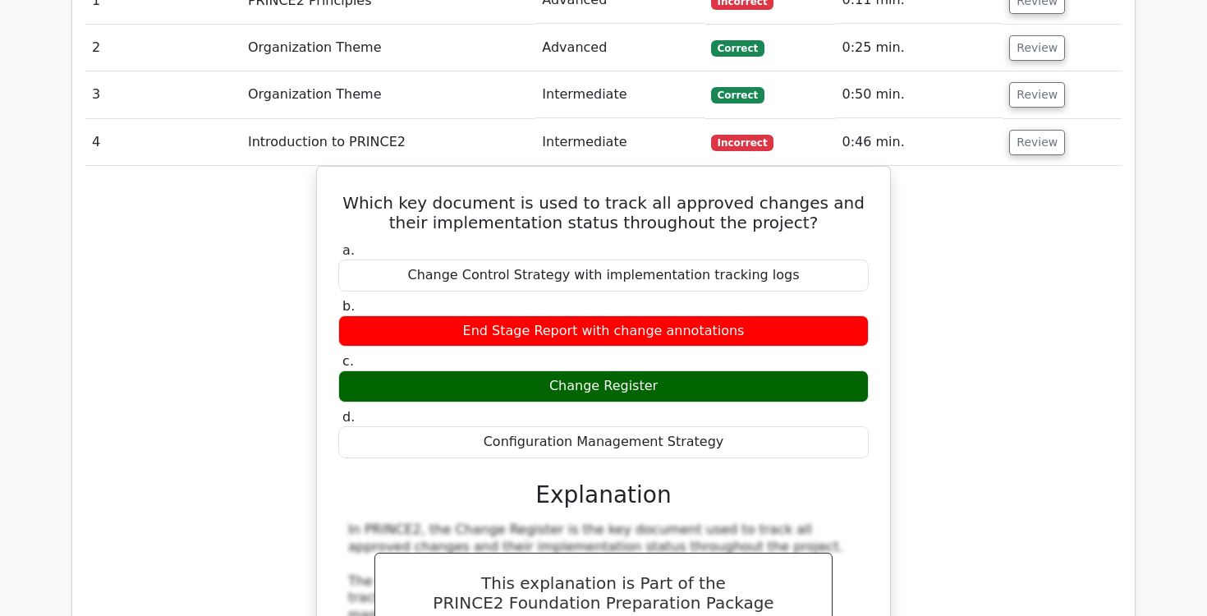
scroll to position [1396, 0]
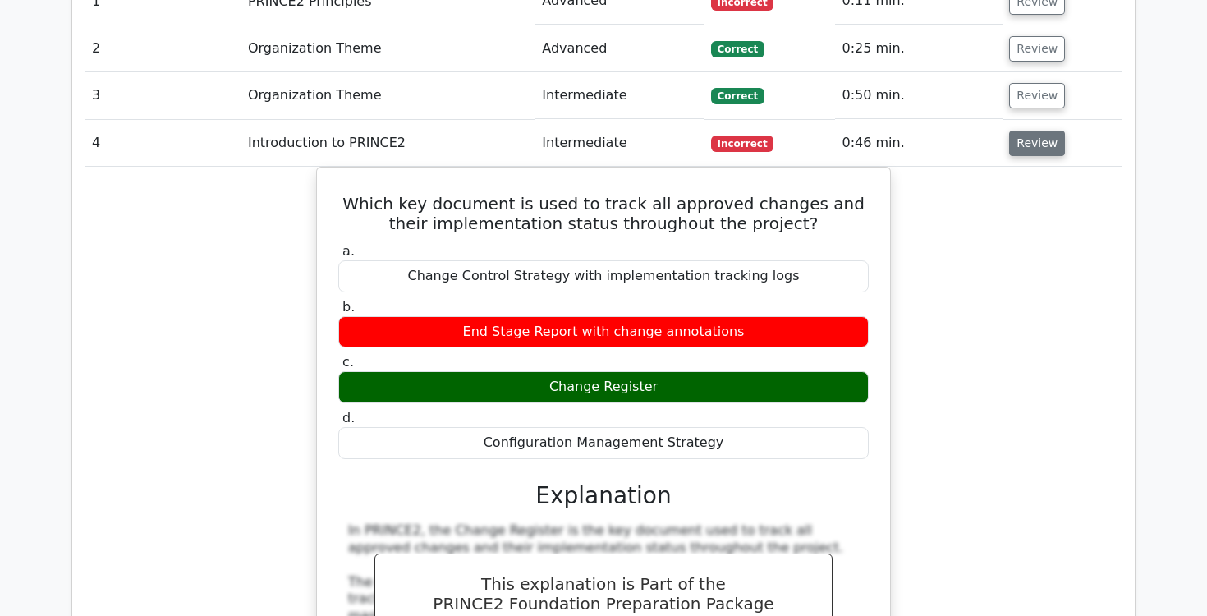
click at [1043, 131] on button "Review" at bounding box center [1037, 143] width 56 height 25
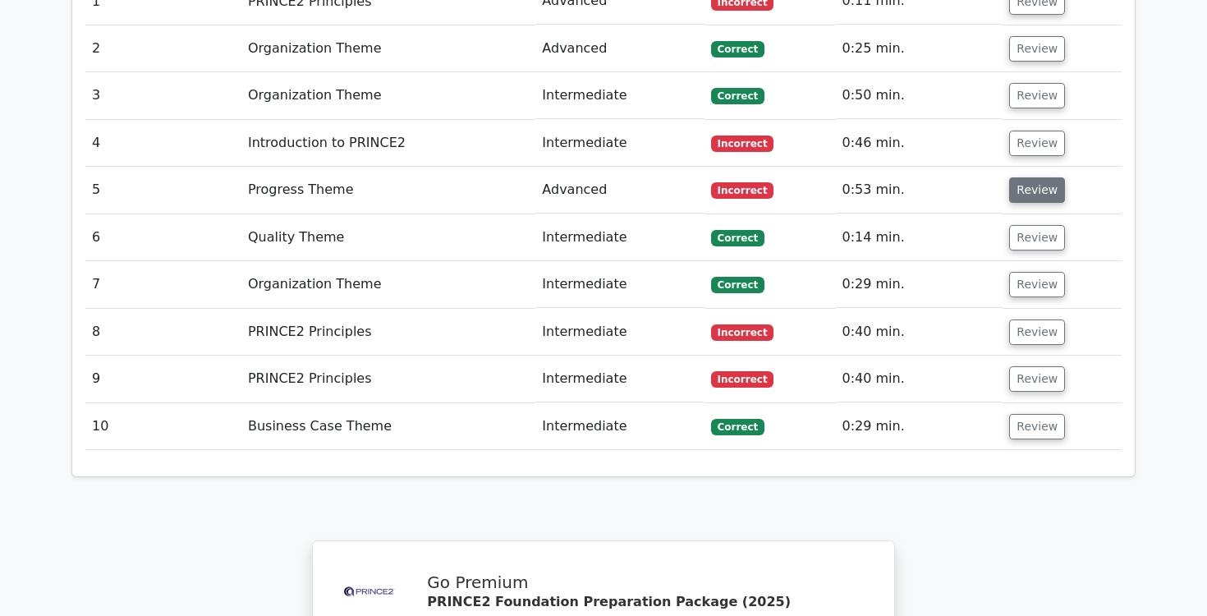
click at [1039, 177] on button "Review" at bounding box center [1037, 189] width 56 height 25
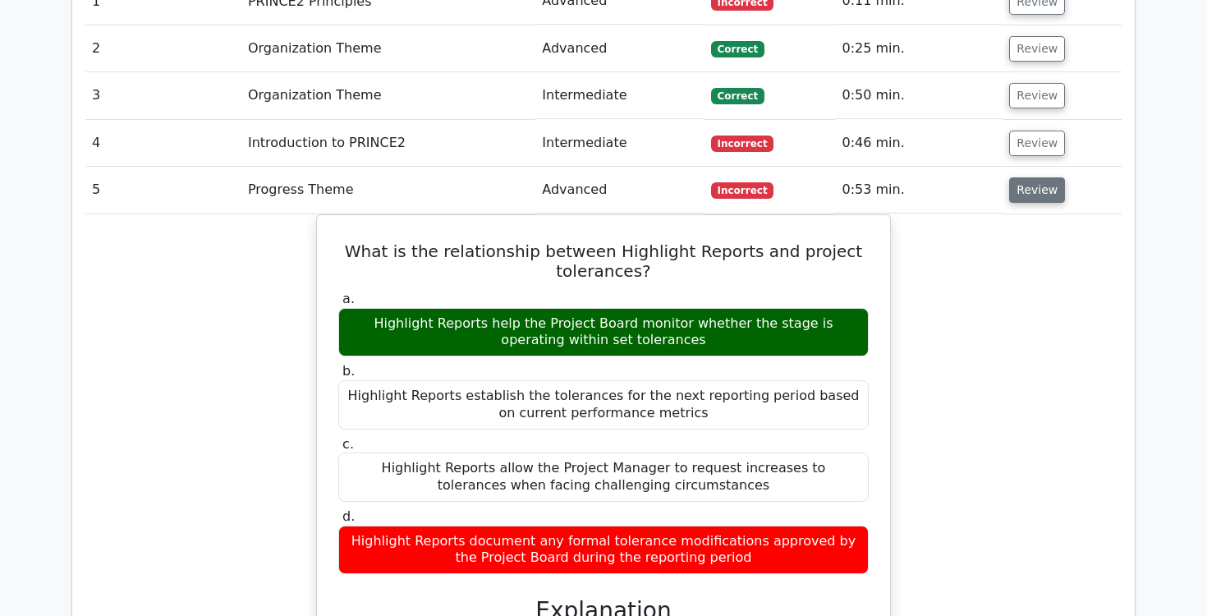
click at [1039, 177] on button "Review" at bounding box center [1037, 189] width 56 height 25
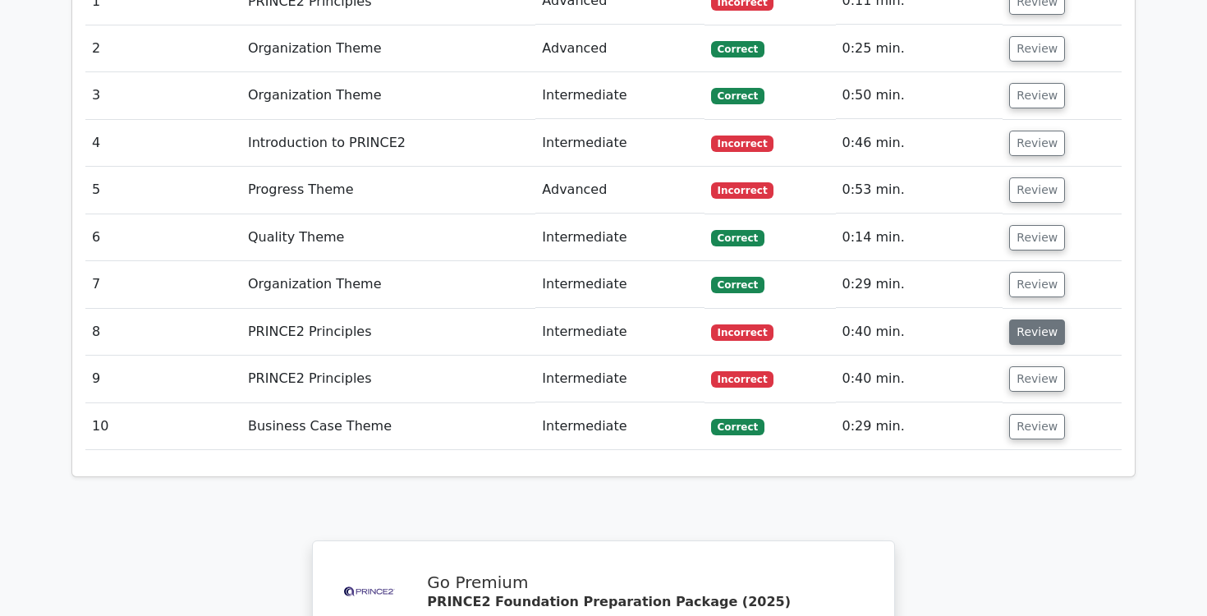
click at [1030, 319] on button "Review" at bounding box center [1037, 331] width 56 height 25
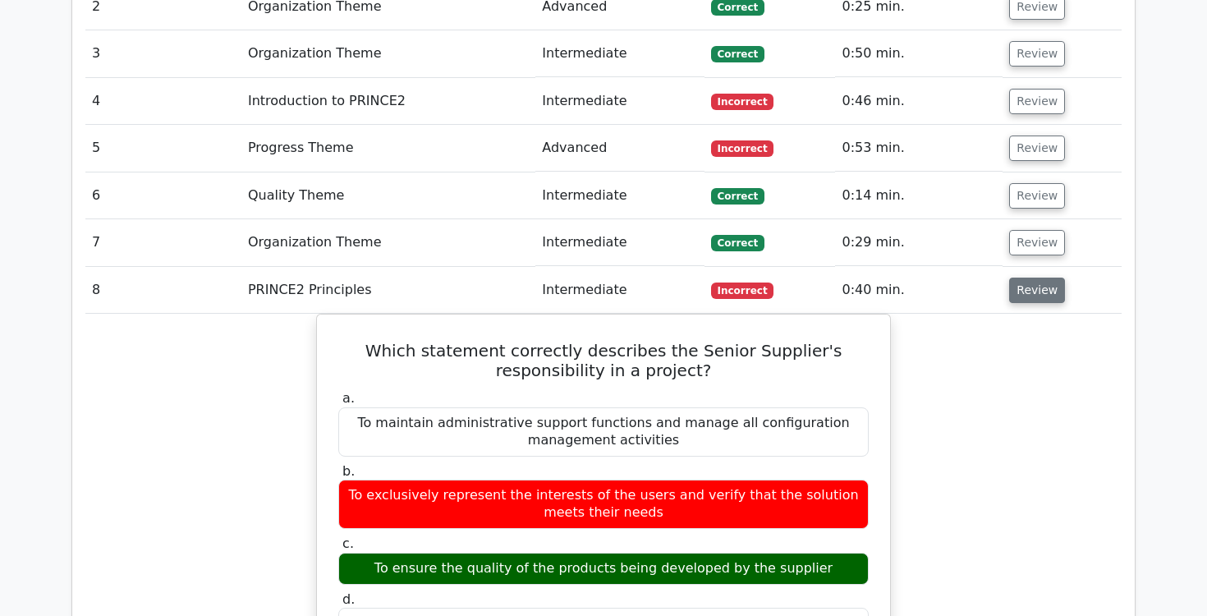
scroll to position [1453, 0]
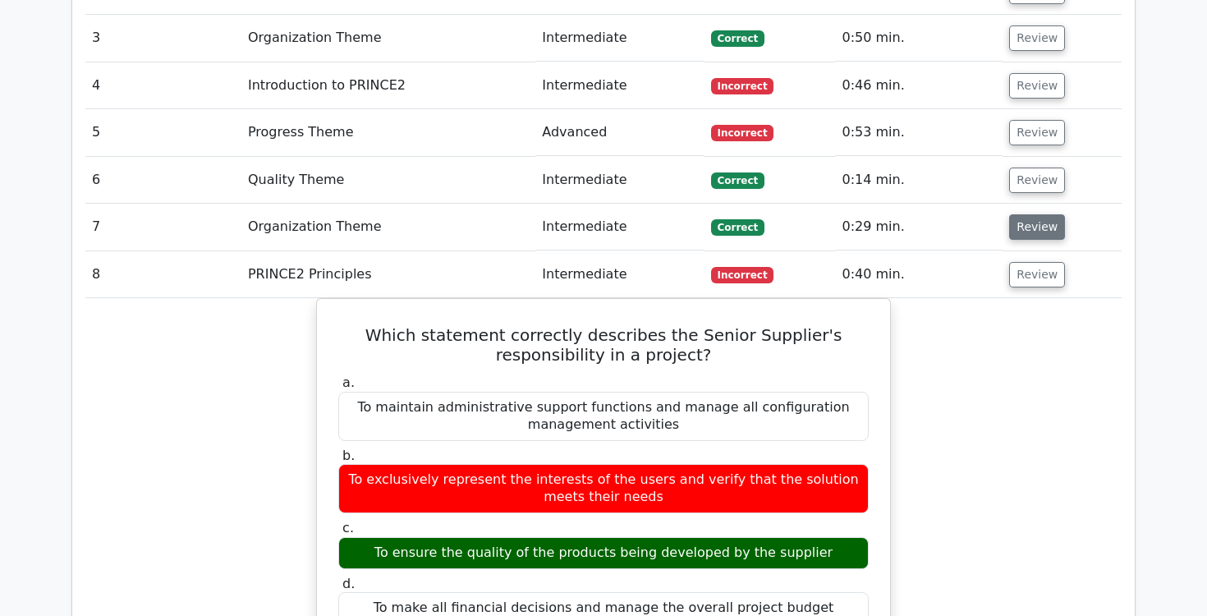
click at [1041, 214] on button "Review" at bounding box center [1037, 226] width 56 height 25
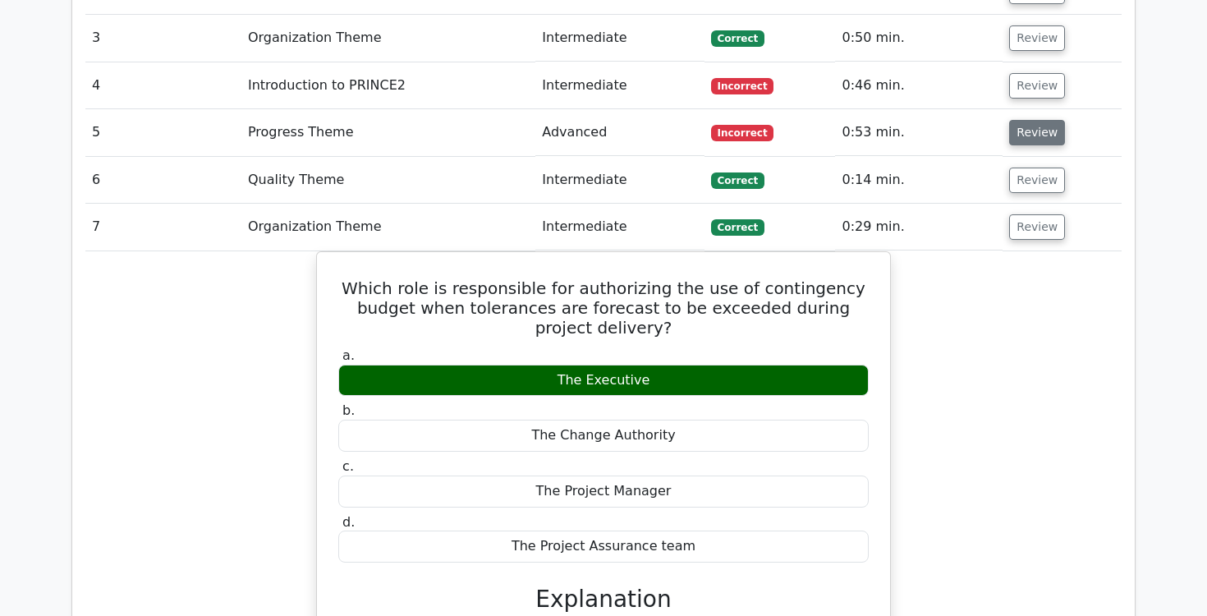
click at [1030, 120] on button "Review" at bounding box center [1037, 132] width 56 height 25
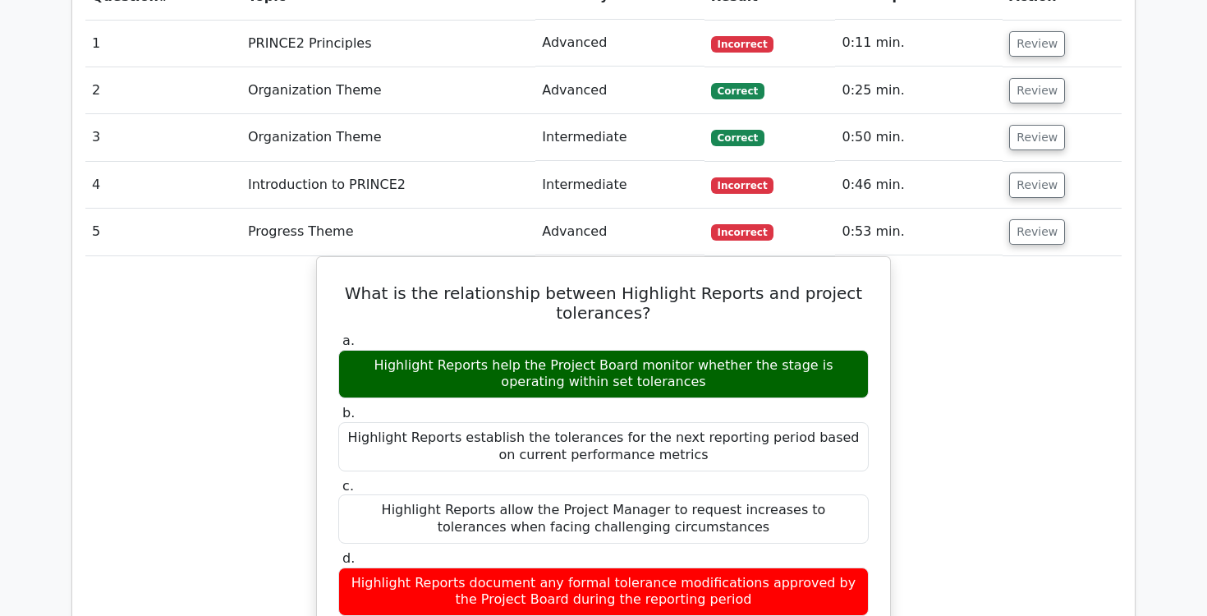
scroll to position [1349, 0]
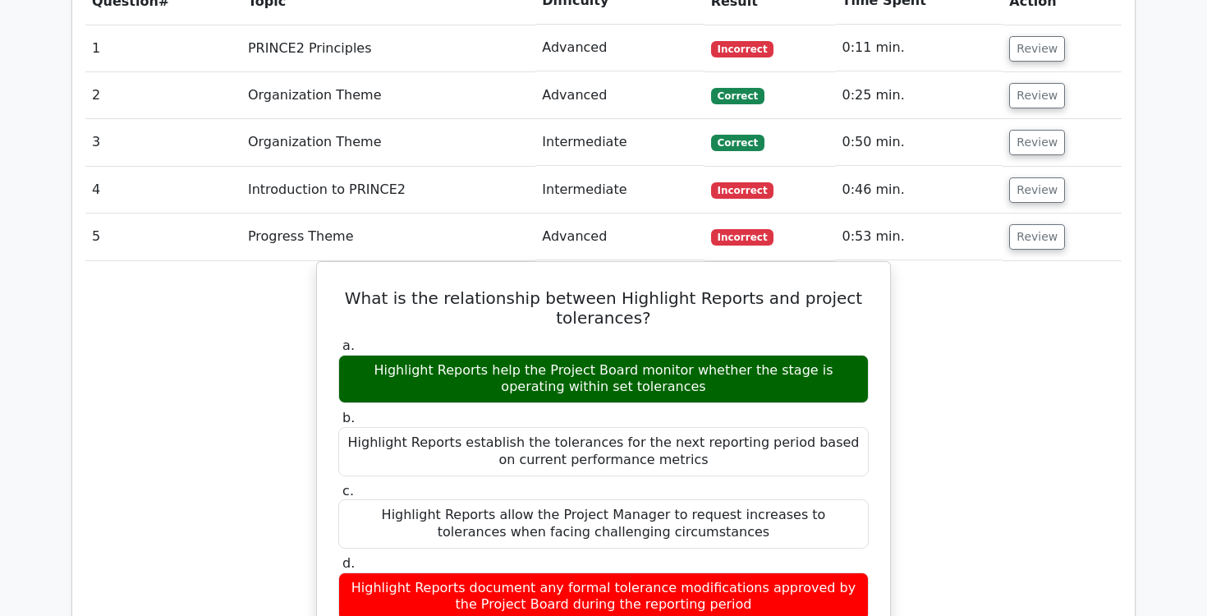
click at [1034, 224] on button "Review" at bounding box center [1037, 236] width 56 height 25
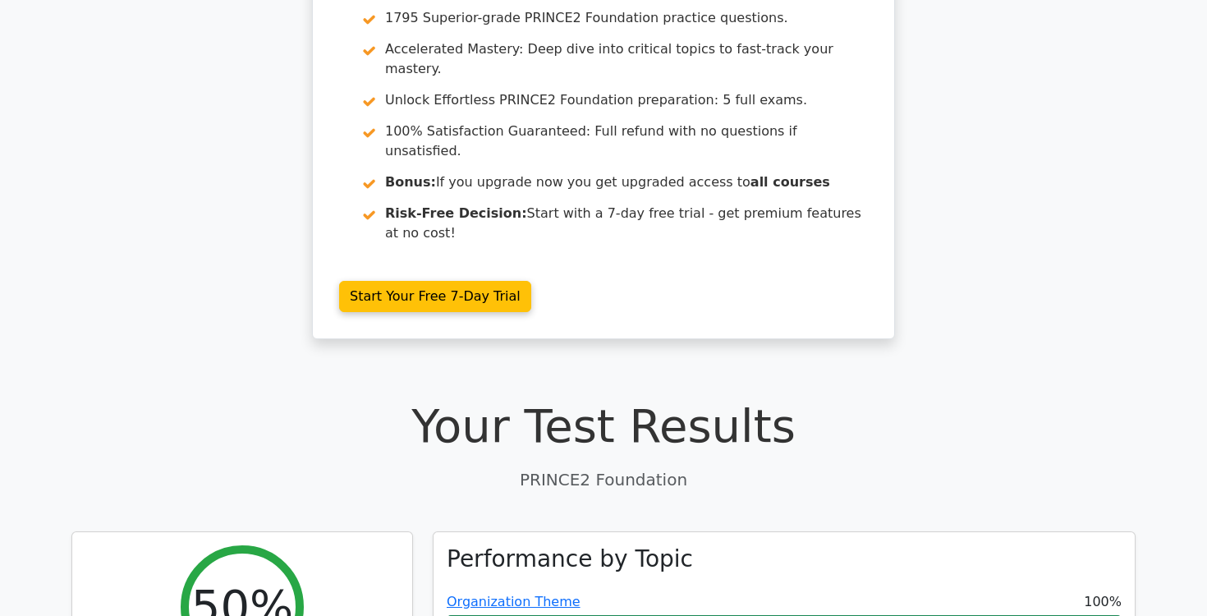
scroll to position [0, 0]
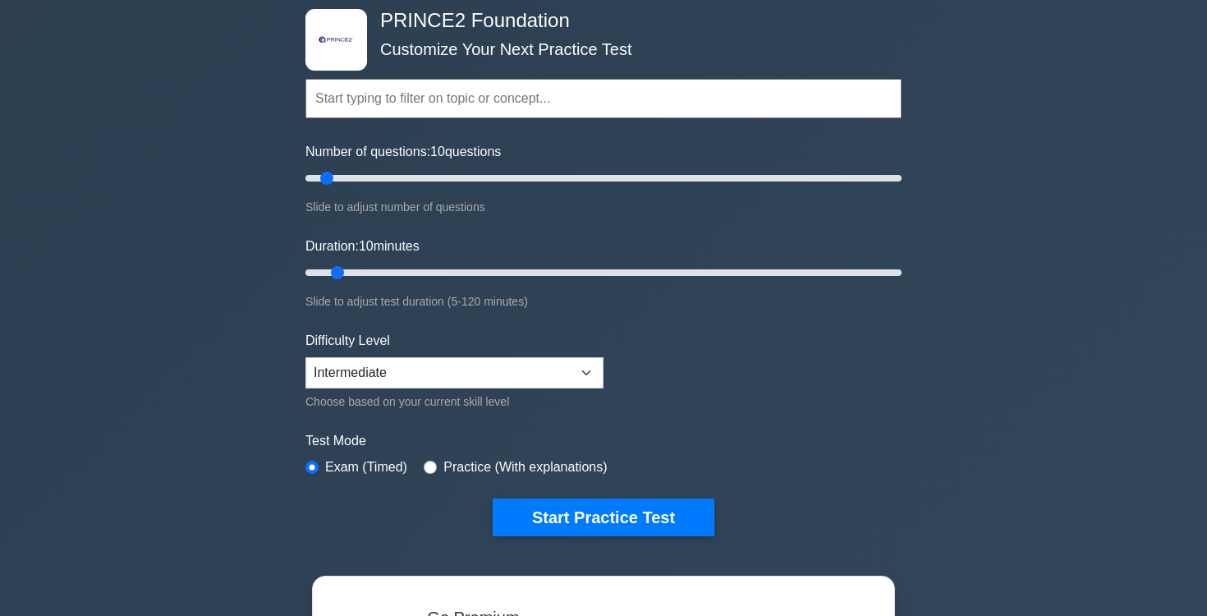
scroll to position [103, 0]
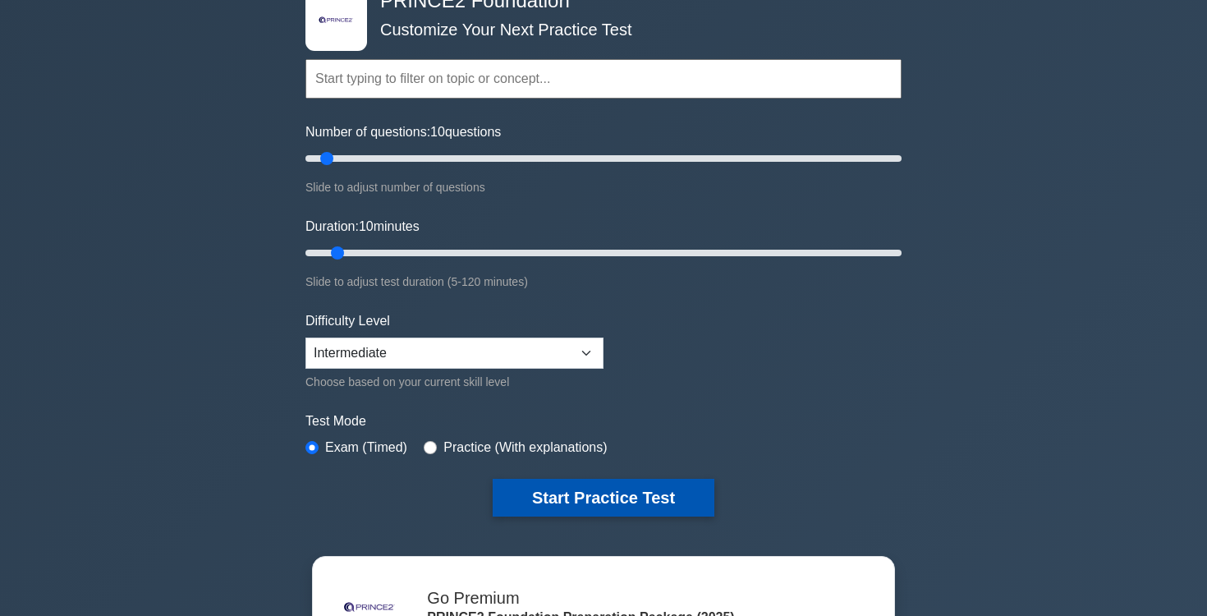
click at [600, 505] on button "Start Practice Test" at bounding box center [604, 498] width 222 height 38
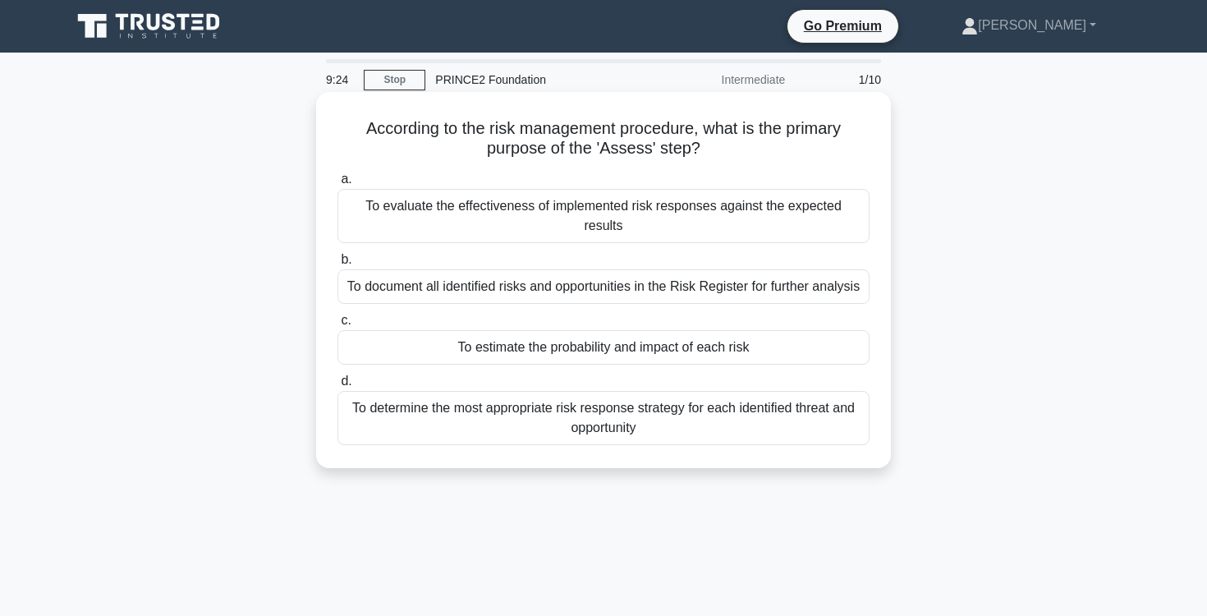
click at [586, 392] on div "To determine the most appropriate risk response strategy for each identified th…" at bounding box center [603, 418] width 532 height 54
click at [337, 387] on input "d. To determine the most appropriate risk response strategy for each identified…" at bounding box center [337, 381] width 0 height 11
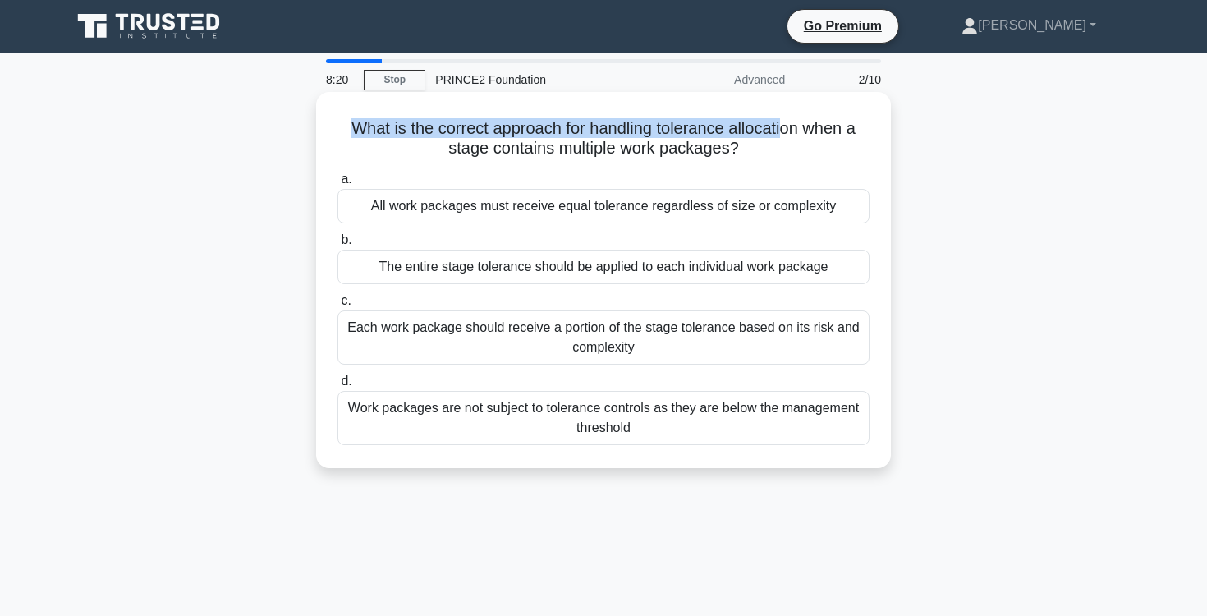
drag, startPoint x: 350, startPoint y: 129, endPoint x: 783, endPoint y: 136, distance: 433.5
click at [783, 136] on h5 "What is the correct approach for handling tolerance allocation when a stage con…" at bounding box center [603, 138] width 535 height 41
click at [651, 318] on div "Each work package should receive a portion of the stage tolerance based on its …" at bounding box center [603, 337] width 532 height 54
click at [337, 306] on input "c. Each work package should receive a portion of the stage tolerance based on i…" at bounding box center [337, 301] width 0 height 11
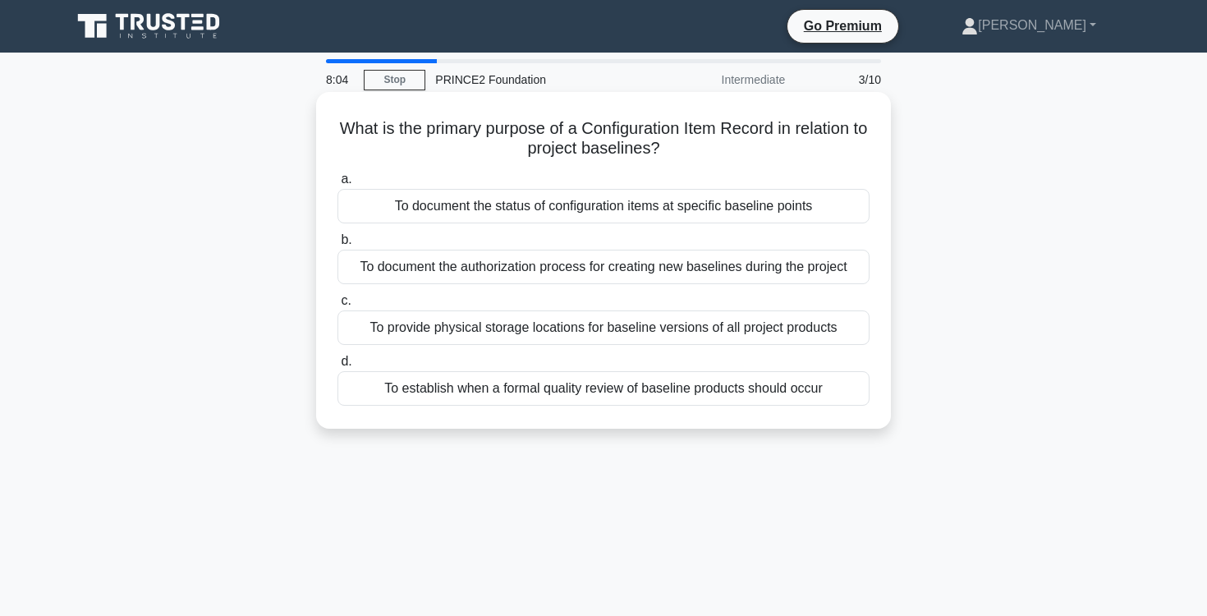
drag, startPoint x: 341, startPoint y: 124, endPoint x: 450, endPoint y: 112, distance: 109.8
click at [450, 112] on div "What is the primary purpose of a Configuration Item Record in relation to proje…" at bounding box center [604, 260] width 562 height 323
drag, startPoint x: 346, startPoint y: 126, endPoint x: 759, endPoint y: 140, distance: 413.2
click at [759, 140] on h5 "What is the primary purpose of a Configuration Item Record in relation to proje…" at bounding box center [603, 138] width 535 height 41
click at [664, 135] on h5 "What is the primary purpose of a Configuration Item Record in relation to proje…" at bounding box center [603, 138] width 535 height 41
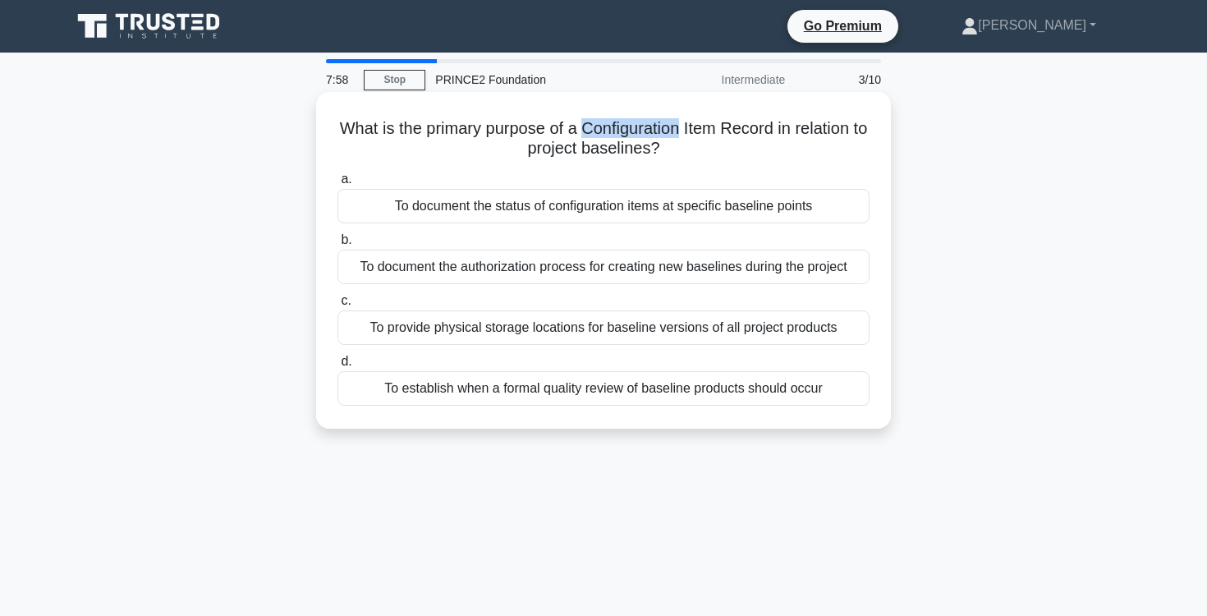
click at [664, 135] on h5 "What is the primary purpose of a Configuration Item Record in relation to proje…" at bounding box center [603, 138] width 535 height 41
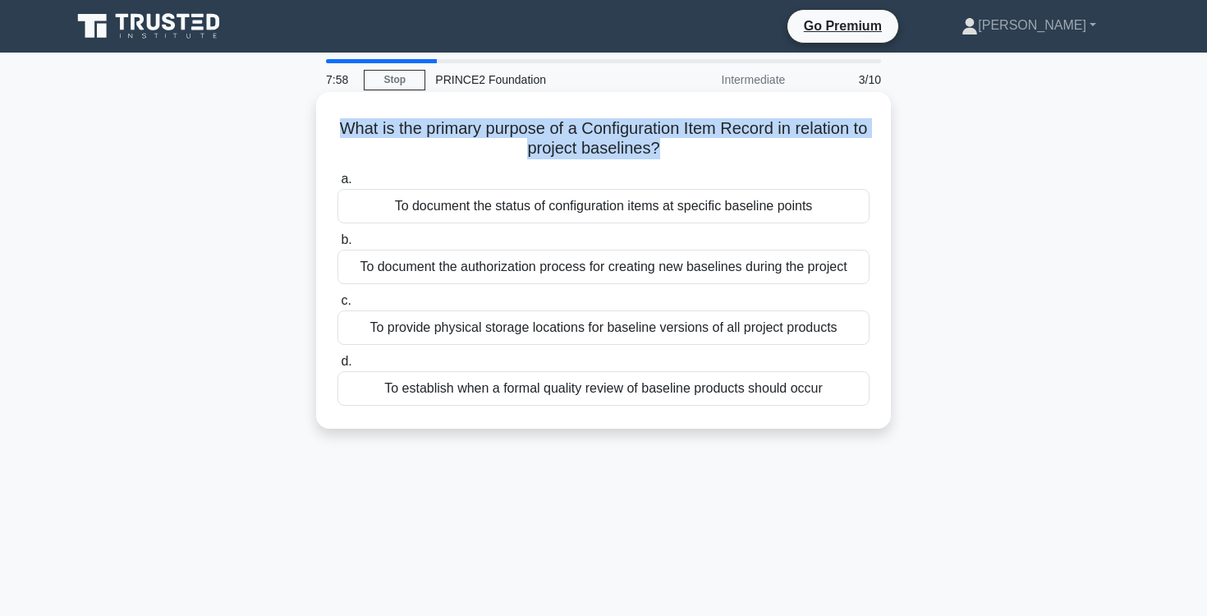
click at [664, 135] on h5 "What is the primary purpose of a Configuration Item Record in relation to proje…" at bounding box center [603, 138] width 535 height 41
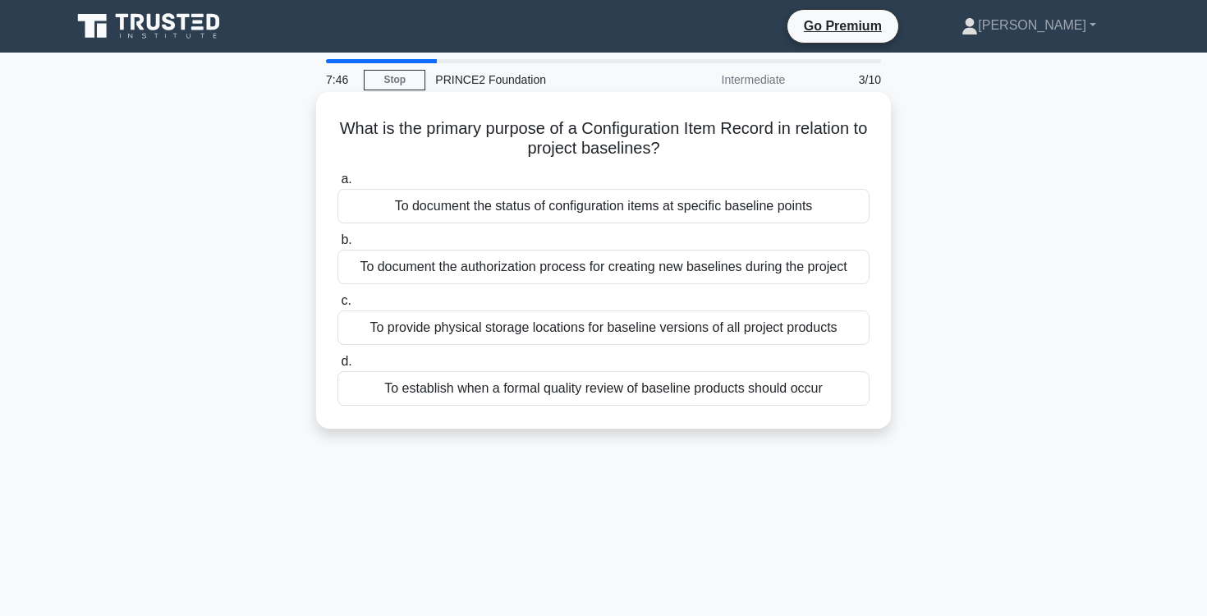
click at [651, 214] on div "To document the status of configuration items at specific baseline points" at bounding box center [603, 206] width 532 height 34
click at [337, 185] on input "a. To document the status of configuration items at specific baseline points" at bounding box center [337, 179] width 0 height 11
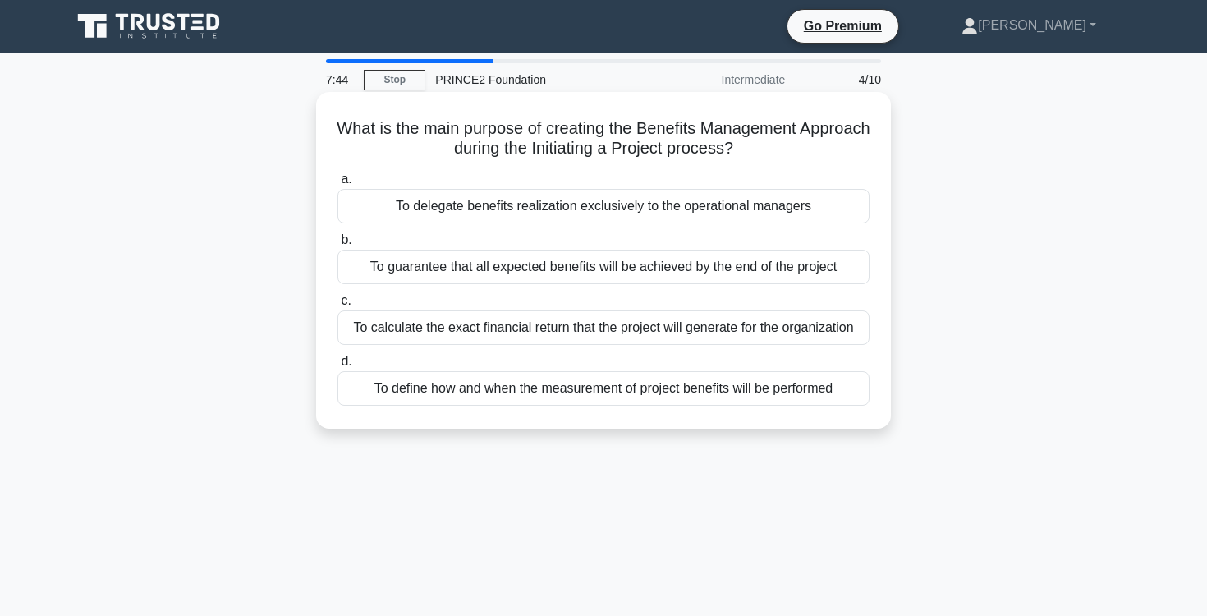
drag, startPoint x: 334, startPoint y: 117, endPoint x: 548, endPoint y: 117, distance: 213.5
click at [548, 117] on div "What is the main purpose of creating the Benefits Management Approach during th…" at bounding box center [604, 260] width 562 height 323
click at [566, 400] on div "To define how and when the measurement of project benefits will be performed" at bounding box center [603, 388] width 532 height 34
click at [337, 367] on input "d. To define how and when the measurement of project benefits will be performed" at bounding box center [337, 361] width 0 height 11
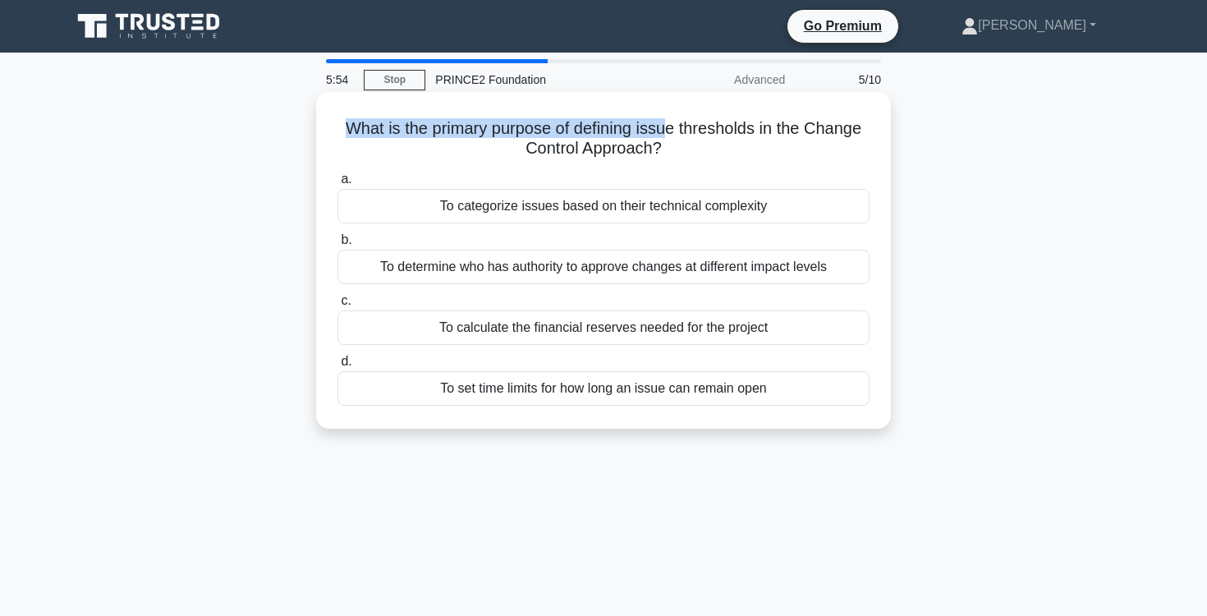
drag, startPoint x: 337, startPoint y: 132, endPoint x: 668, endPoint y: 126, distance: 330.9
click at [668, 126] on h5 "What is the primary purpose of defining issue thresholds in the Change Control …" at bounding box center [603, 138] width 535 height 41
click at [505, 112] on div "What is the primary purpose of defining issue thresholds in the Change Control …" at bounding box center [604, 260] width 562 height 323
drag, startPoint x: 340, startPoint y: 120, endPoint x: 697, endPoint y: 142, distance: 357.8
click at [697, 142] on h5 "What is the primary purpose of defining issue thresholds in the Change Control …" at bounding box center [603, 138] width 535 height 41
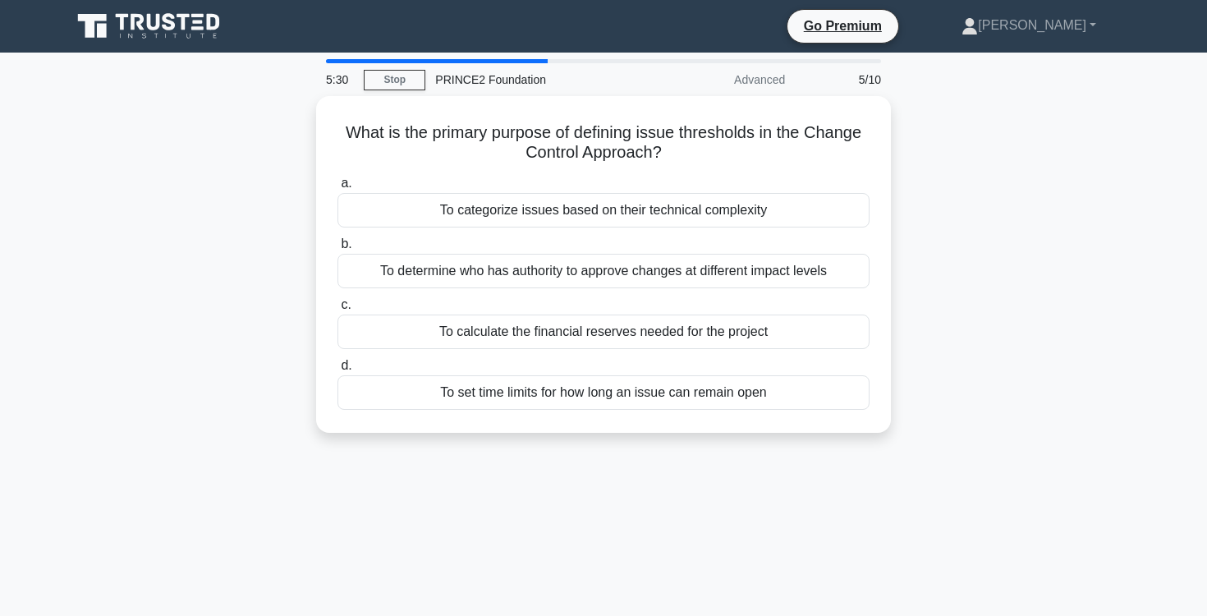
click at [924, 203] on div "What is the primary purpose of defining issue thresholds in the Change Control …" at bounding box center [604, 274] width 1084 height 356
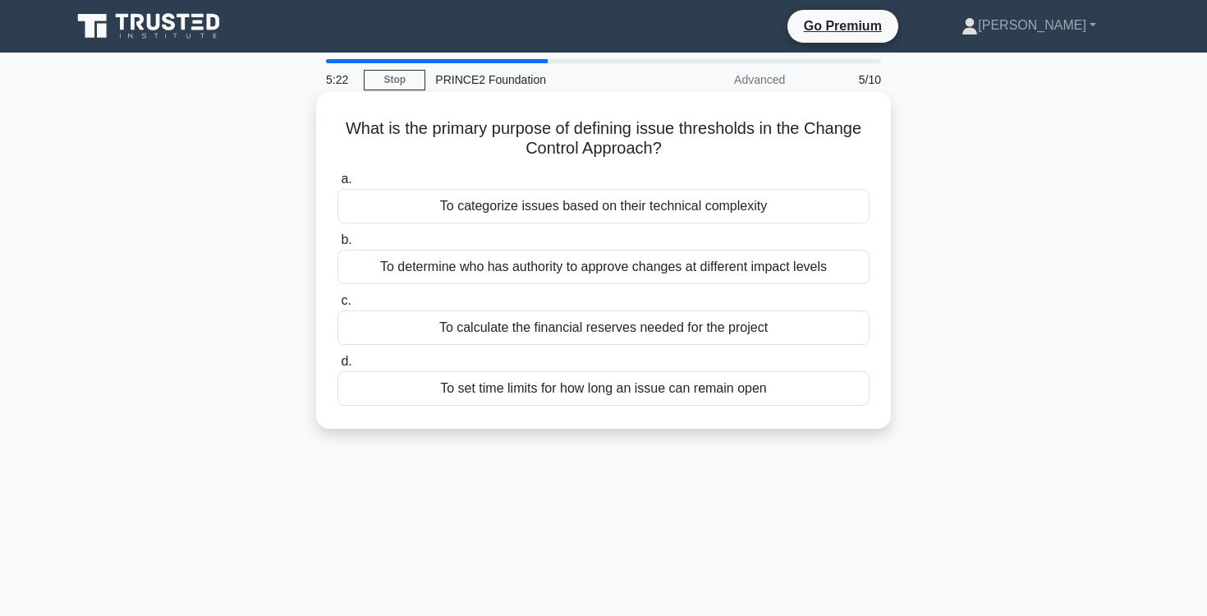
click at [752, 208] on div "To categorize issues based on their technical complexity" at bounding box center [603, 206] width 532 height 34
click at [337, 185] on input "a. To categorize issues based on their technical complexity" at bounding box center [337, 179] width 0 height 11
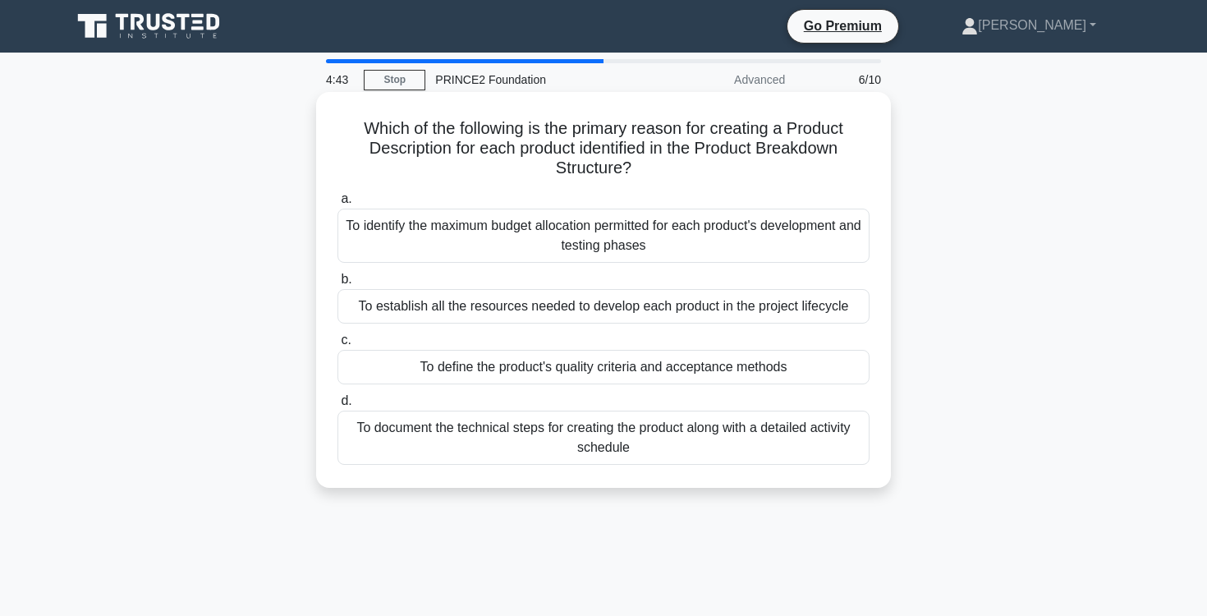
drag, startPoint x: 359, startPoint y: 127, endPoint x: 682, endPoint y: 173, distance: 326.7
click at [682, 173] on h5 "Which of the following is the primary reason for creating a Product Description…" at bounding box center [603, 148] width 535 height 61
click at [649, 385] on div "a. To identify the maximum budget allocation permitted for each product's devel…" at bounding box center [604, 327] width 552 height 282
click at [658, 374] on div "To define the product's quality criteria and acceptance methods" at bounding box center [603, 367] width 532 height 34
click at [337, 346] on input "c. To define the product's quality criteria and acceptance methods" at bounding box center [337, 340] width 0 height 11
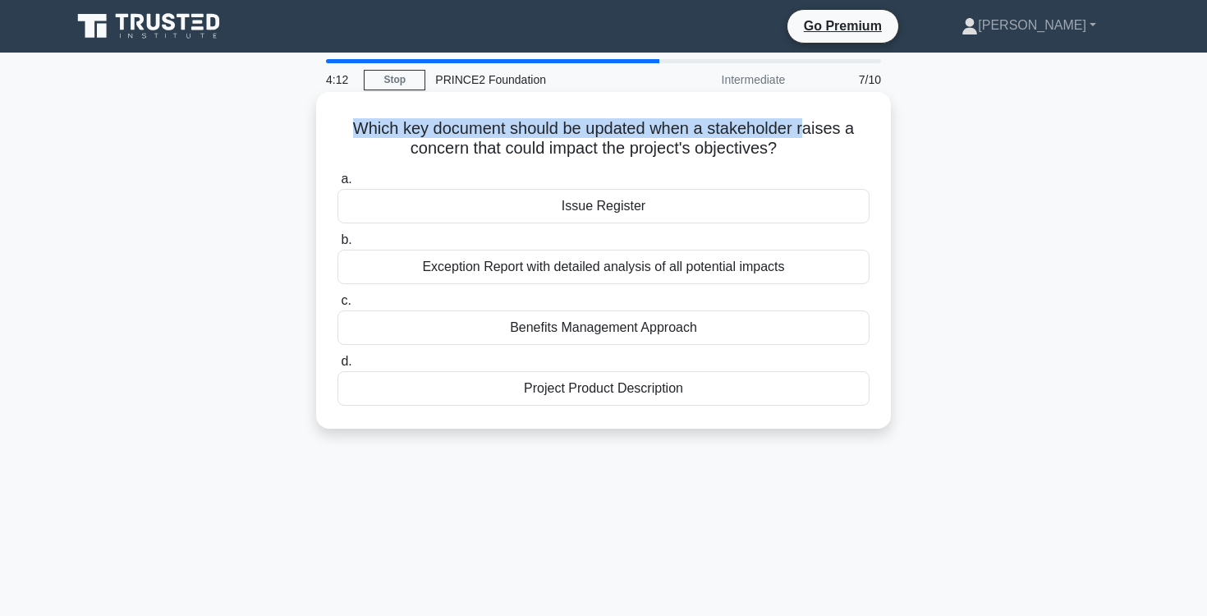
drag, startPoint x: 370, startPoint y: 112, endPoint x: 805, endPoint y: 133, distance: 435.6
click at [805, 133] on div "Which key document should be updated when a stakeholder raises a concern that c…" at bounding box center [604, 260] width 562 height 323
click at [721, 137] on h5 "Which key document should be updated when a stakeholder raises a concern that c…" at bounding box center [603, 138] width 535 height 41
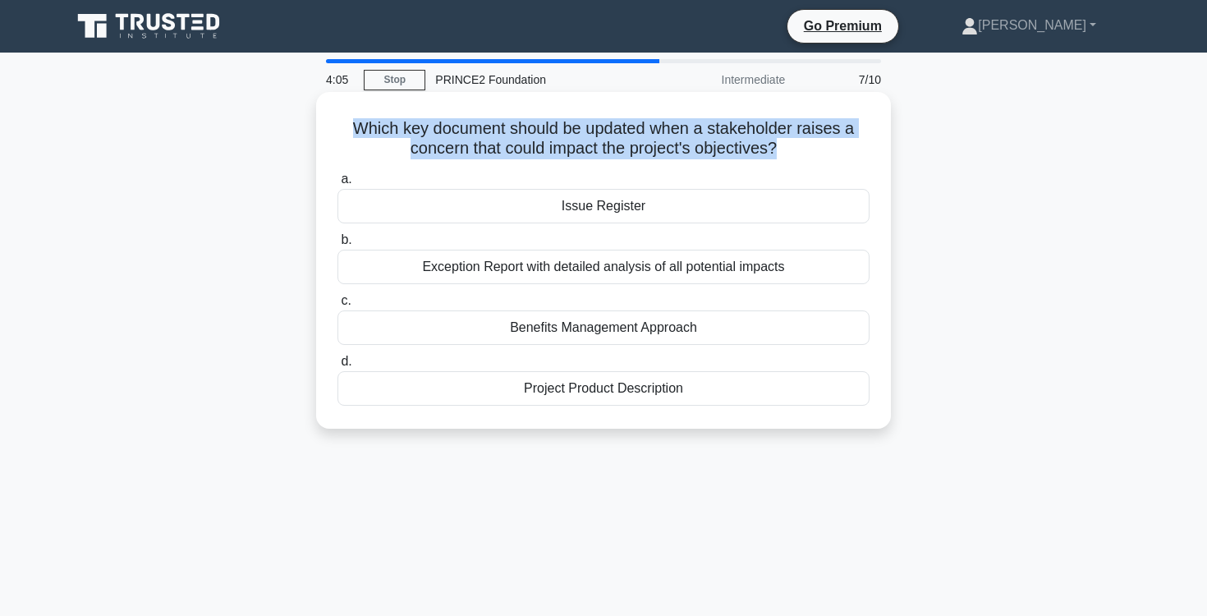
click at [721, 137] on h5 "Which key document should be updated when a stakeholder raises a concern that c…" at bounding box center [603, 138] width 535 height 41
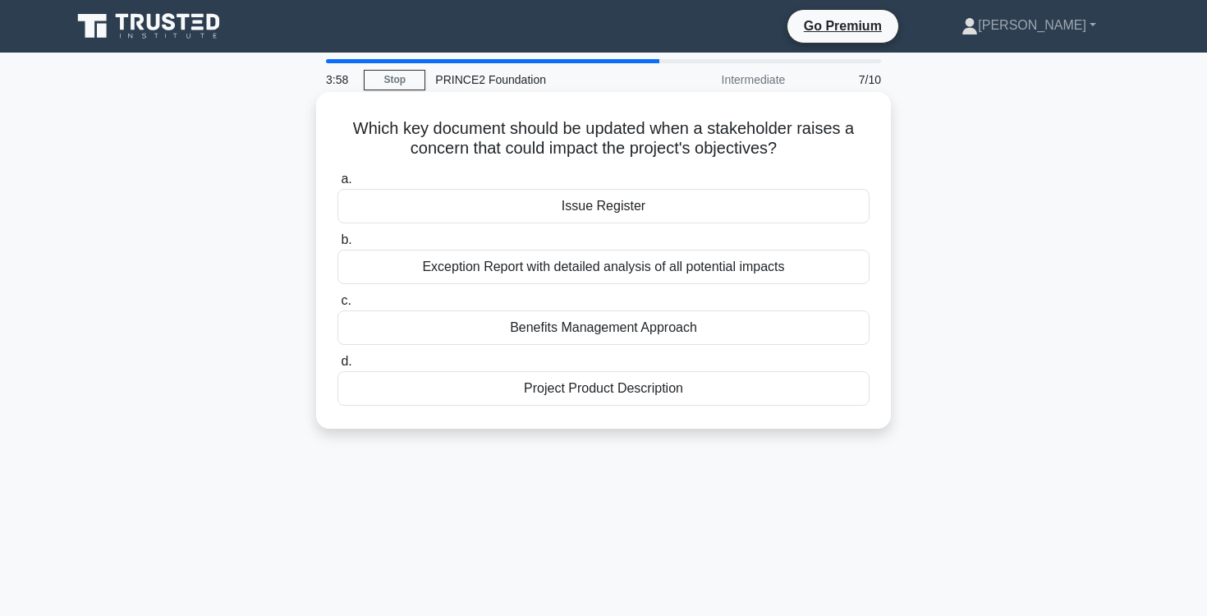
drag, startPoint x: 358, startPoint y: 126, endPoint x: 791, endPoint y: 147, distance: 434.0
click at [791, 147] on h5 "Which key document should be updated when a stakeholder raises a concern that c…" at bounding box center [603, 138] width 535 height 41
click at [789, 206] on div "Issue Register" at bounding box center [603, 206] width 532 height 34
click at [337, 185] on input "a. Issue Register" at bounding box center [337, 179] width 0 height 11
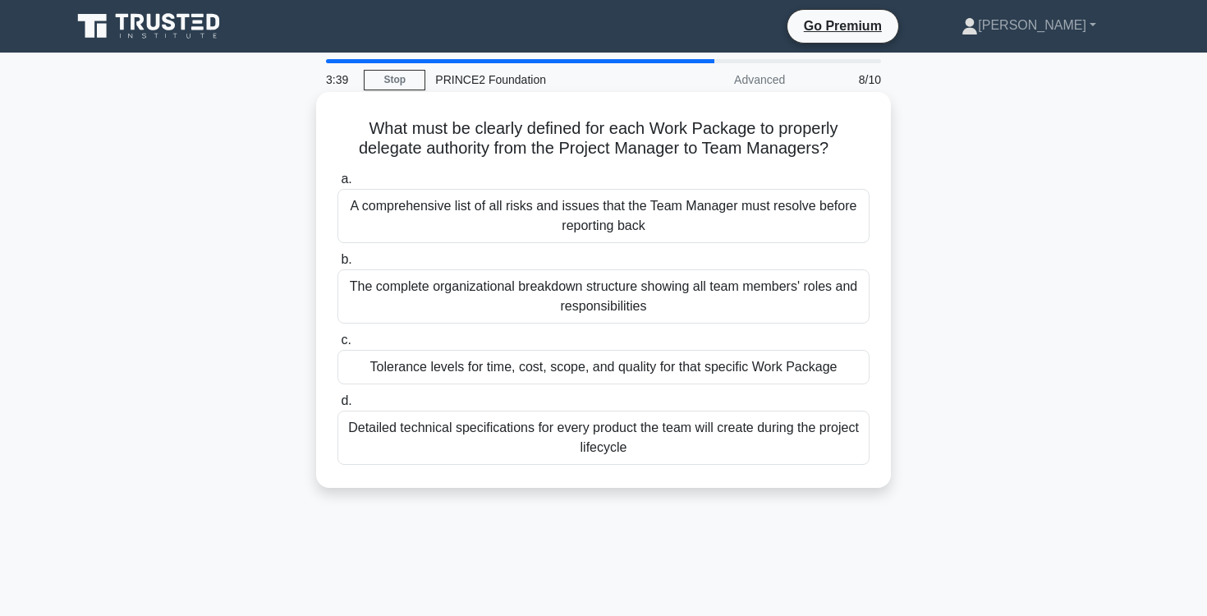
drag, startPoint x: 342, startPoint y: 122, endPoint x: 869, endPoint y: 140, distance: 527.4
click at [869, 140] on h5 "What must be clearly defined for each Work Package to properly delegate authori…" at bounding box center [603, 138] width 535 height 41
click at [773, 365] on div "Tolerance levels for time, cost, scope, and quality for that specific Work Pack…" at bounding box center [603, 367] width 532 height 34
click at [337, 346] on input "c. Tolerance levels for time, cost, scope, and quality for that specific Work P…" at bounding box center [337, 340] width 0 height 11
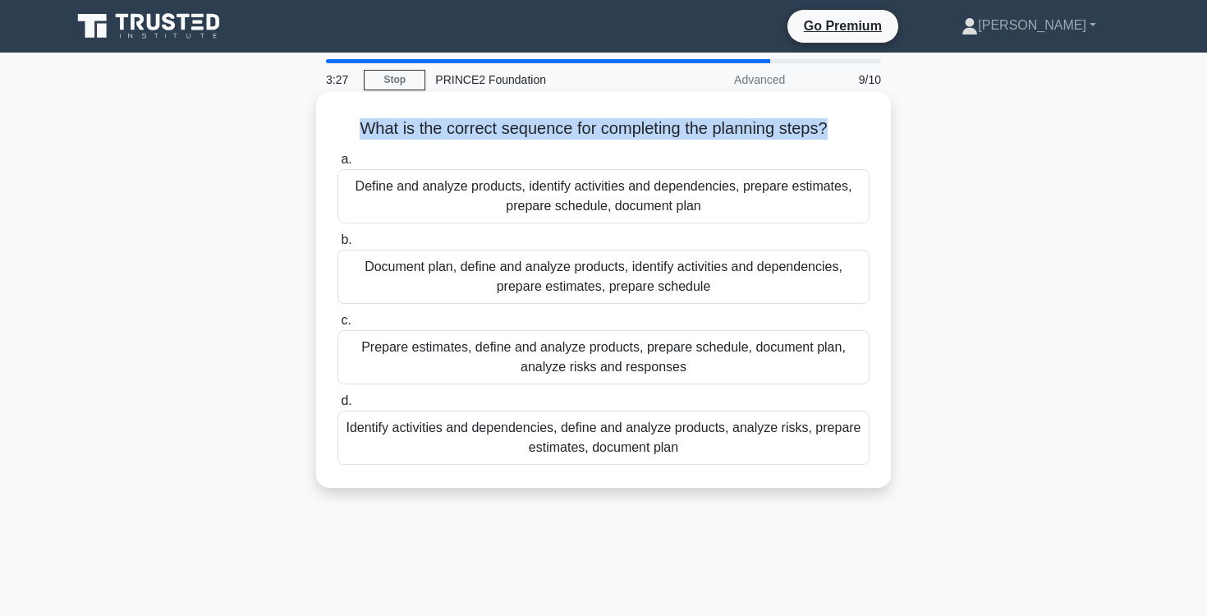
drag, startPoint x: 365, startPoint y: 125, endPoint x: 820, endPoint y: 138, distance: 455.0
click at [820, 138] on h5 "What is the correct sequence for completing the planning steps? .spinner_0XTQ{t…" at bounding box center [603, 128] width 535 height 21
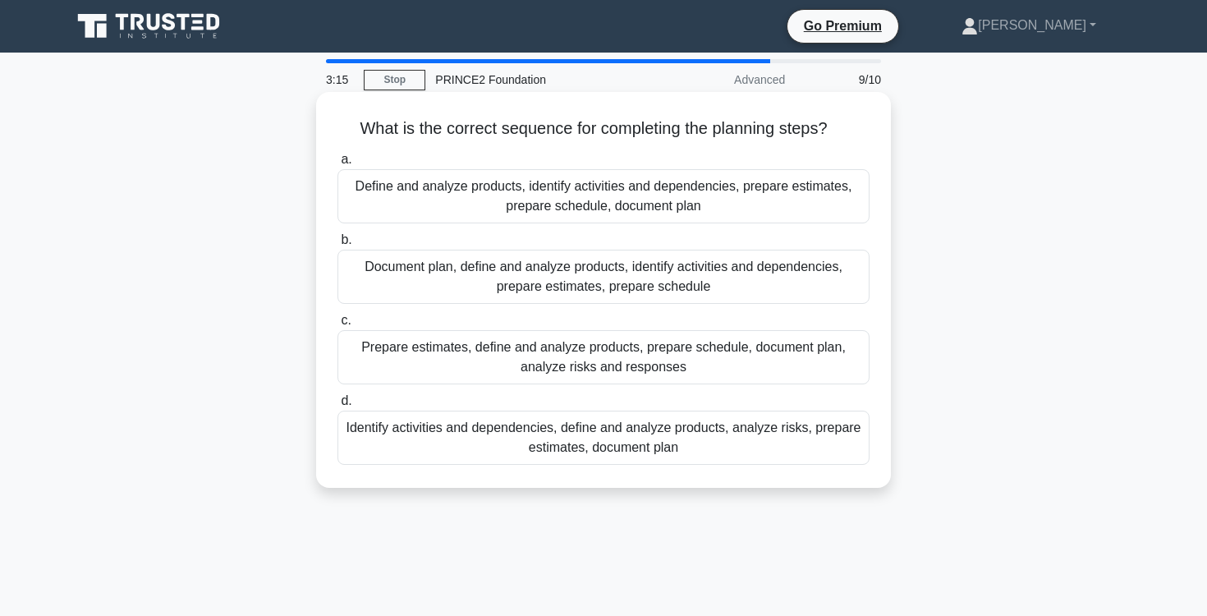
click at [466, 130] on h5 "What is the correct sequence for completing the planning steps? .spinner_0XTQ{t…" at bounding box center [603, 128] width 535 height 21
drag, startPoint x: 359, startPoint y: 126, endPoint x: 827, endPoint y: 135, distance: 468.0
click at [827, 135] on h5 "What is the correct sequence for completing the planning steps? .spinner_0XTQ{t…" at bounding box center [603, 128] width 535 height 21
click at [749, 432] on div "Identify activities and dependencies, define and analyze products, analyze risk…" at bounding box center [603, 437] width 532 height 54
click at [337, 406] on input "d. Identify activities and dependencies, define and analyze products, analyze r…" at bounding box center [337, 401] width 0 height 11
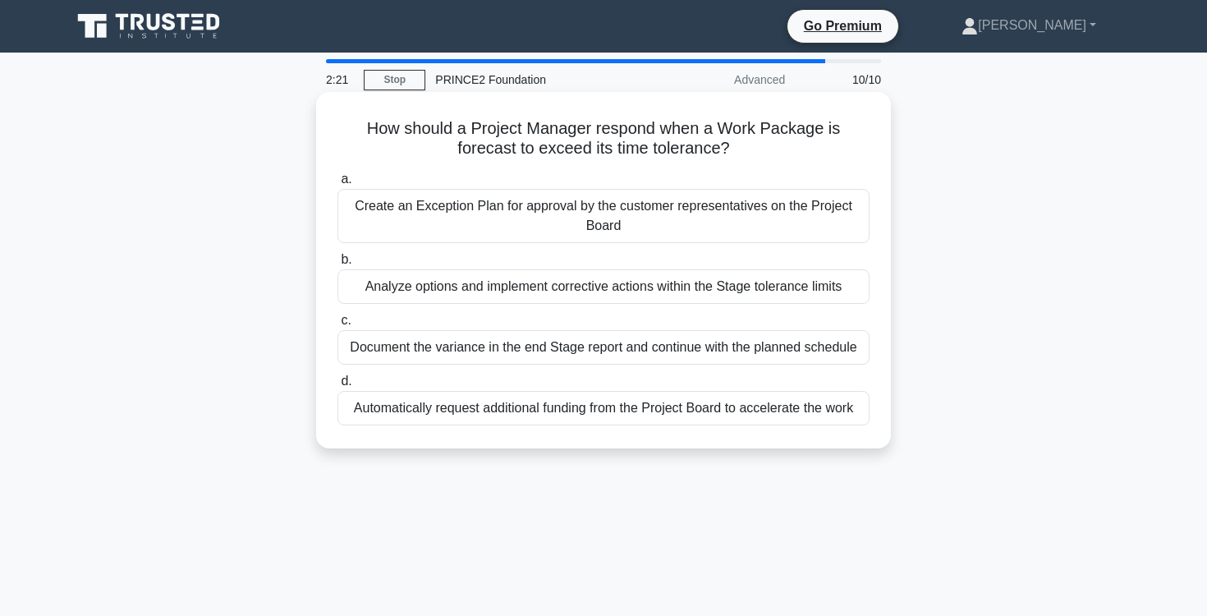
click at [667, 215] on div "Create an Exception Plan for approval by the customer representatives on the Pr…" at bounding box center [603, 216] width 532 height 54
click at [337, 185] on input "a. Create an Exception Plan for approval by the customer representatives on the…" at bounding box center [337, 179] width 0 height 11
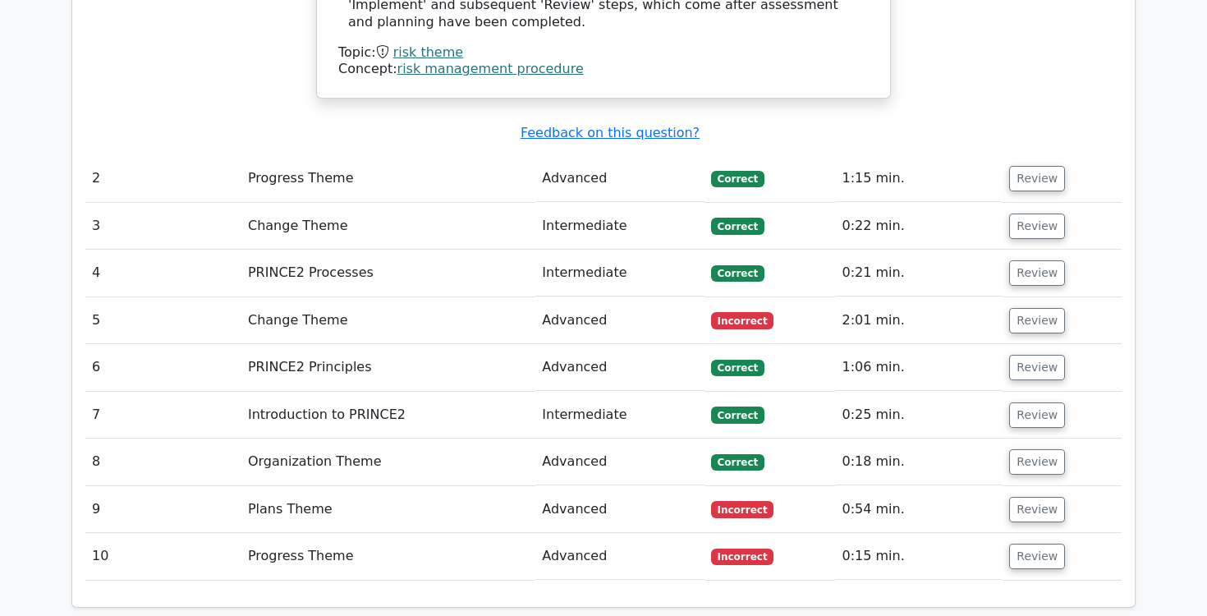
scroll to position [2181, 0]
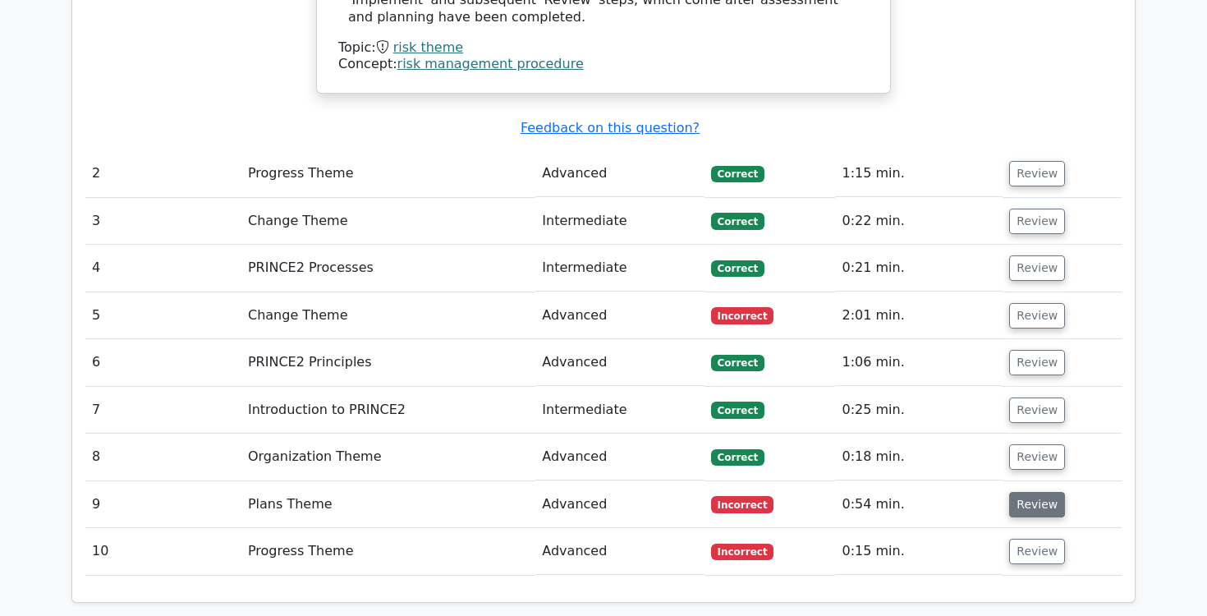
click at [1037, 492] on button "Review" at bounding box center [1037, 504] width 56 height 25
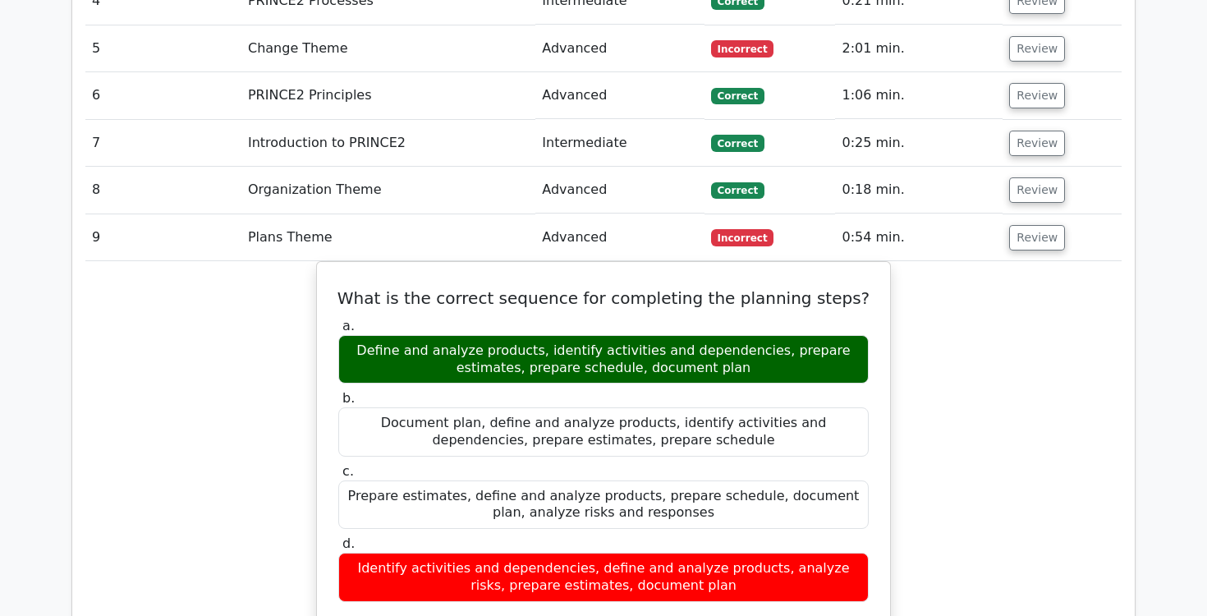
scroll to position [2407, 0]
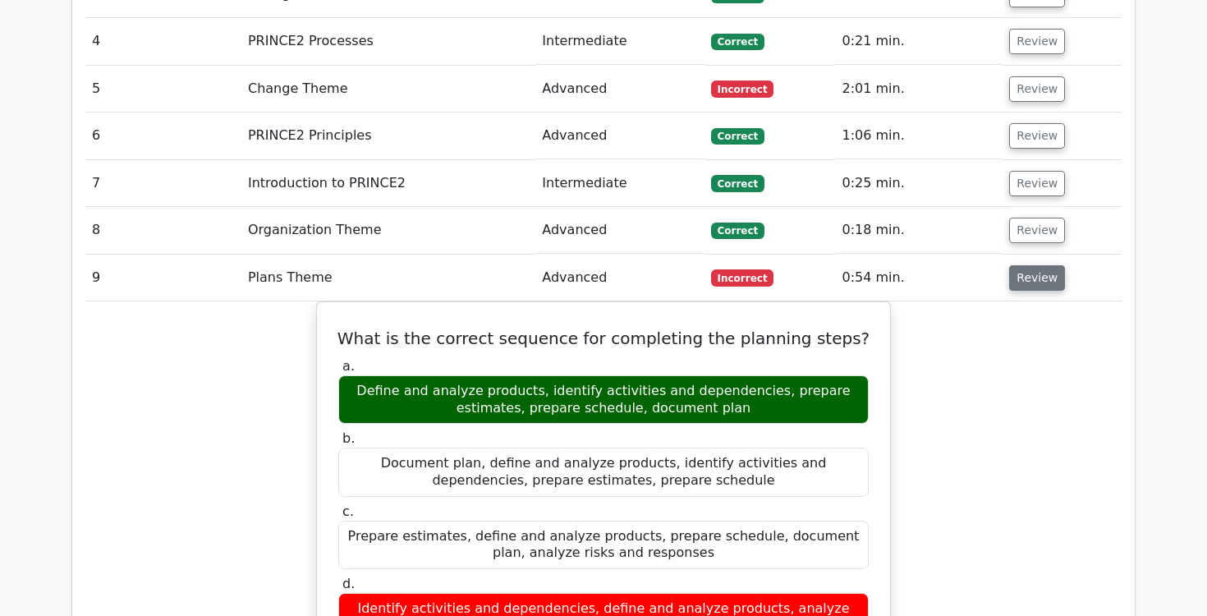
click at [1028, 265] on button "Review" at bounding box center [1037, 277] width 56 height 25
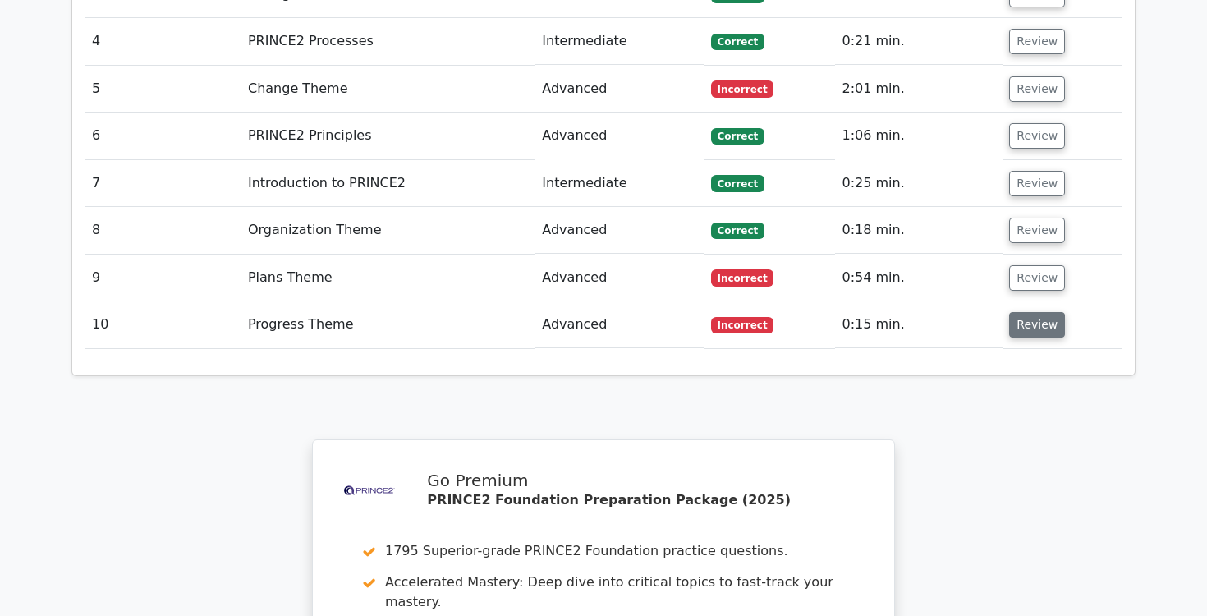
click at [1025, 312] on button "Review" at bounding box center [1037, 324] width 56 height 25
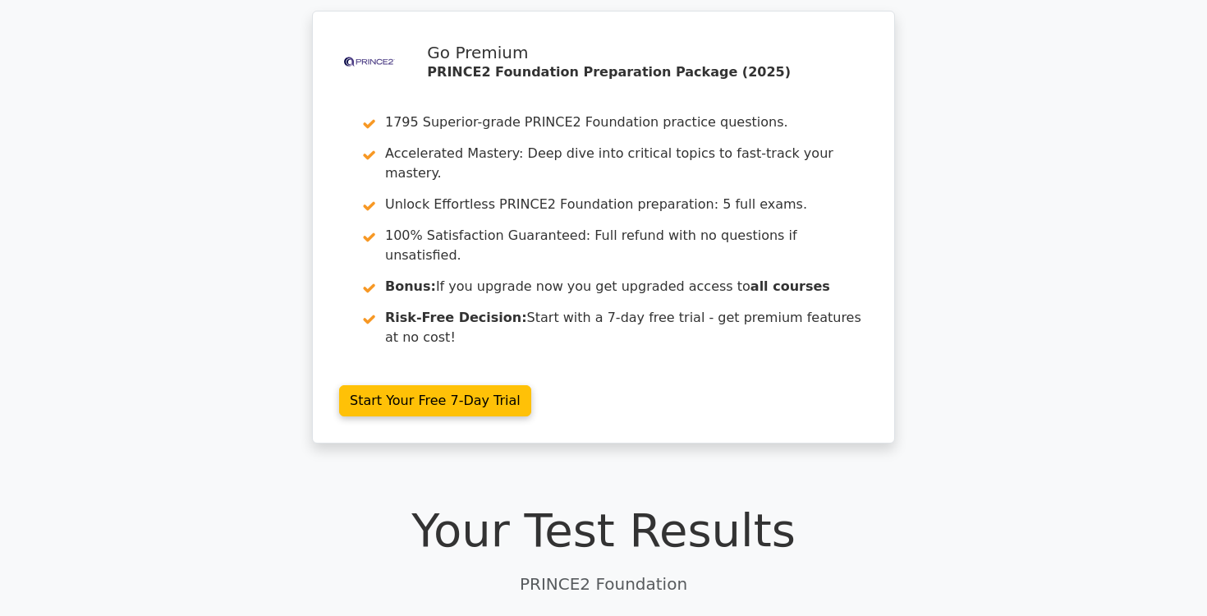
scroll to position [0, 0]
